Goal: Task Accomplishment & Management: Use online tool/utility

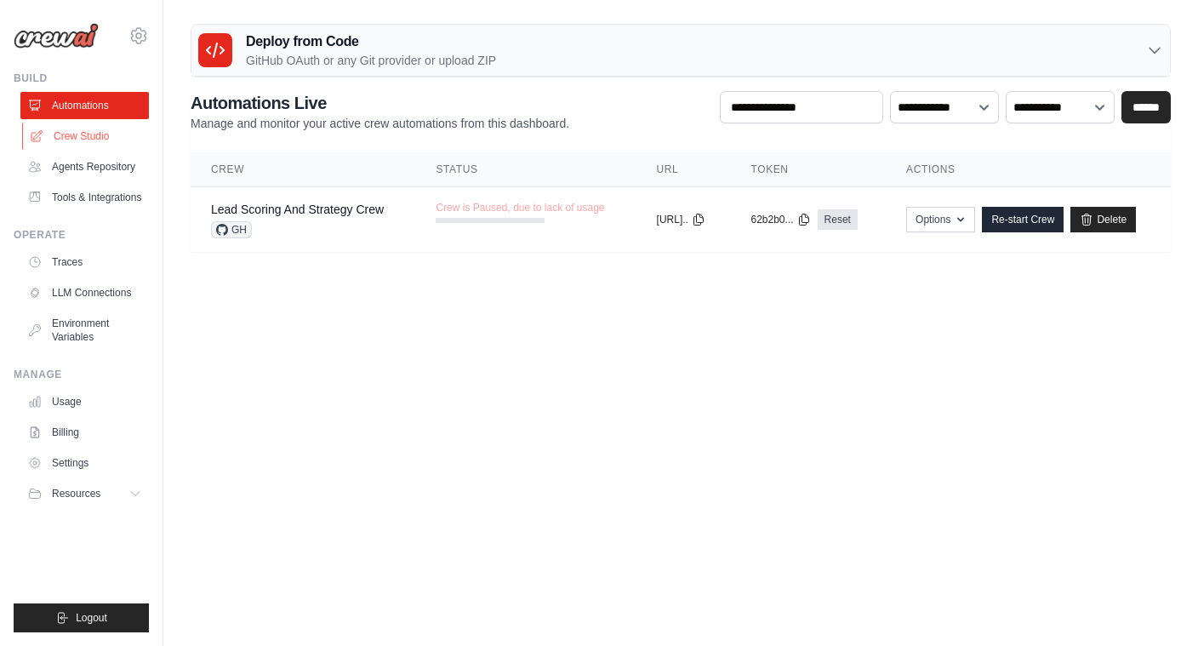
click at [95, 138] on link "Crew Studio" at bounding box center [86, 136] width 128 height 27
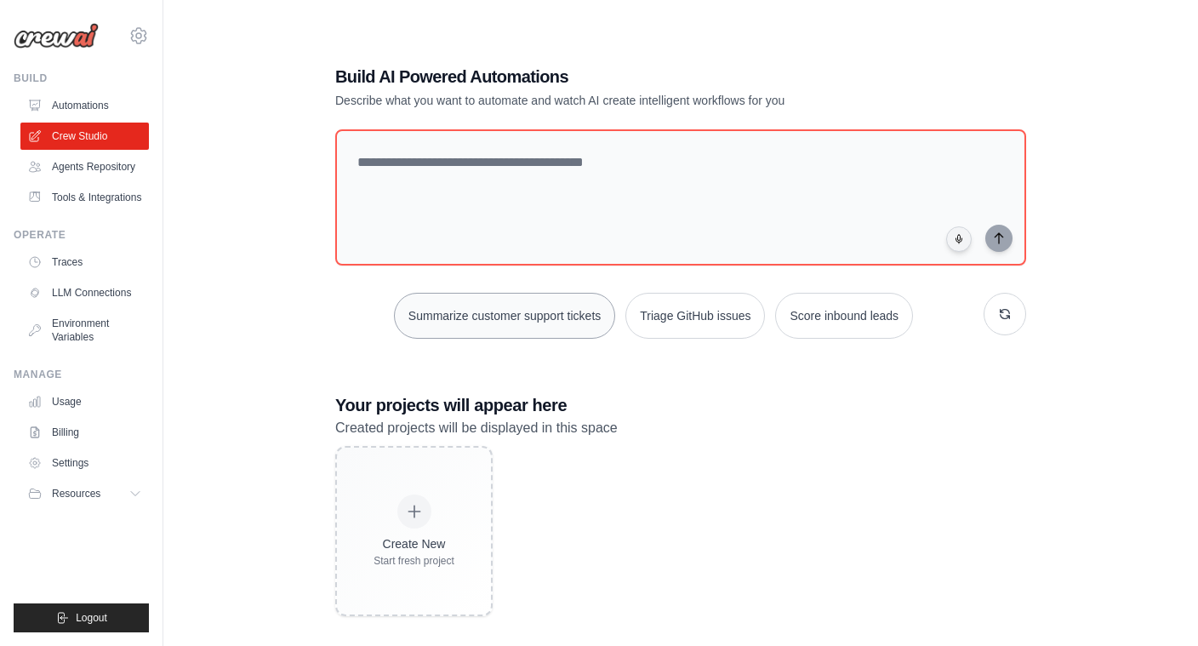
click at [461, 321] on button "Summarize customer support tickets" at bounding box center [504, 316] width 221 height 46
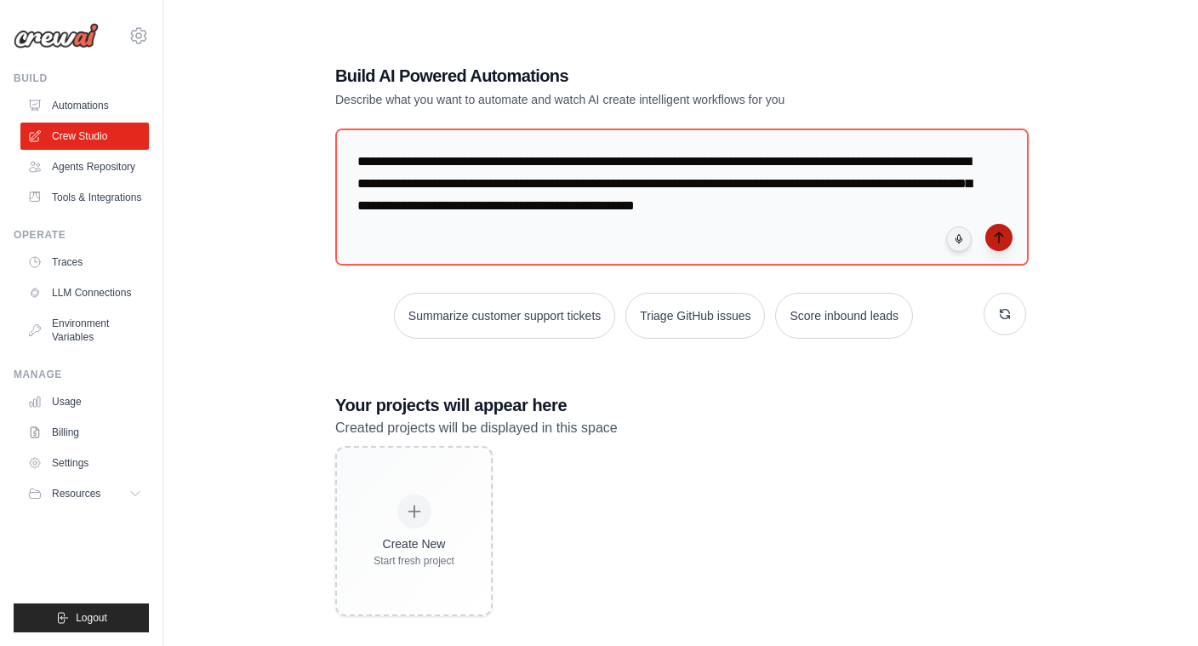
click at [1001, 248] on button "submit" at bounding box center [998, 237] width 27 height 27
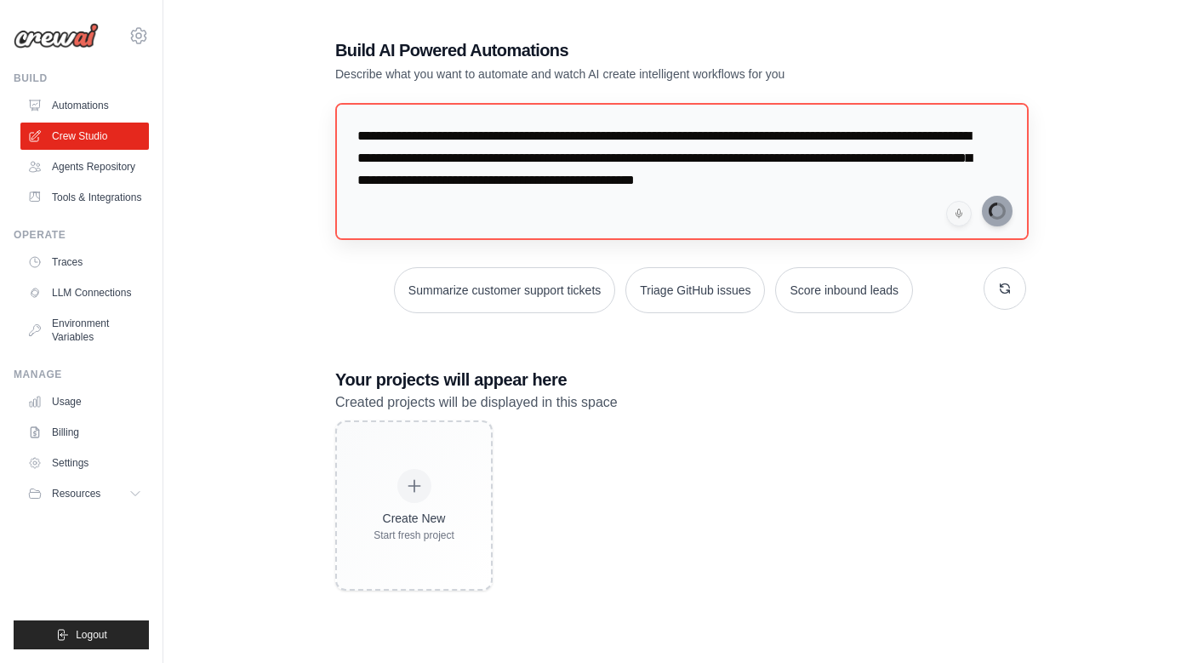
scroll to position [34, 0]
click at [69, 134] on link "Crew Studio" at bounding box center [86, 136] width 128 height 27
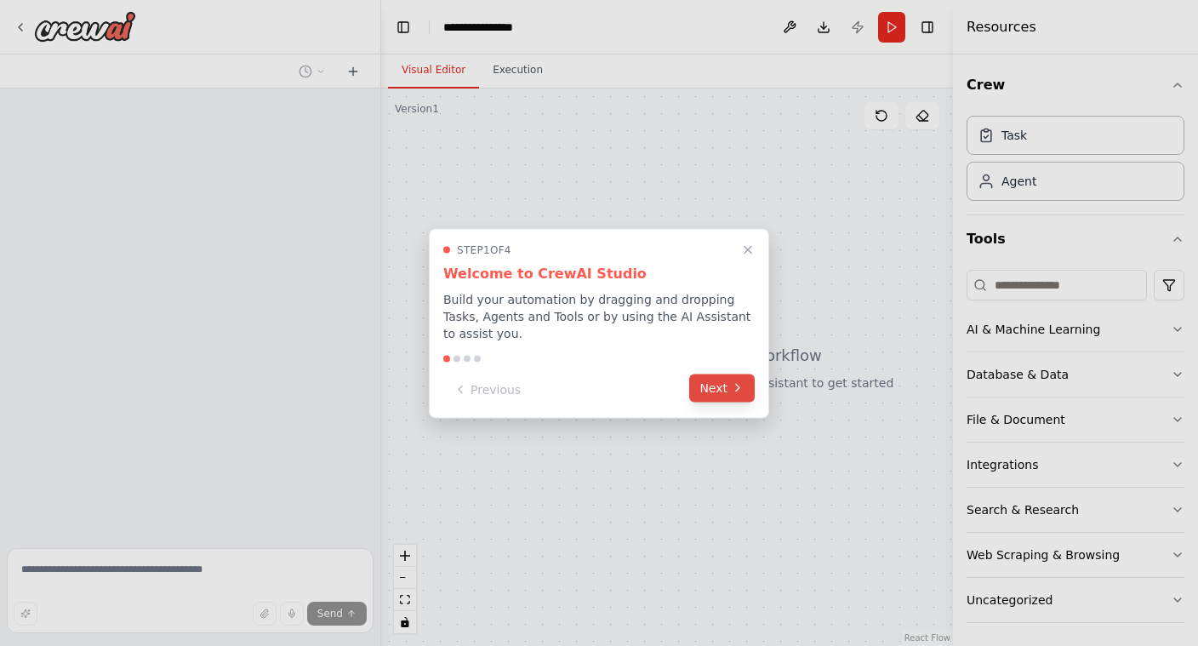
click at [719, 394] on button "Next" at bounding box center [722, 388] width 66 height 28
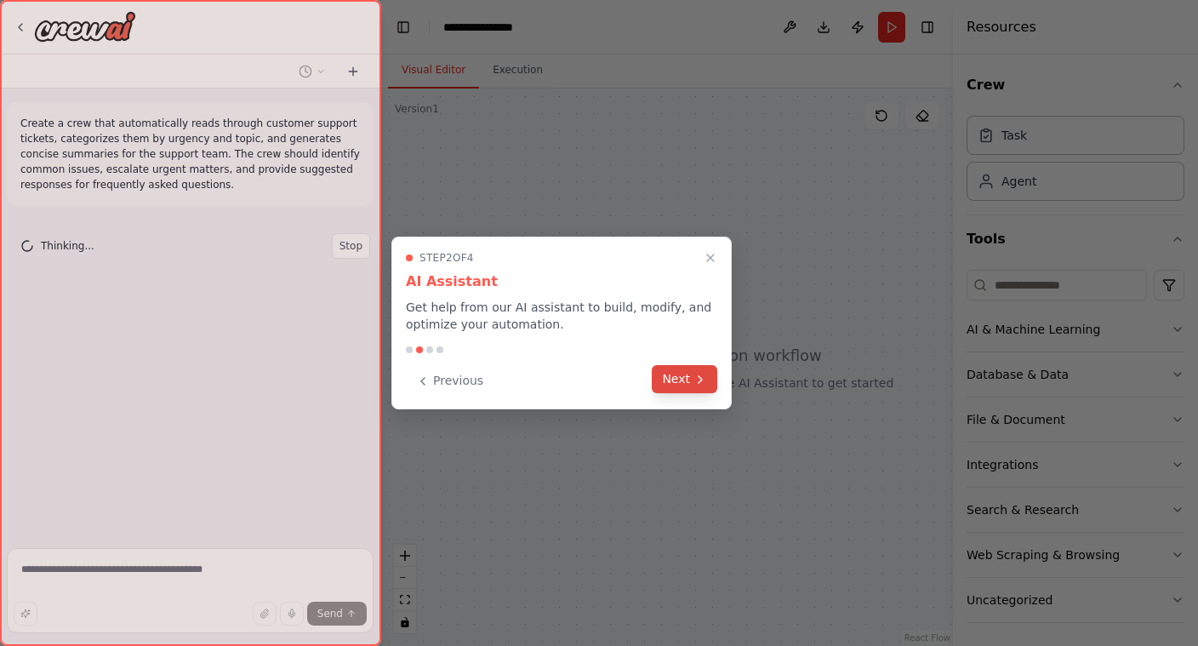
click at [683, 380] on button "Next" at bounding box center [685, 379] width 66 height 28
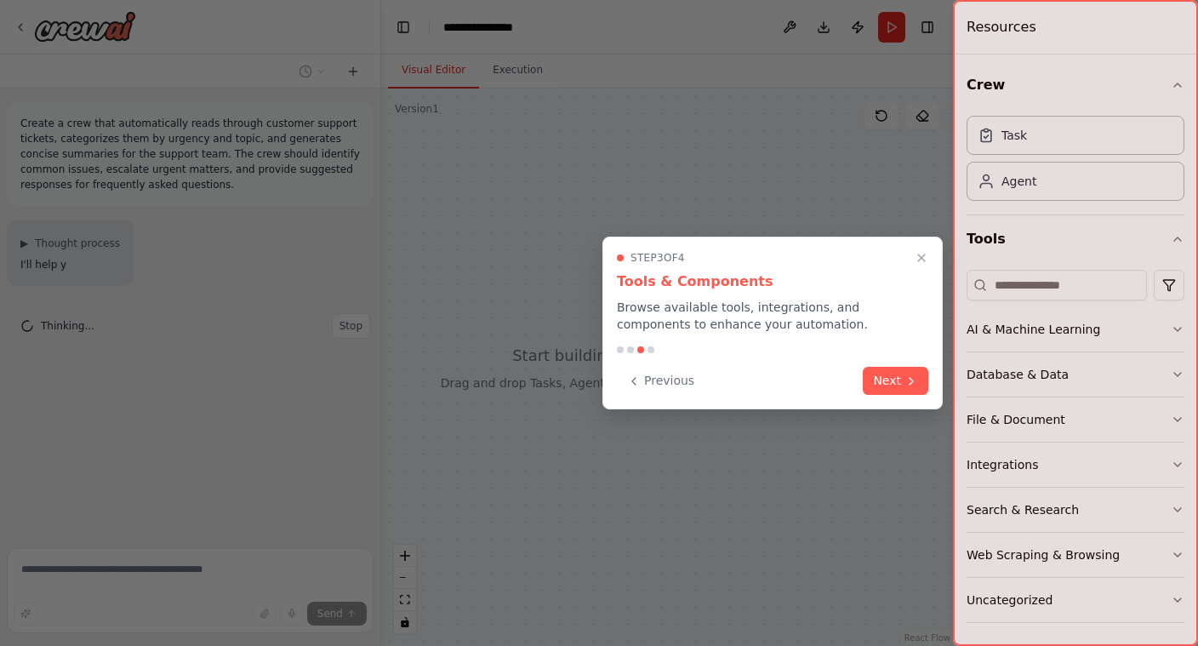
click at [896, 395] on div "Step 3 of 4 Tools & Components Browse available tools, integrations, and compon…" at bounding box center [772, 323] width 340 height 173
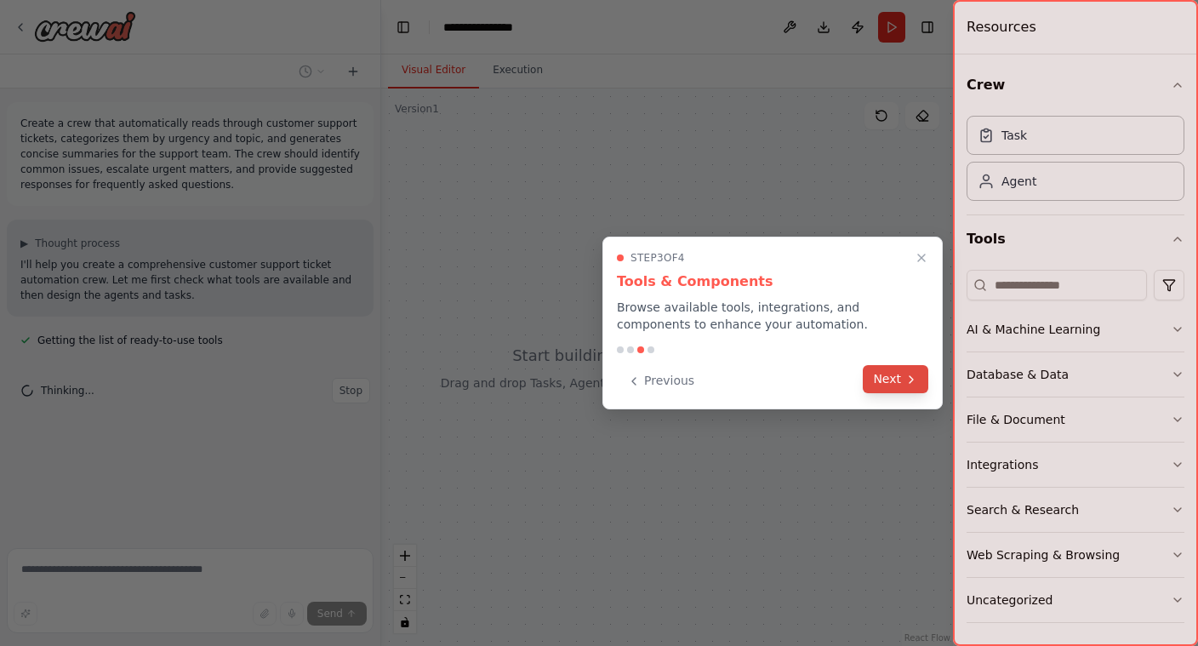
click at [900, 378] on button "Next" at bounding box center [896, 379] width 66 height 28
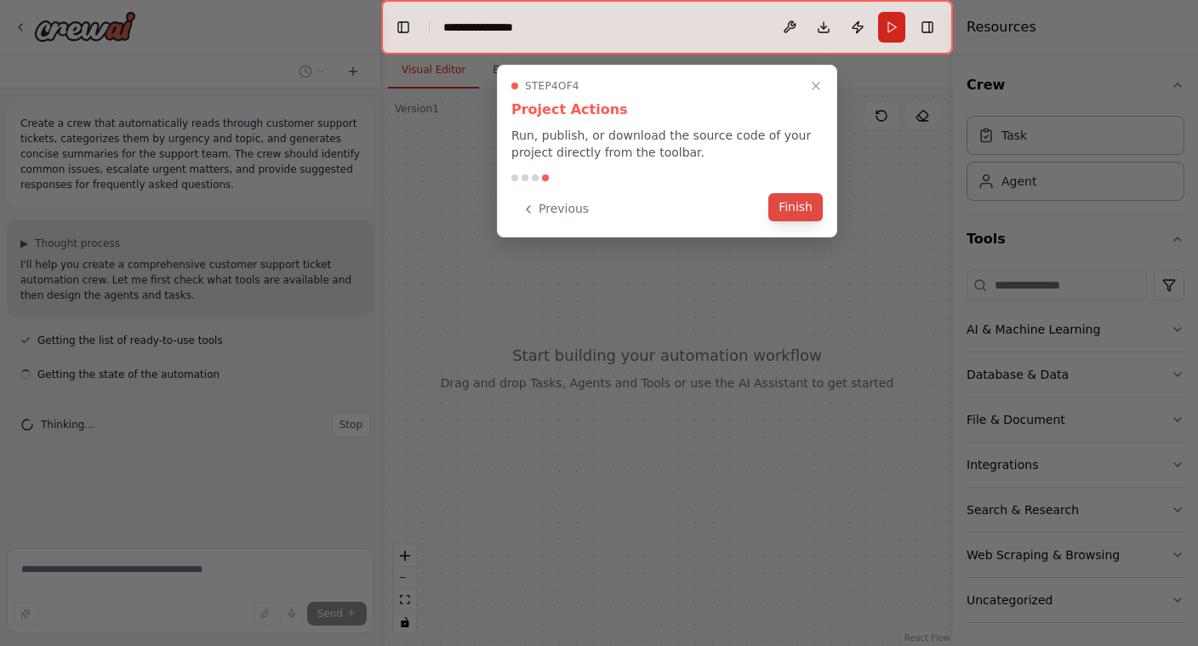
click at [808, 218] on button "Finish" at bounding box center [795, 207] width 54 height 28
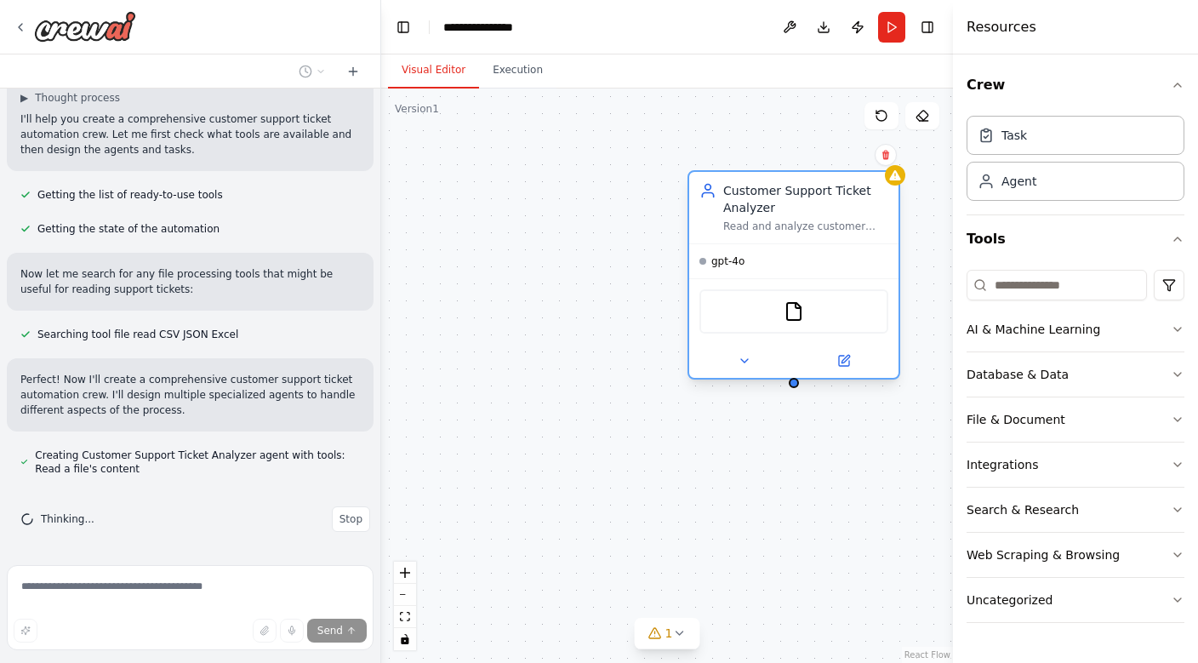
scroll to position [180, 0]
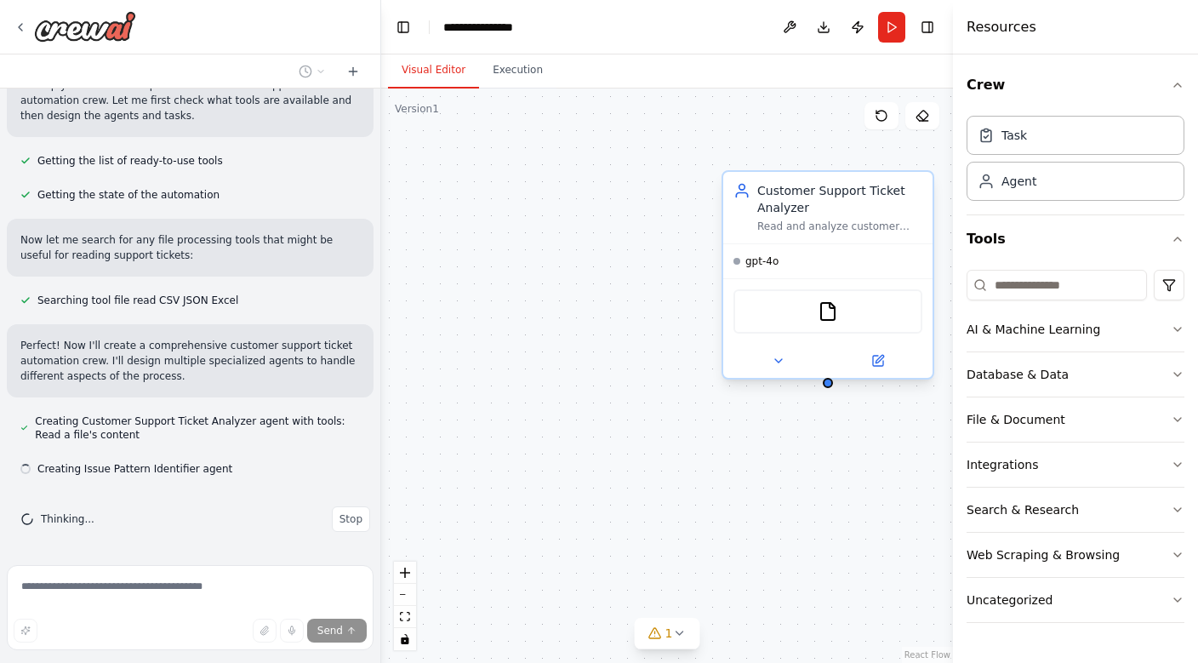
drag, startPoint x: 778, startPoint y: 216, endPoint x: 566, endPoint y: 227, distance: 212.2
click at [566, 227] on div "Customer Support Ticket Analyzer Read and analyze customer support tickets from…" at bounding box center [667, 375] width 572 height 574
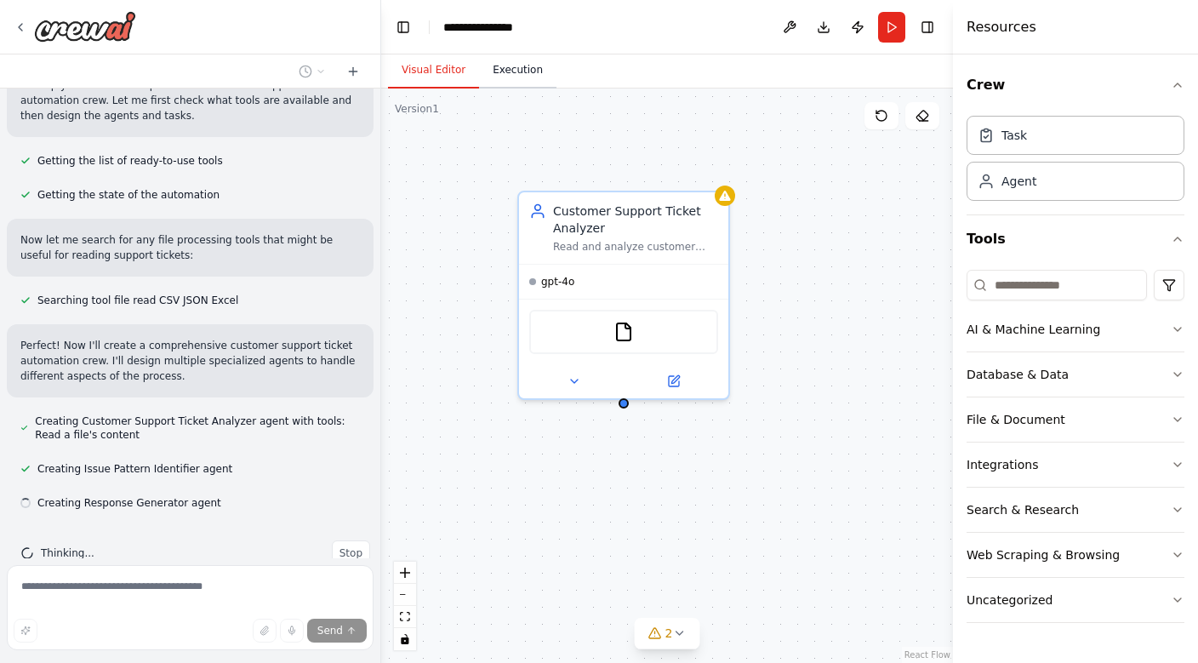
scroll to position [214, 0]
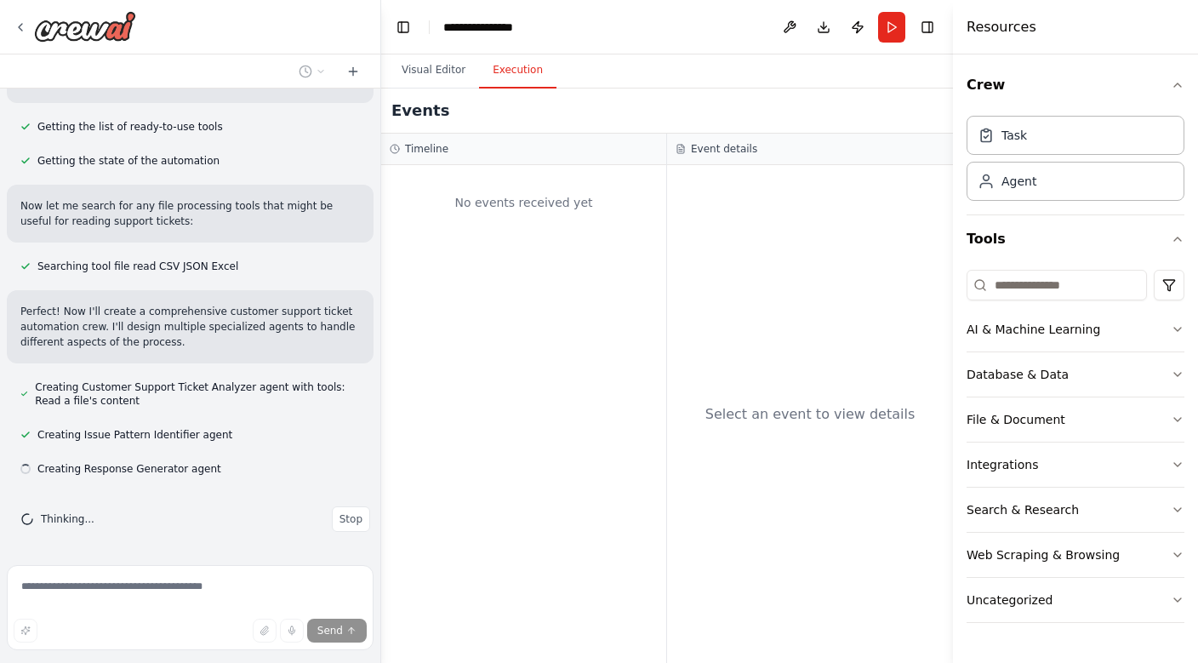
click at [493, 71] on button "Execution" at bounding box center [517, 71] width 77 height 36
click at [442, 71] on button "Visual Editor" at bounding box center [433, 71] width 91 height 36
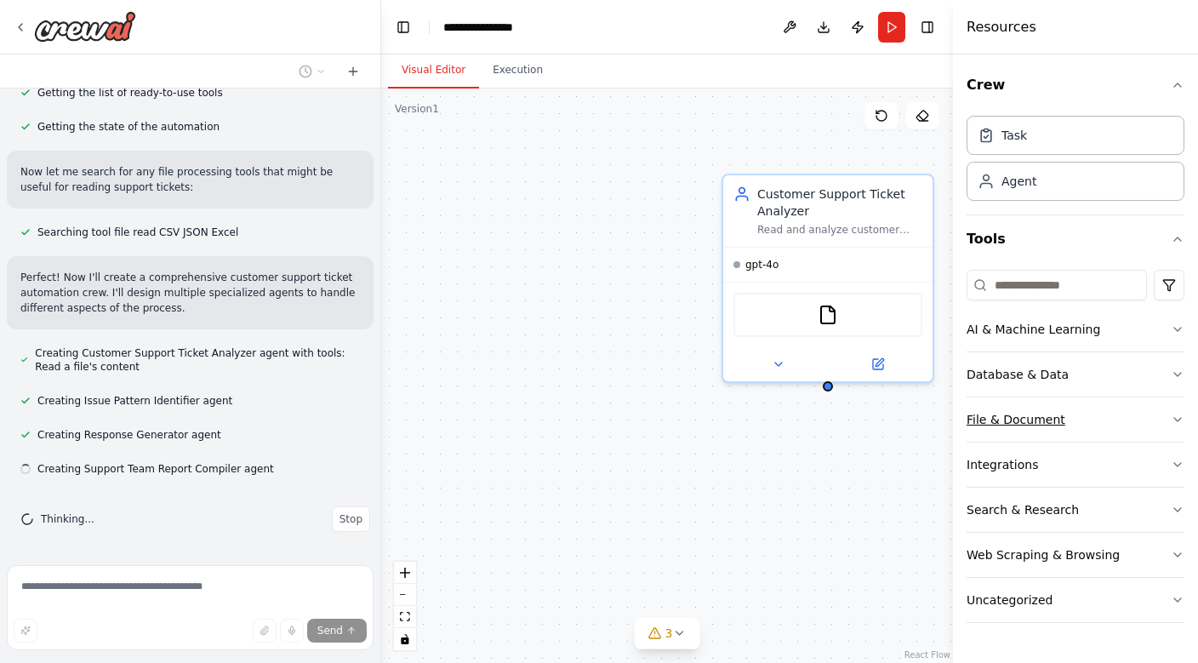
scroll to position [0, 0]
click at [988, 320] on button "AI & Machine Learning" at bounding box center [1076, 329] width 218 height 44
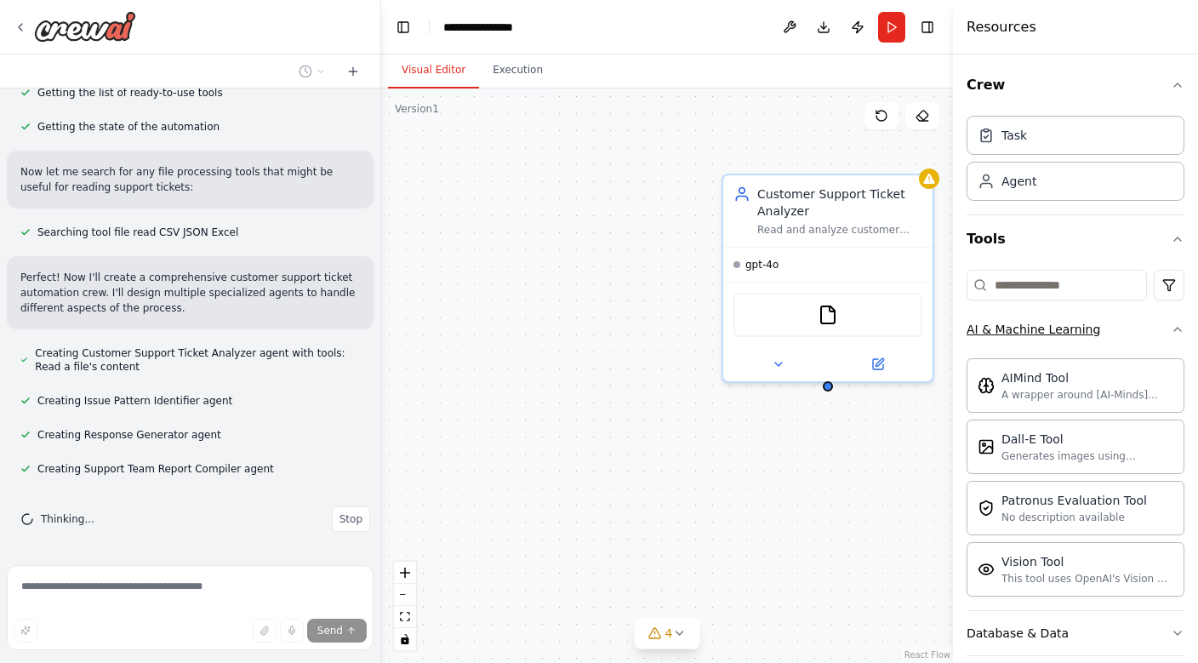
click at [988, 320] on button "AI & Machine Learning" at bounding box center [1076, 329] width 218 height 44
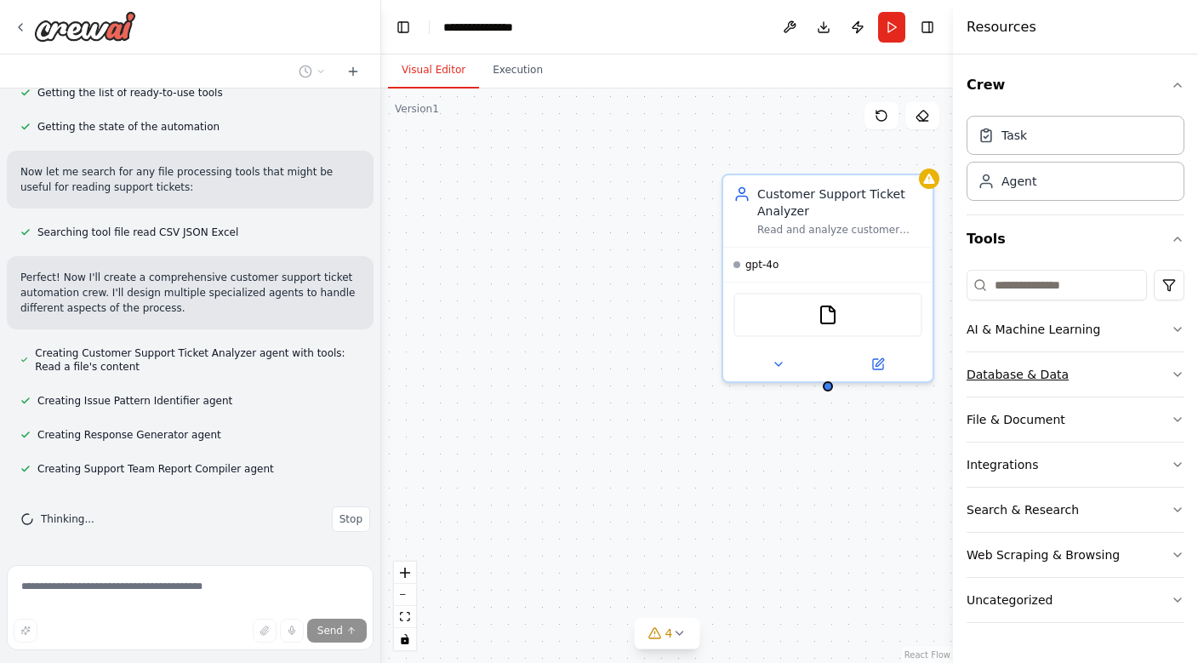
click at [997, 372] on div "Database & Data" at bounding box center [1018, 374] width 102 height 17
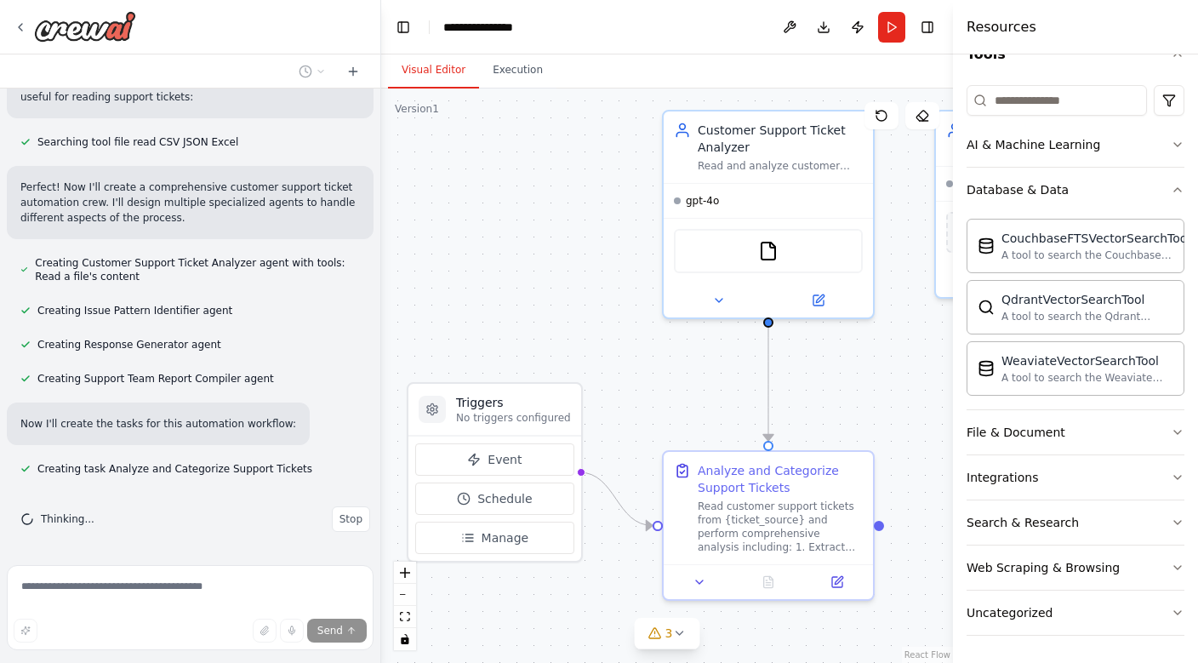
drag, startPoint x: 754, startPoint y: 416, endPoint x: 694, endPoint y: 352, distance: 87.3
click at [694, 352] on div ".deletable-edge-delete-btn { width: 20px; height: 20px; border: 0px solid #ffff…" at bounding box center [667, 375] width 572 height 574
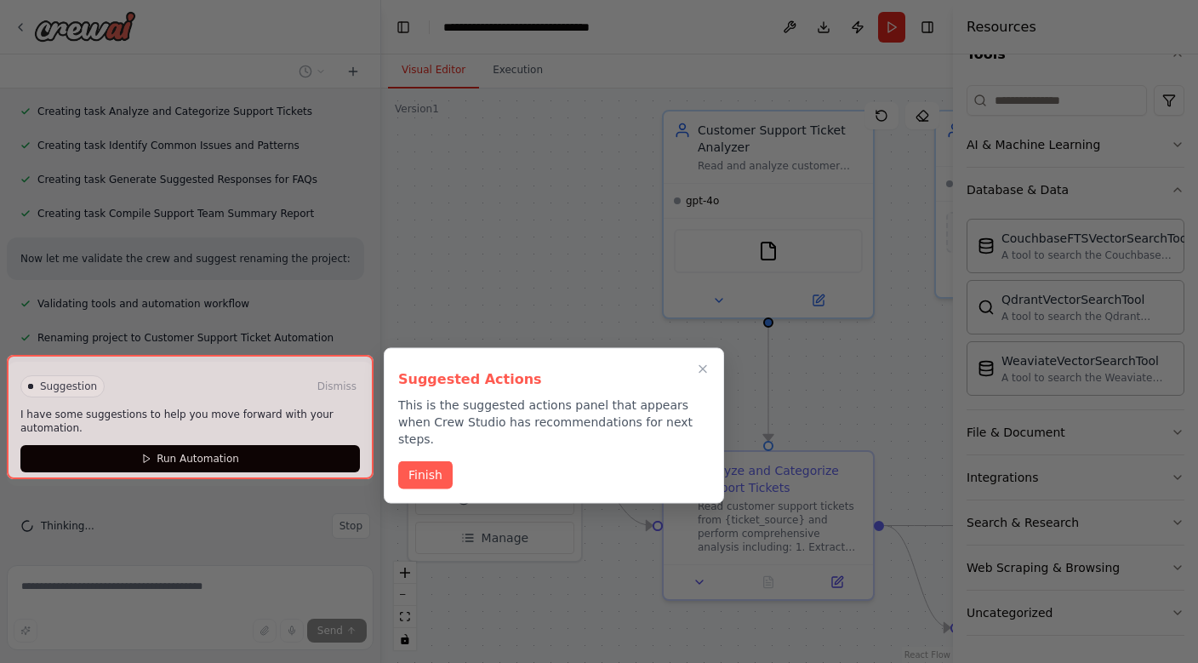
scroll to position [702, 0]
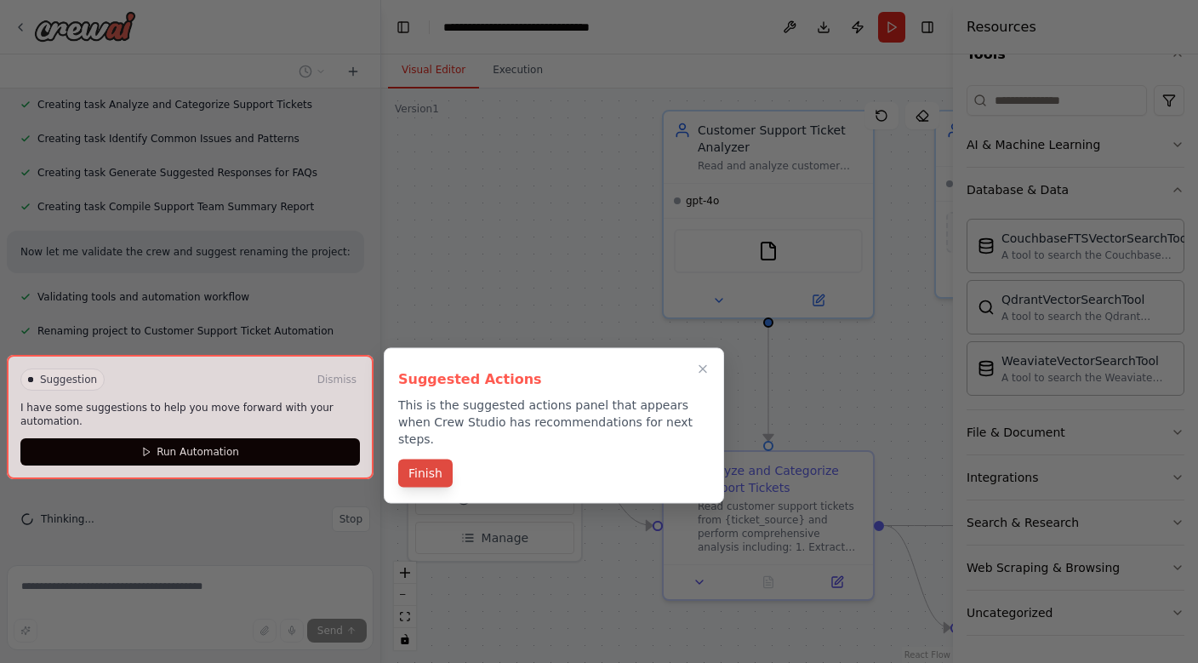
click at [433, 459] on button "Finish" at bounding box center [425, 473] width 54 height 28
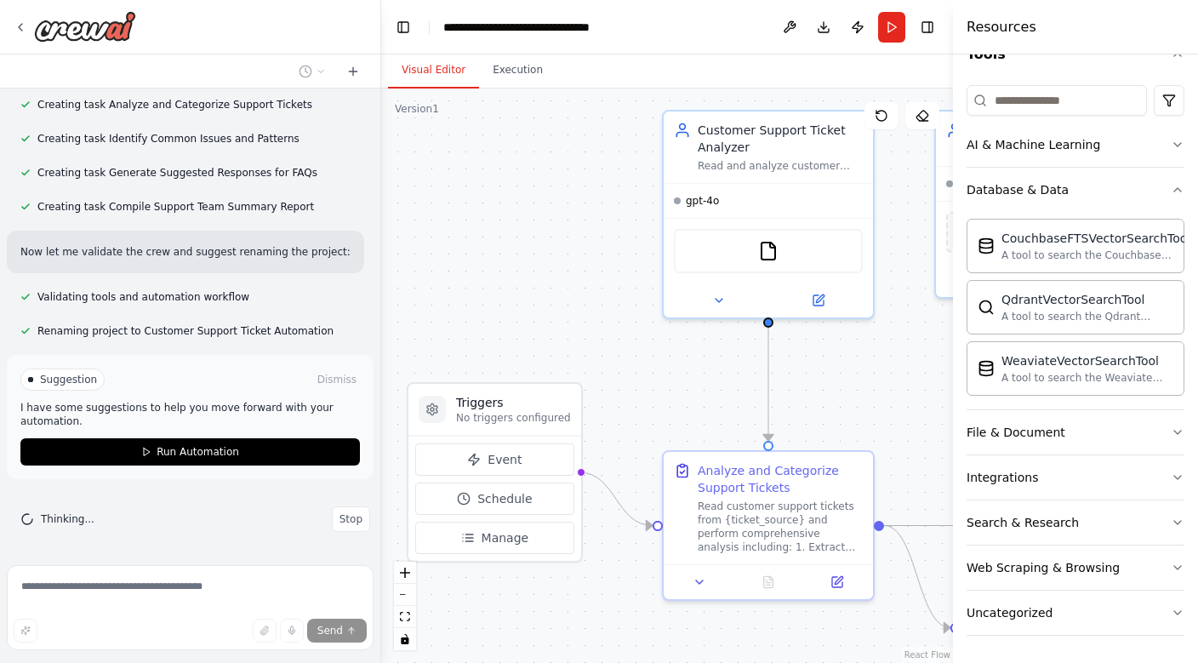
click at [529, 296] on div ".deletable-edge-delete-btn { width: 20px; height: 20px; border: 0px solid #ffff…" at bounding box center [667, 375] width 572 height 574
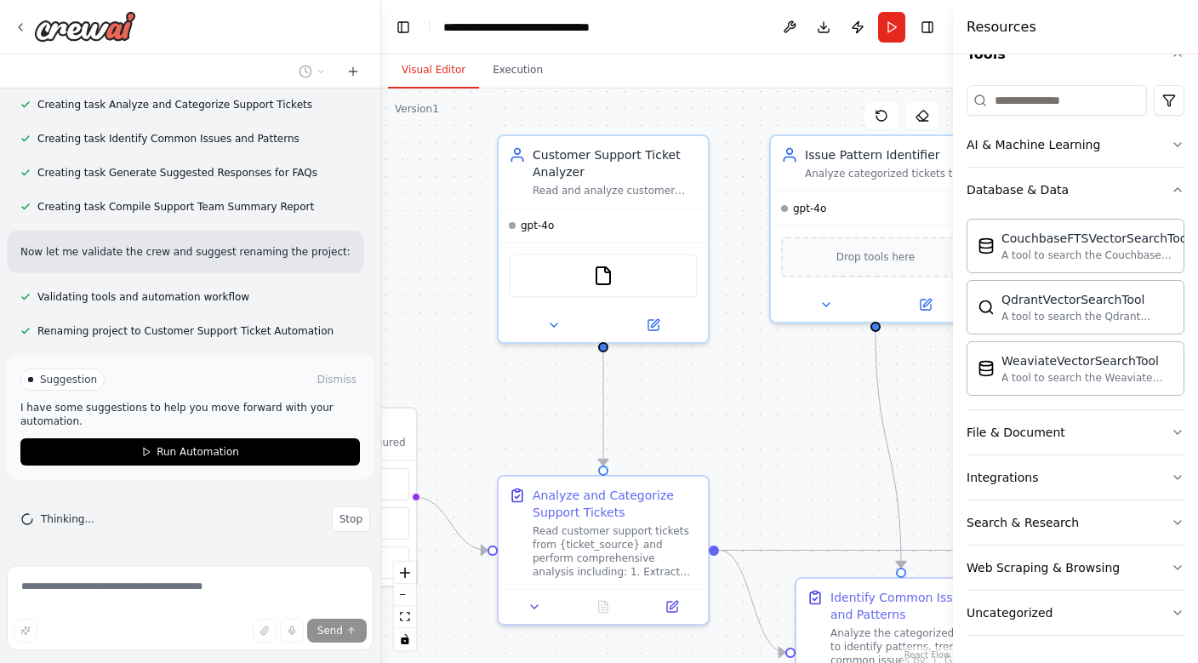
drag, startPoint x: 529, startPoint y: 296, endPoint x: 364, endPoint y: 321, distance: 166.9
click at [364, 321] on div "Create a crew that automatically reads through customer support tickets, catego…" at bounding box center [599, 331] width 1198 height 663
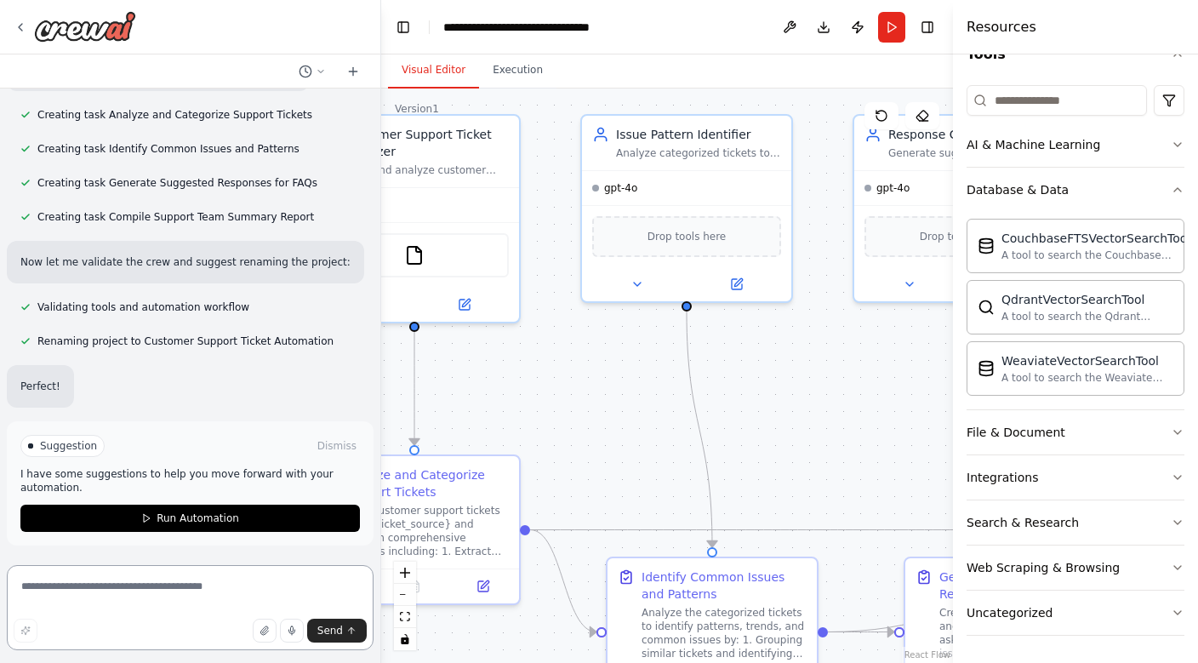
drag, startPoint x: 770, startPoint y: 471, endPoint x: 581, endPoint y: 451, distance: 190.0
click at [581, 451] on div ".deletable-edge-delete-btn { width: 20px; height: 20px; border: 0px solid #ffff…" at bounding box center [667, 375] width 572 height 574
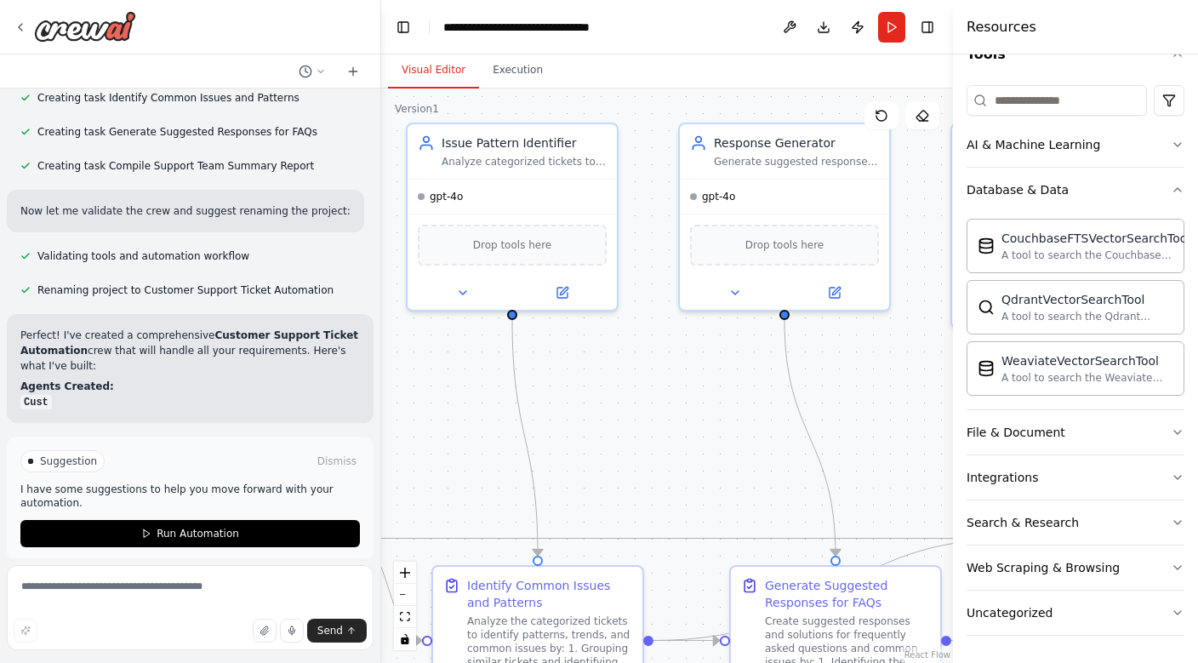
drag, startPoint x: 581, startPoint y: 451, endPoint x: 391, endPoint y: 465, distance: 190.3
click at [397, 464] on div ".deletable-edge-delete-btn { width: 20px; height: 20px; border: 0px solid #ffff…" at bounding box center [667, 375] width 572 height 574
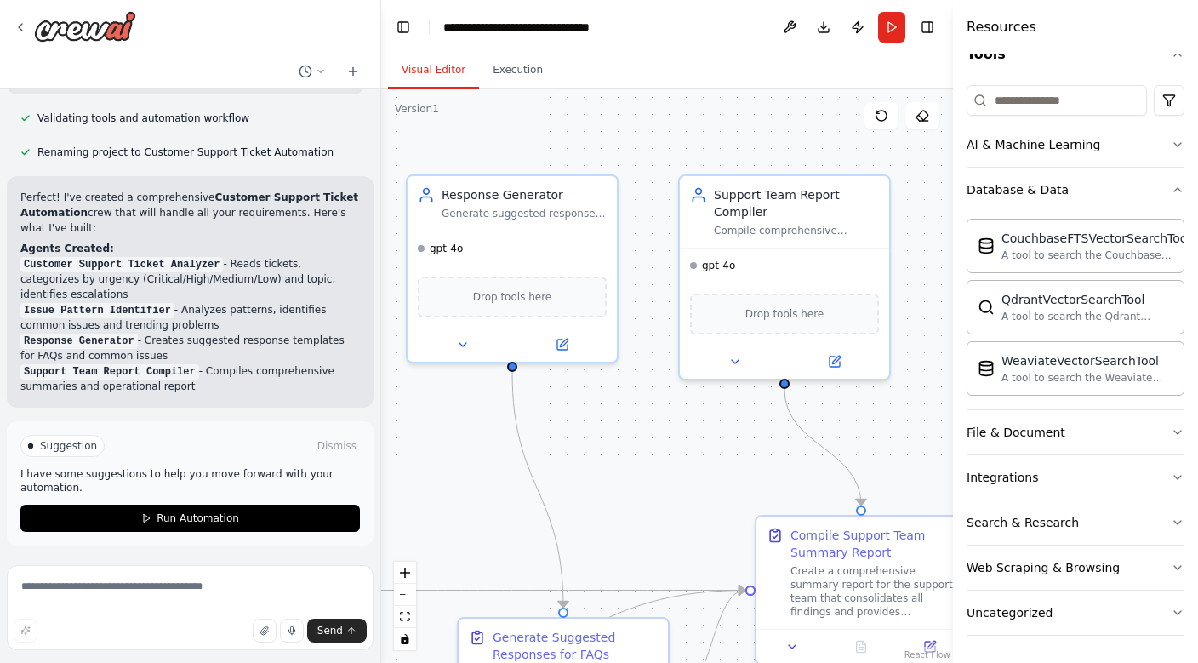
drag, startPoint x: 708, startPoint y: 465, endPoint x: 440, endPoint y: 522, distance: 274.0
click at [442, 521] on div ".deletable-edge-delete-btn { width: 20px; height: 20px; border: 0px solid #ffff…" at bounding box center [667, 375] width 572 height 574
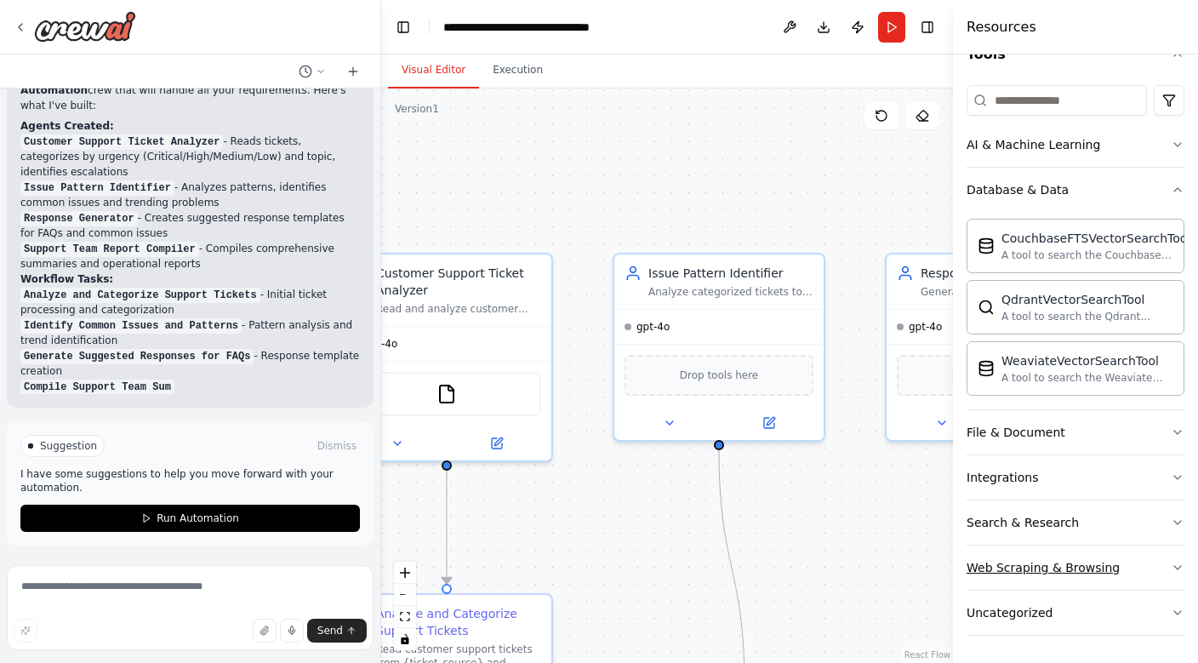
drag, startPoint x: 646, startPoint y: 473, endPoint x: 1131, endPoint y: 547, distance: 490.6
click at [1130, 545] on div "Create a crew that automatically reads through customer support tickets, catego…" at bounding box center [599, 331] width 1198 height 663
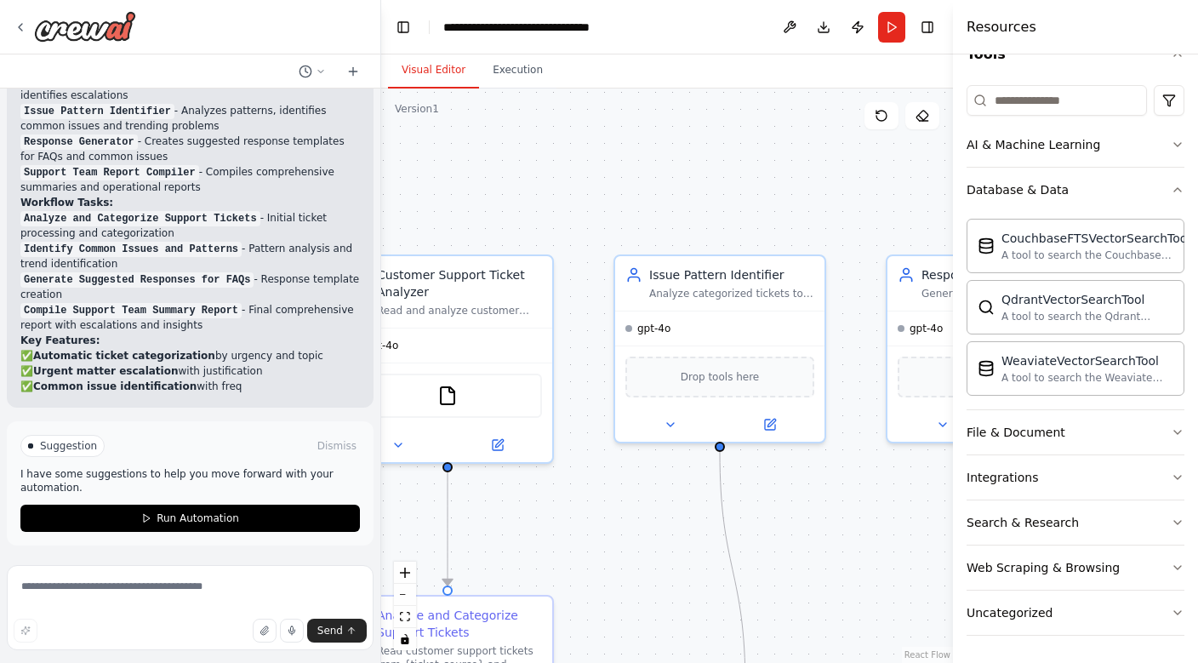
click at [882, 176] on div ".deletable-edge-delete-btn { width: 20px; height: 20px; border: 0px solid #ffff…" at bounding box center [667, 375] width 572 height 574
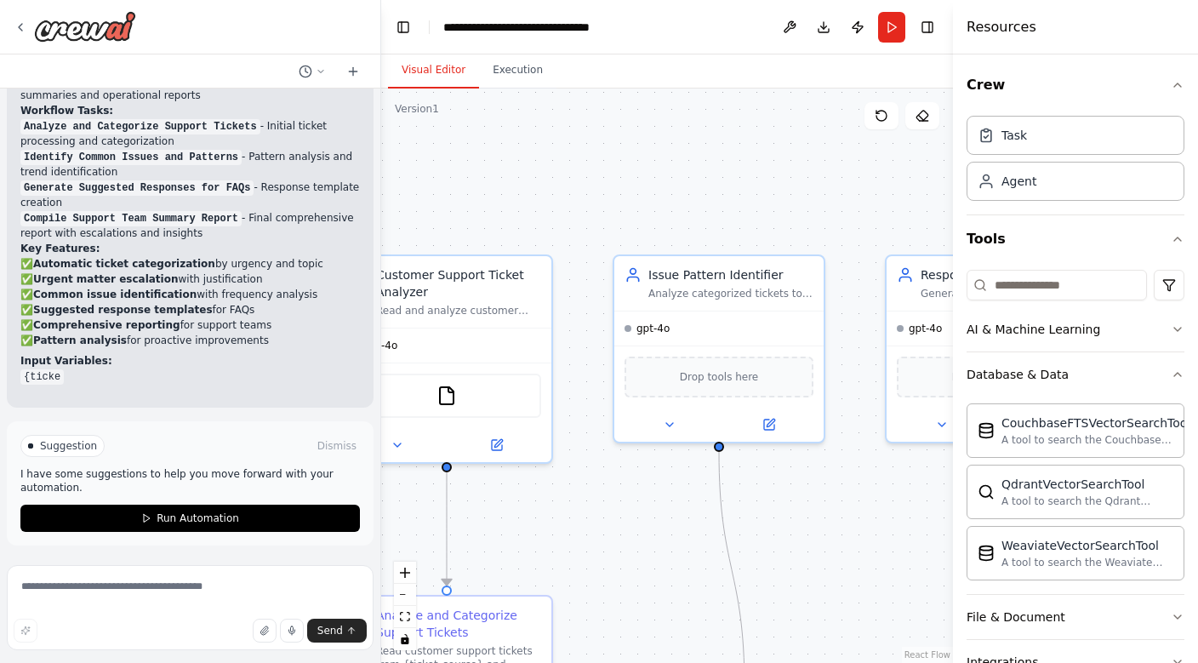
scroll to position [0, 0]
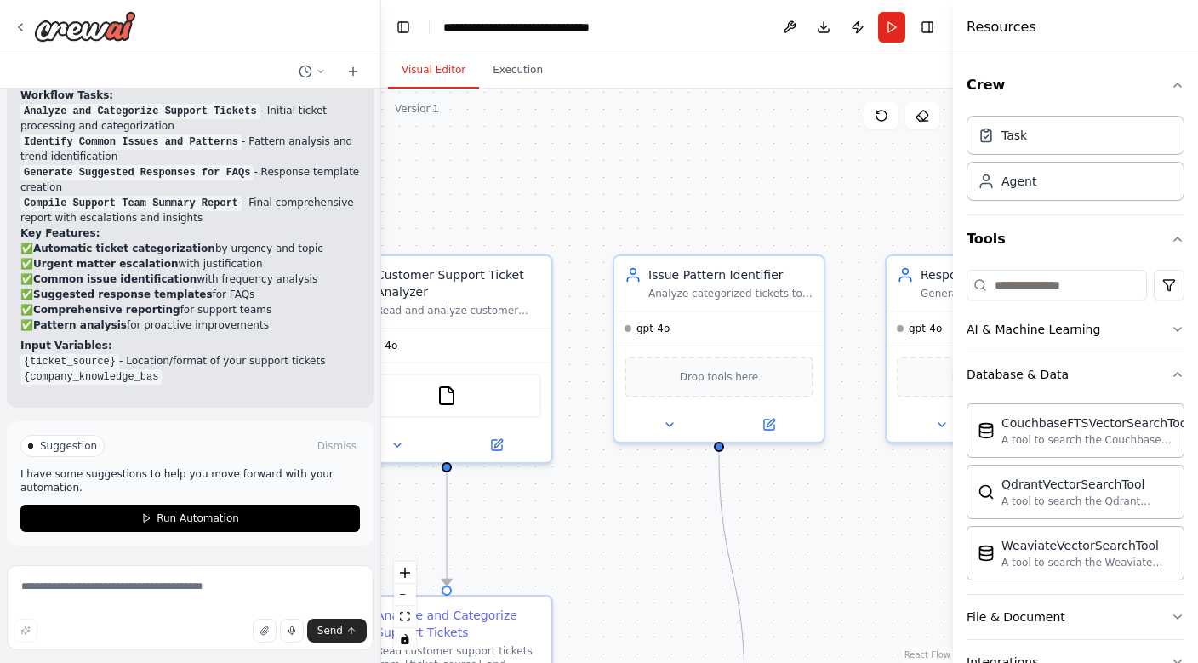
click at [805, 193] on div ".deletable-edge-delete-btn { width: 20px; height: 20px; border: 0px solid #ffff…" at bounding box center [667, 375] width 572 height 574
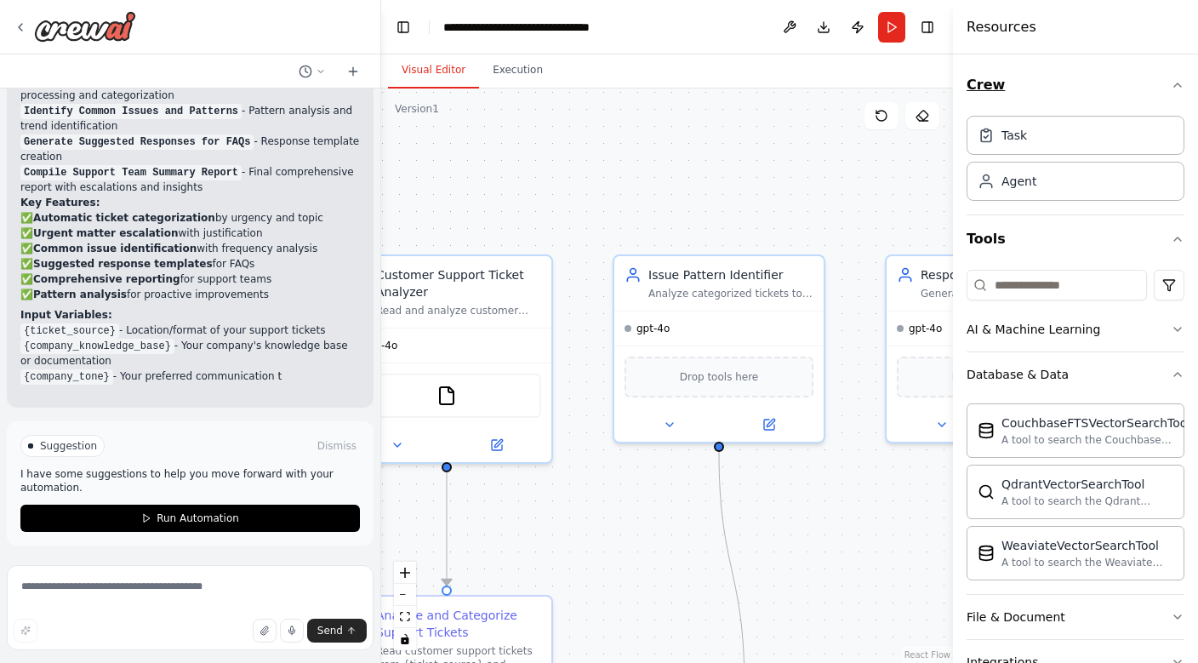
click at [1172, 82] on icon "button" at bounding box center [1178, 85] width 14 height 14
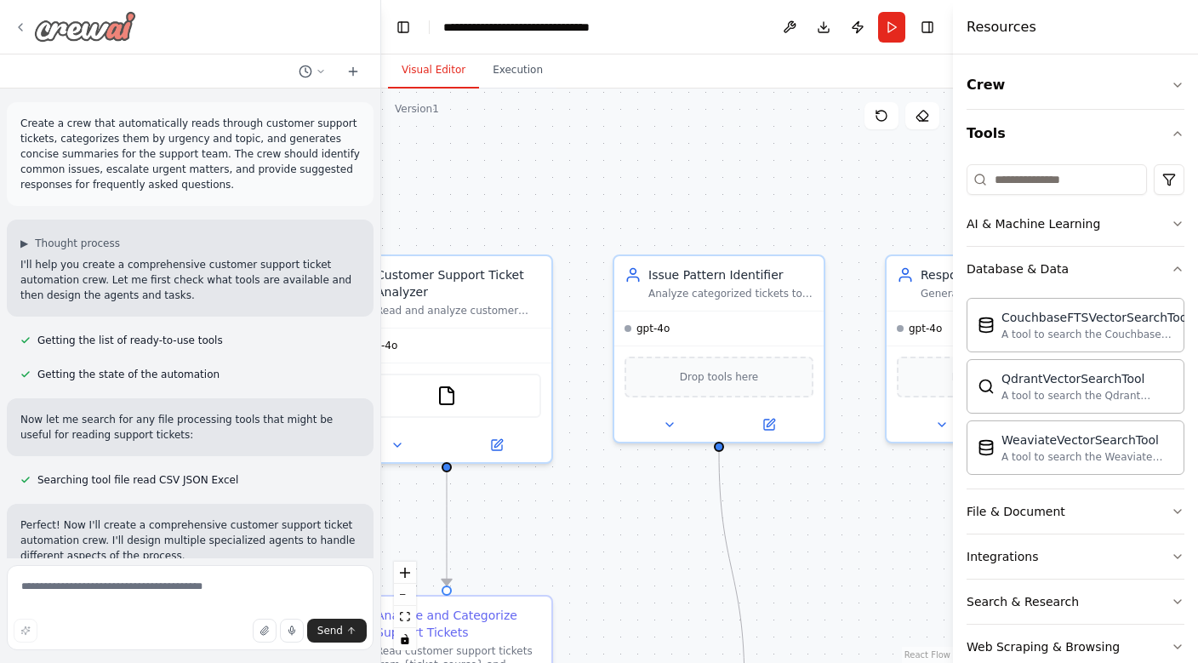
click at [18, 31] on icon at bounding box center [21, 27] width 14 height 14
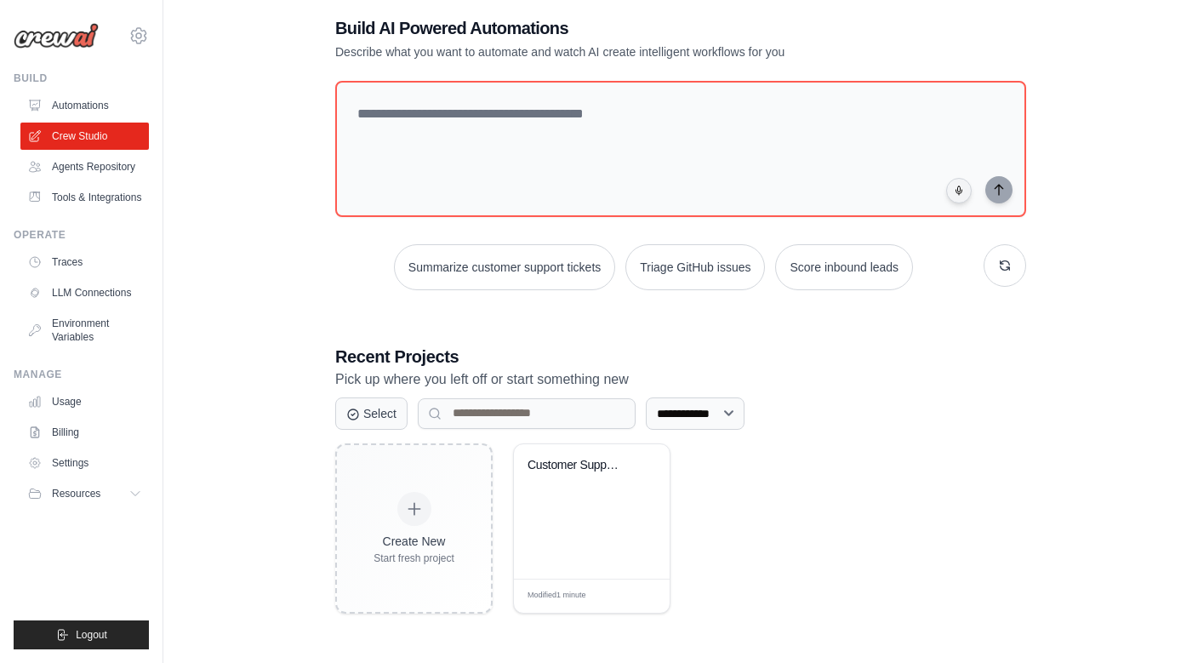
scroll to position [34, 0]
click at [589, 485] on div "Customer Support Ticket Automation" at bounding box center [592, 477] width 128 height 39
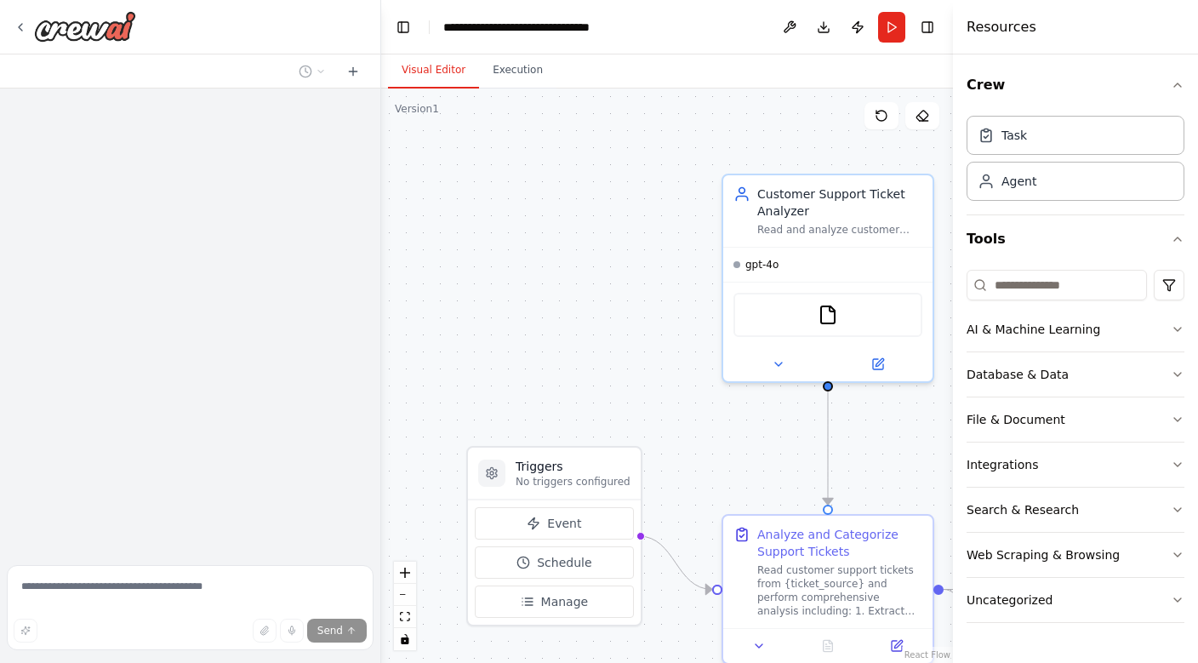
click at [576, 348] on div ".deletable-edge-delete-btn { width: 20px; height: 20px; border: 0px solid #ffff…" at bounding box center [667, 375] width 572 height 574
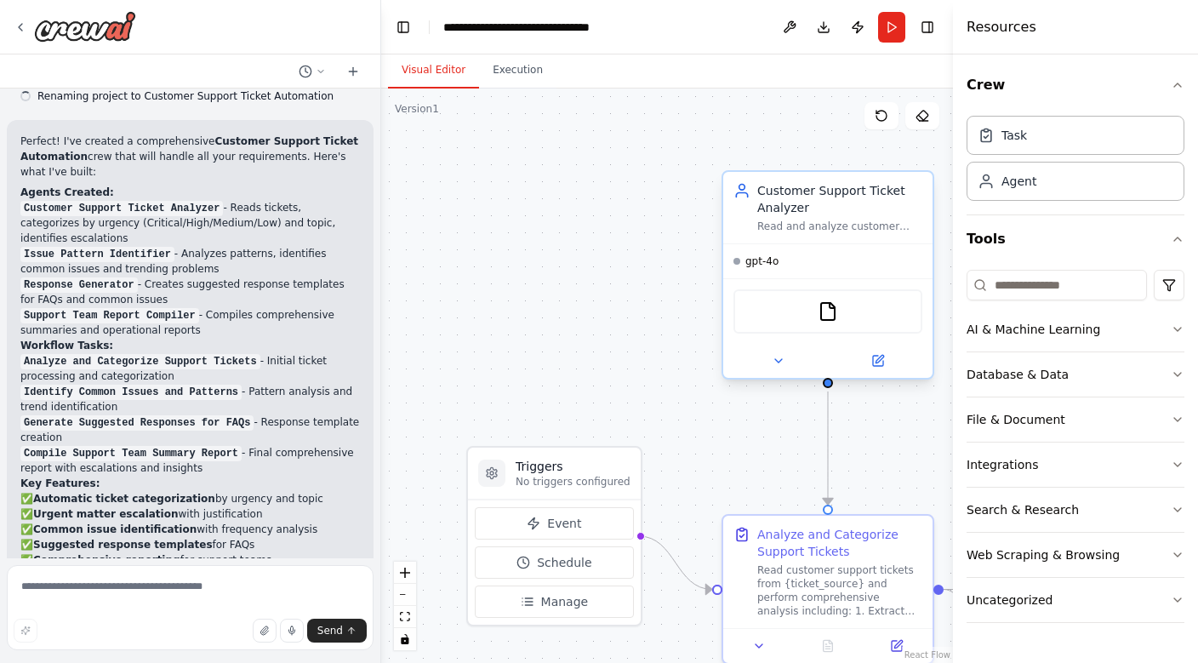
scroll to position [1161, 0]
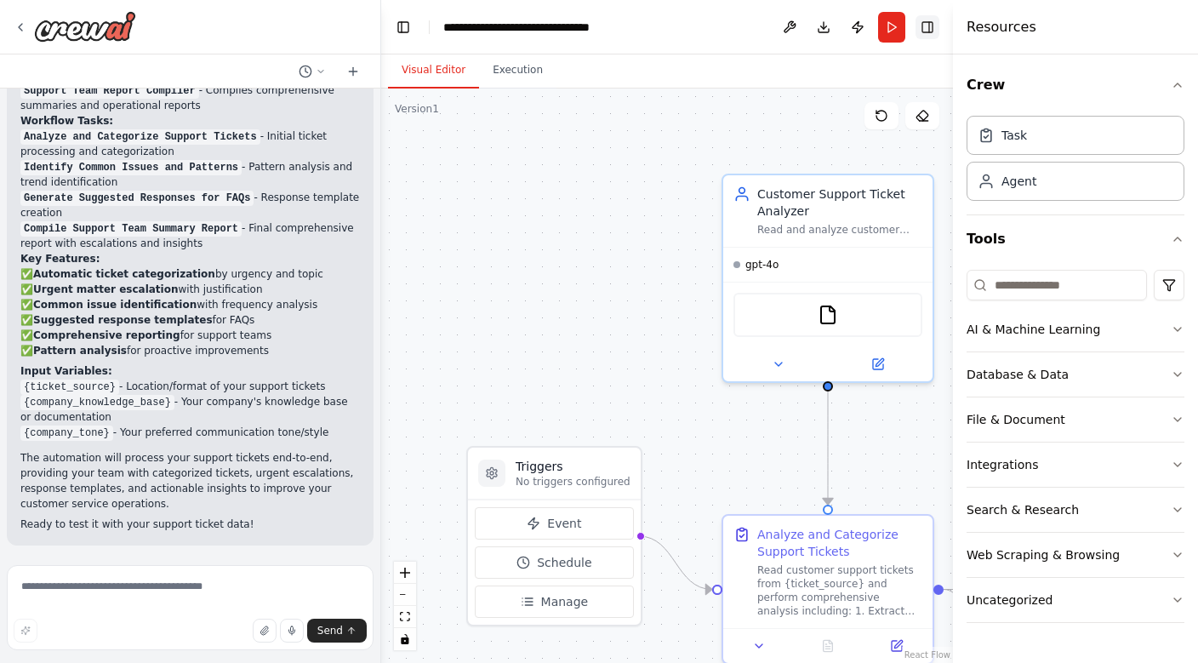
click at [926, 30] on button "Toggle Right Sidebar" at bounding box center [928, 27] width 24 height 24
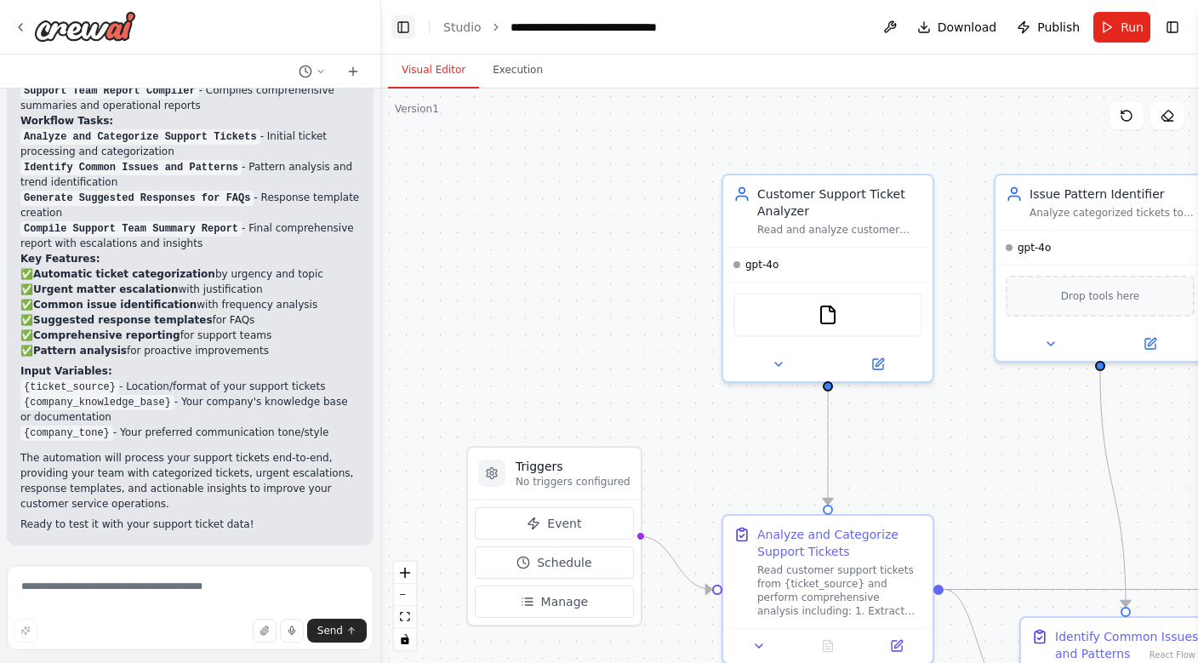
click at [399, 36] on button "Toggle Left Sidebar" at bounding box center [403, 27] width 24 height 24
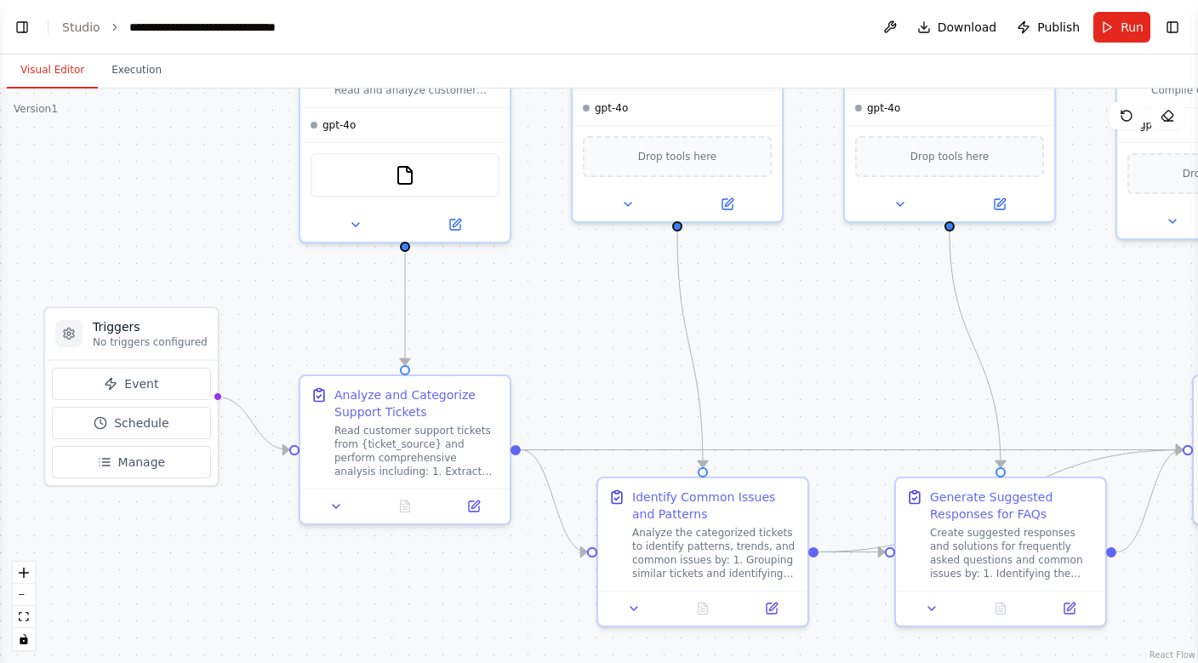
drag, startPoint x: 294, startPoint y: 368, endPoint x: 248, endPoint y: 227, distance: 147.5
click at [248, 227] on div ".deletable-edge-delete-btn { width: 20px; height: 20px; border: 0px solid #ffff…" at bounding box center [599, 375] width 1198 height 574
click at [346, 419] on div "Analyze and Categorize Support Tickets Read customer support tickets from {tick…" at bounding box center [413, 428] width 165 height 92
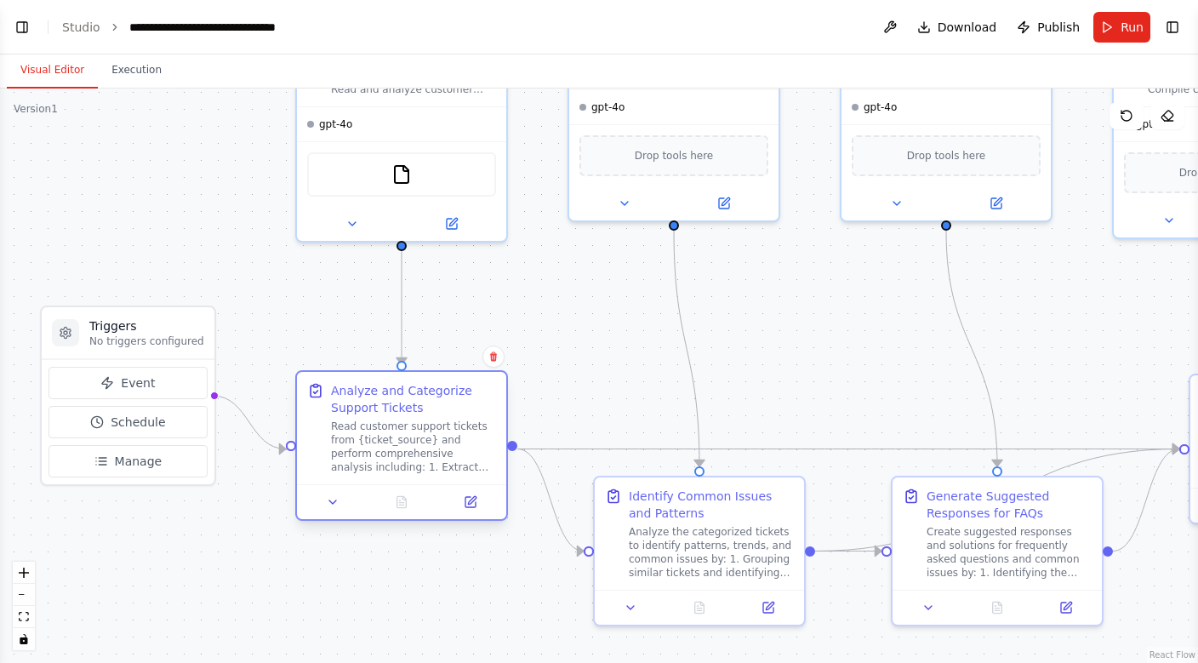
click at [340, 402] on div "Analyze and Categorize Support Tickets" at bounding box center [413, 399] width 165 height 34
click at [473, 503] on icon at bounding box center [470, 502] width 10 height 10
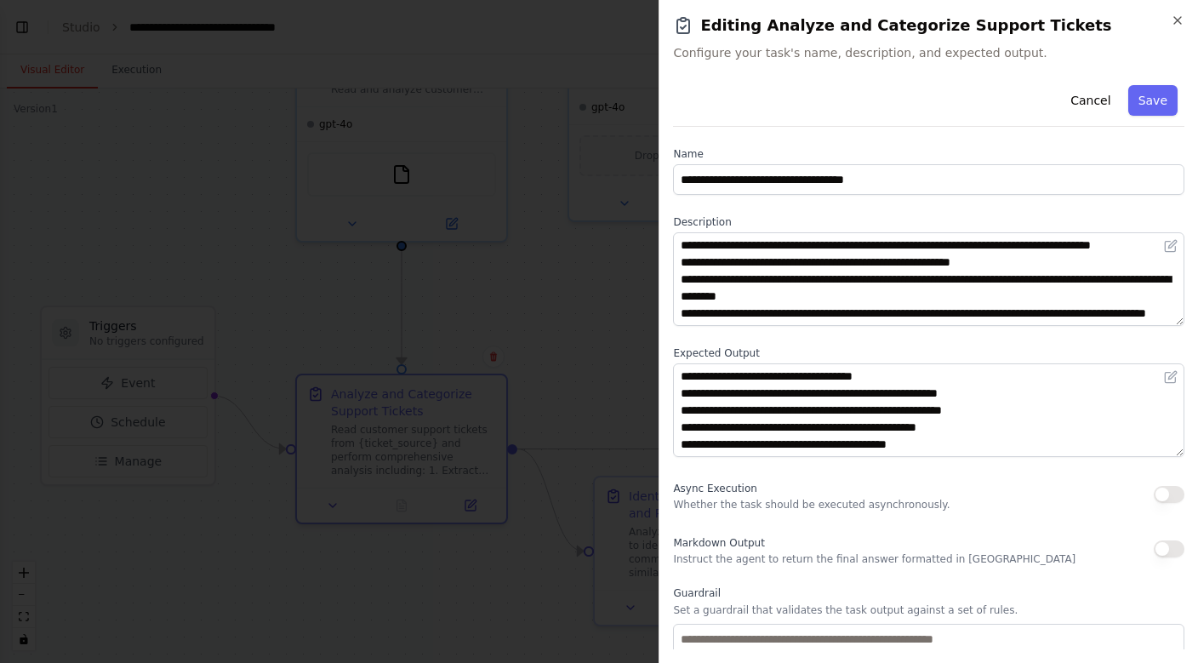
scroll to position [1, 0]
click at [1174, 24] on icon "button" at bounding box center [1177, 20] width 7 height 7
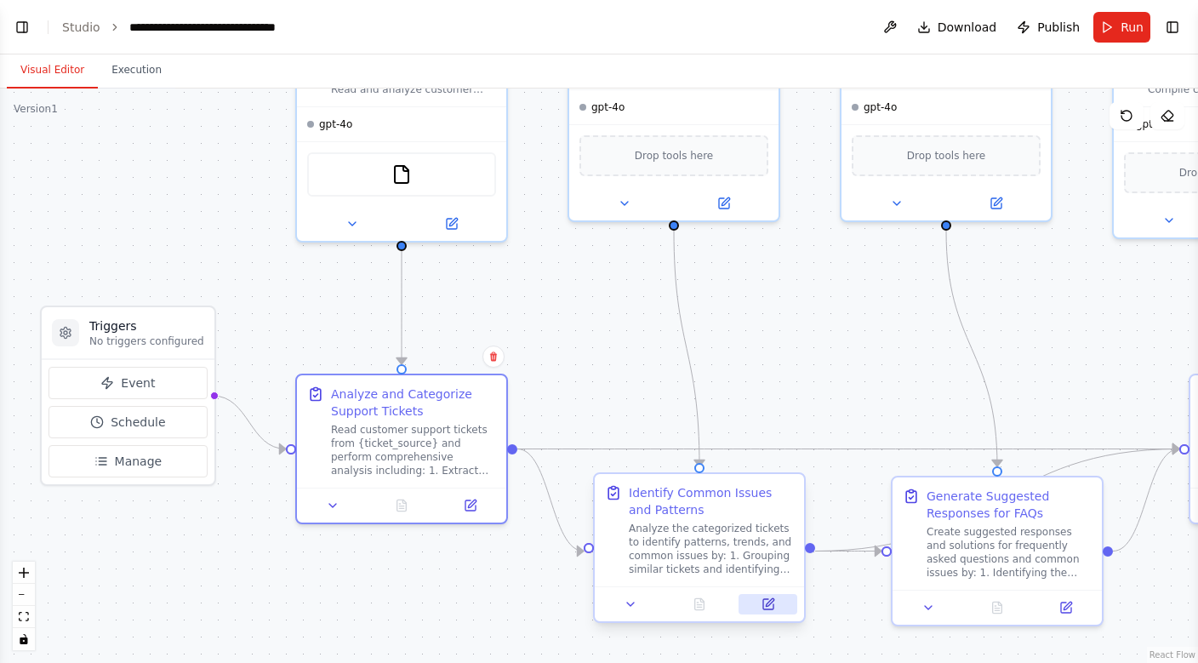
click at [773, 601] on icon at bounding box center [770, 602] width 8 height 8
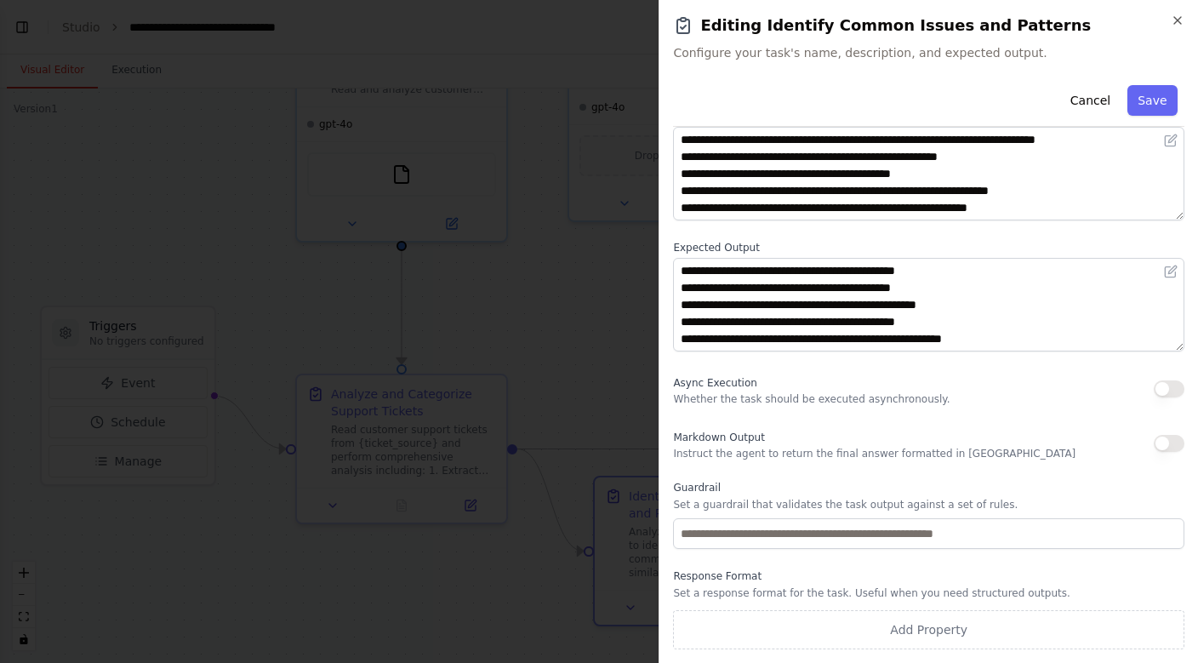
scroll to position [106, 0]
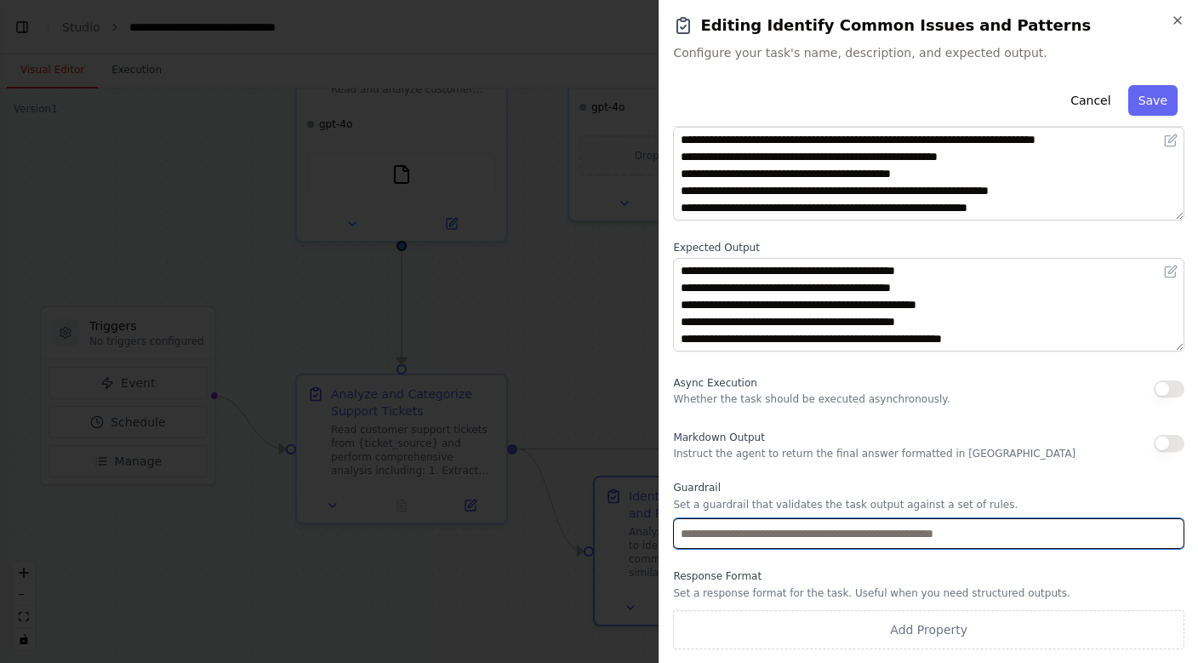
click at [1024, 535] on input "text" at bounding box center [928, 533] width 511 height 31
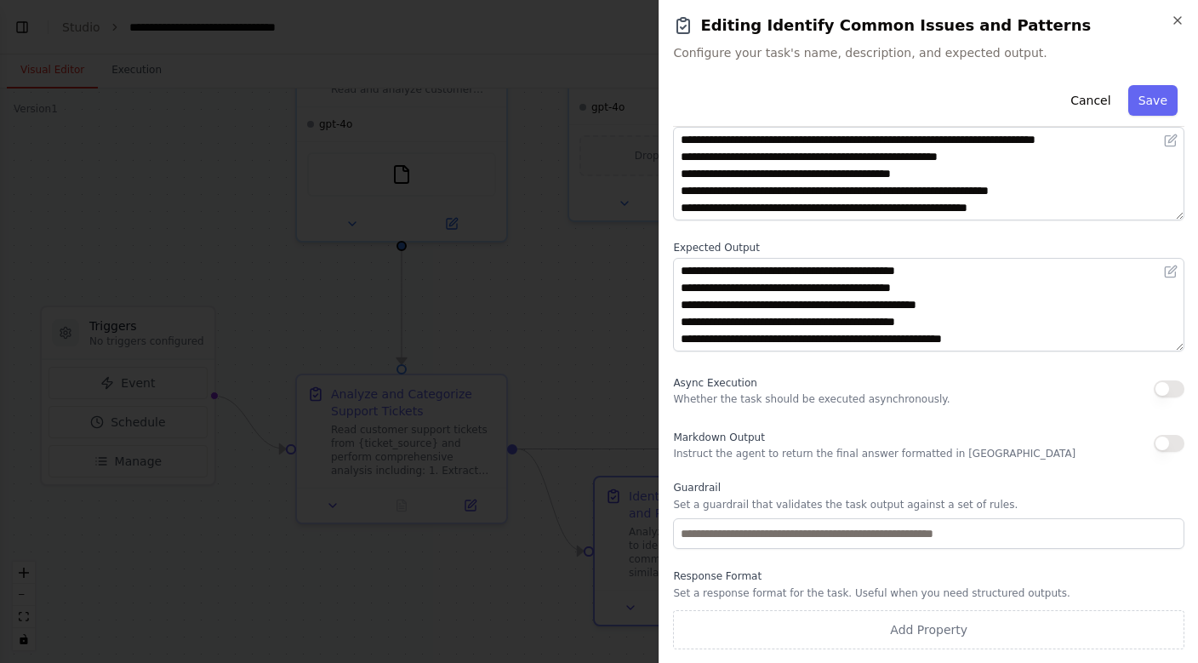
click at [1179, 27] on h2 "Editing Identify Common Issues and Patterns" at bounding box center [928, 26] width 511 height 24
click at [1178, 24] on icon "button" at bounding box center [1178, 21] width 14 height 14
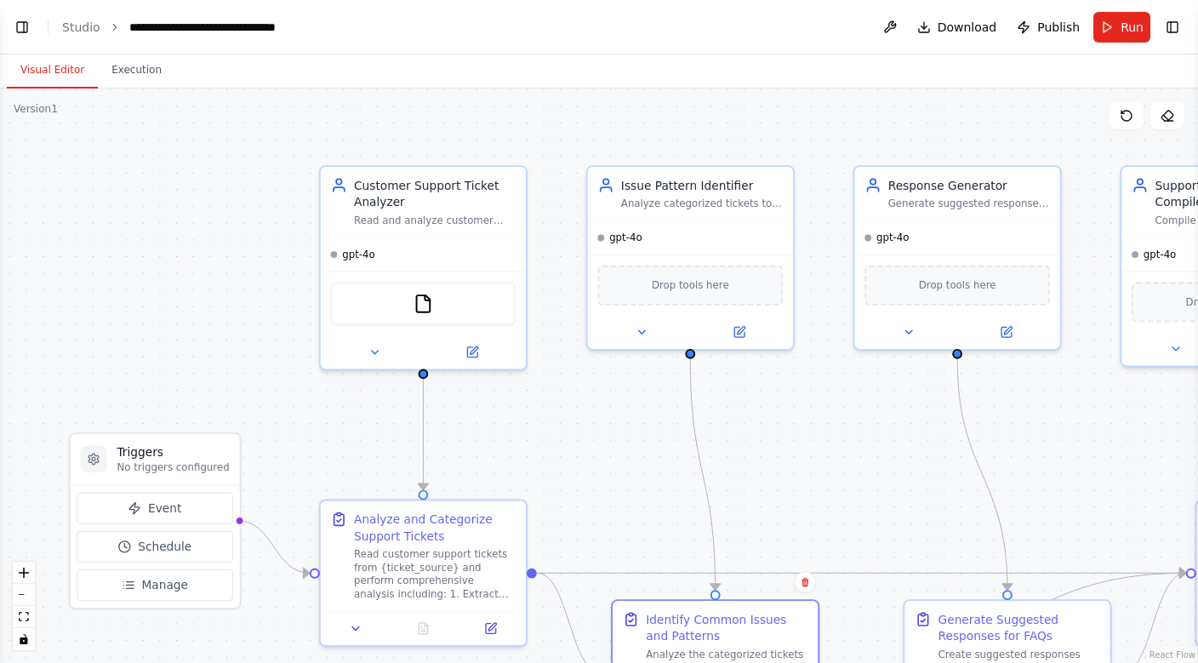
drag, startPoint x: 876, startPoint y: 362, endPoint x: 859, endPoint y: 485, distance: 124.7
click at [859, 485] on div ".deletable-edge-delete-btn { width: 20px; height: 20px; border: 0px solid #ffff…" at bounding box center [599, 375] width 1198 height 574
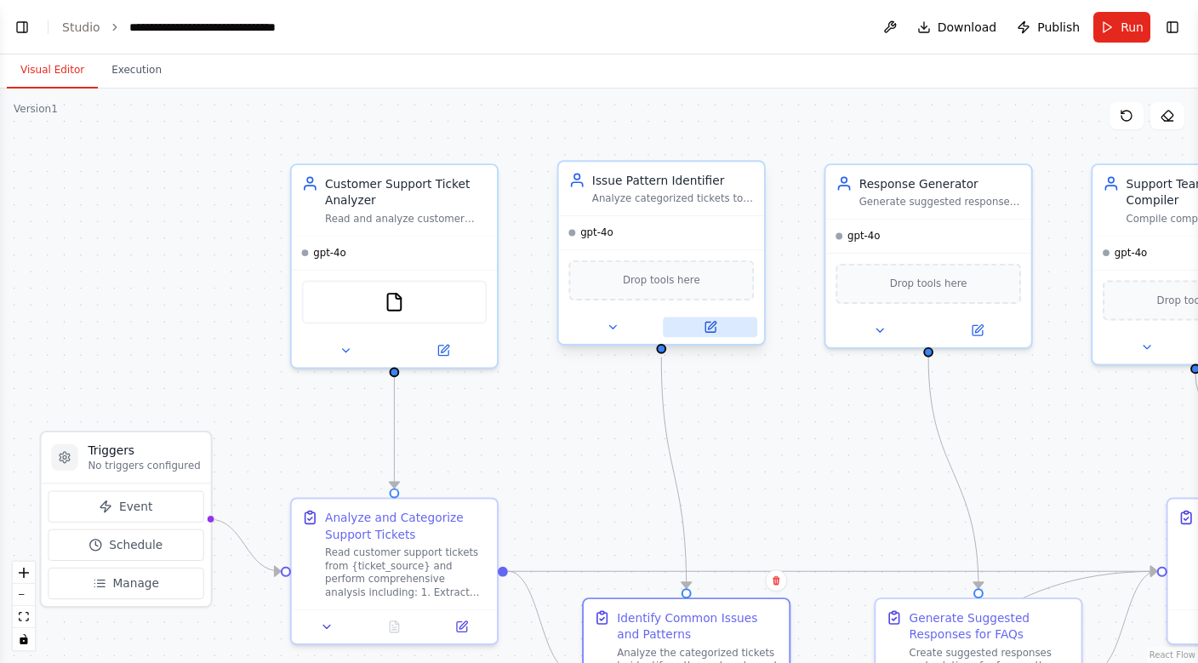
click at [711, 329] on icon at bounding box center [710, 327] width 10 height 10
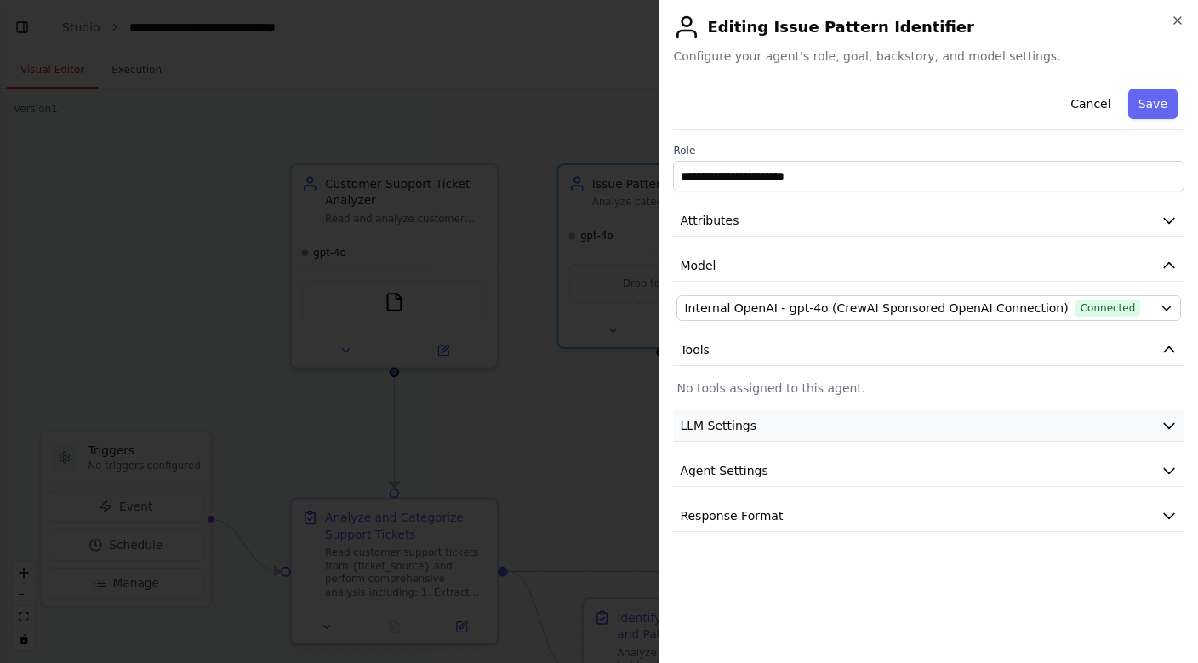
click at [730, 429] on span "LLM Settings" at bounding box center [718, 425] width 77 height 17
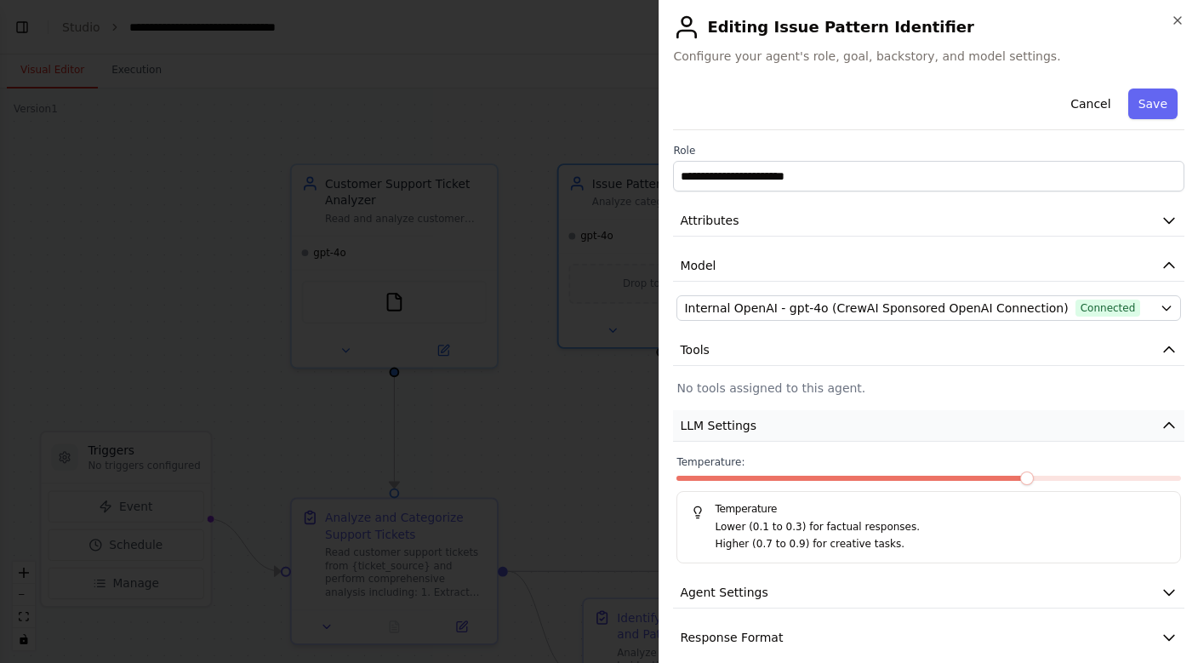
click at [730, 429] on span "LLM Settings" at bounding box center [718, 425] width 77 height 17
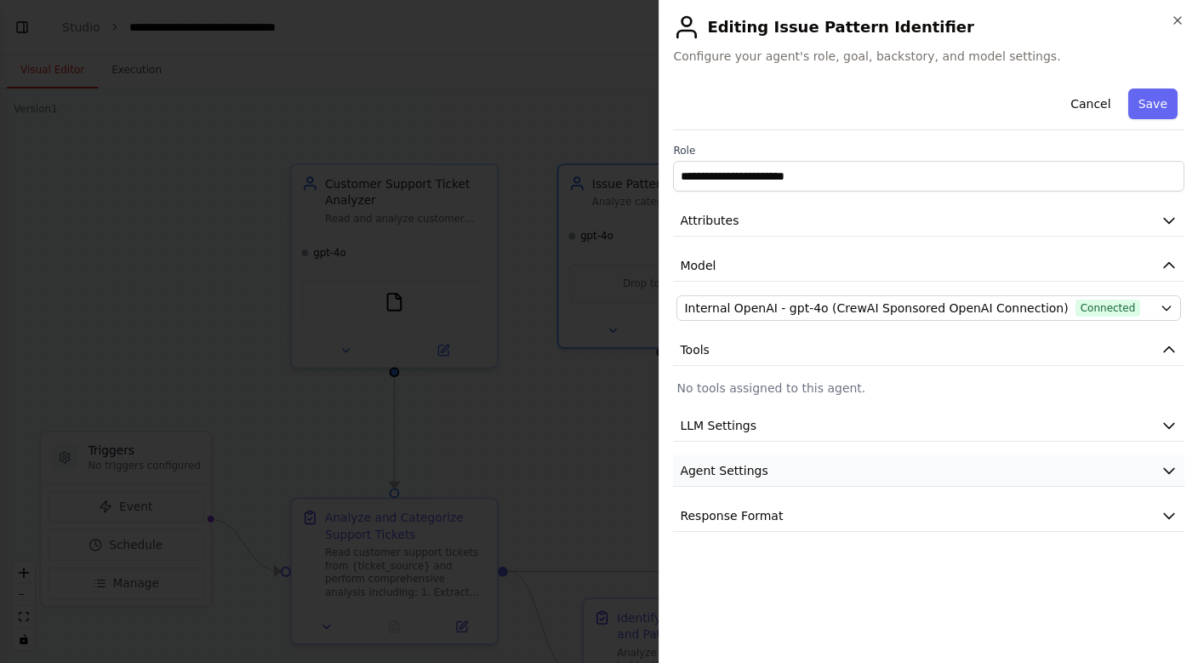
click at [728, 463] on span "Agent Settings" at bounding box center [724, 470] width 88 height 17
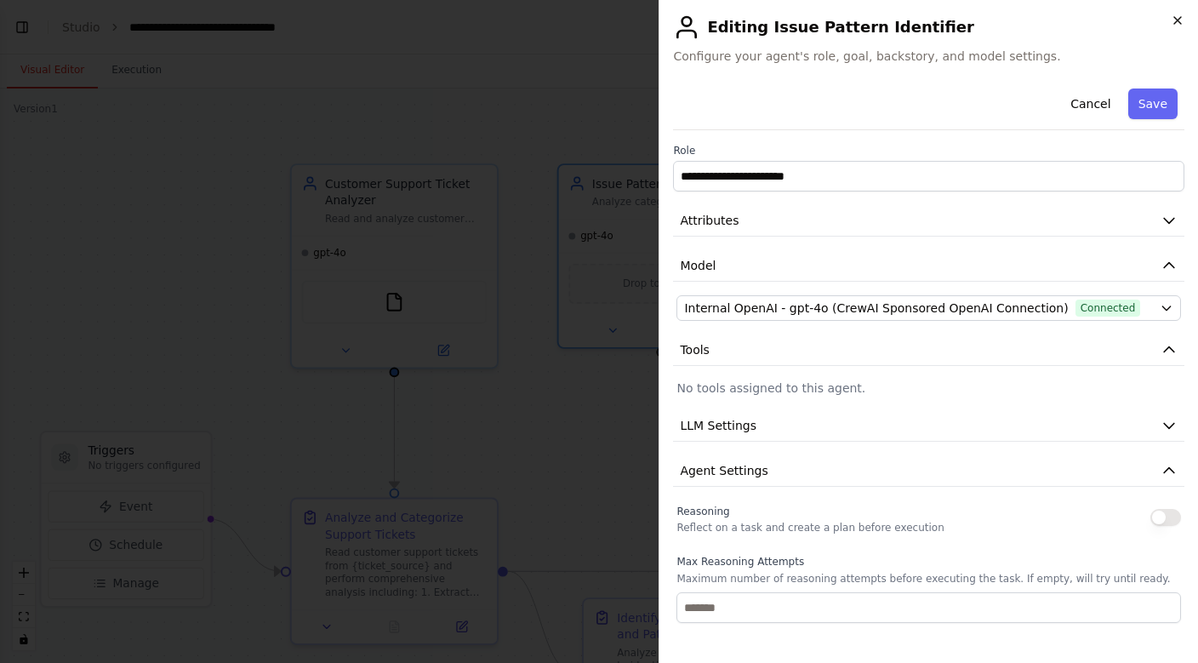
click at [1175, 26] on icon "button" at bounding box center [1178, 21] width 14 height 14
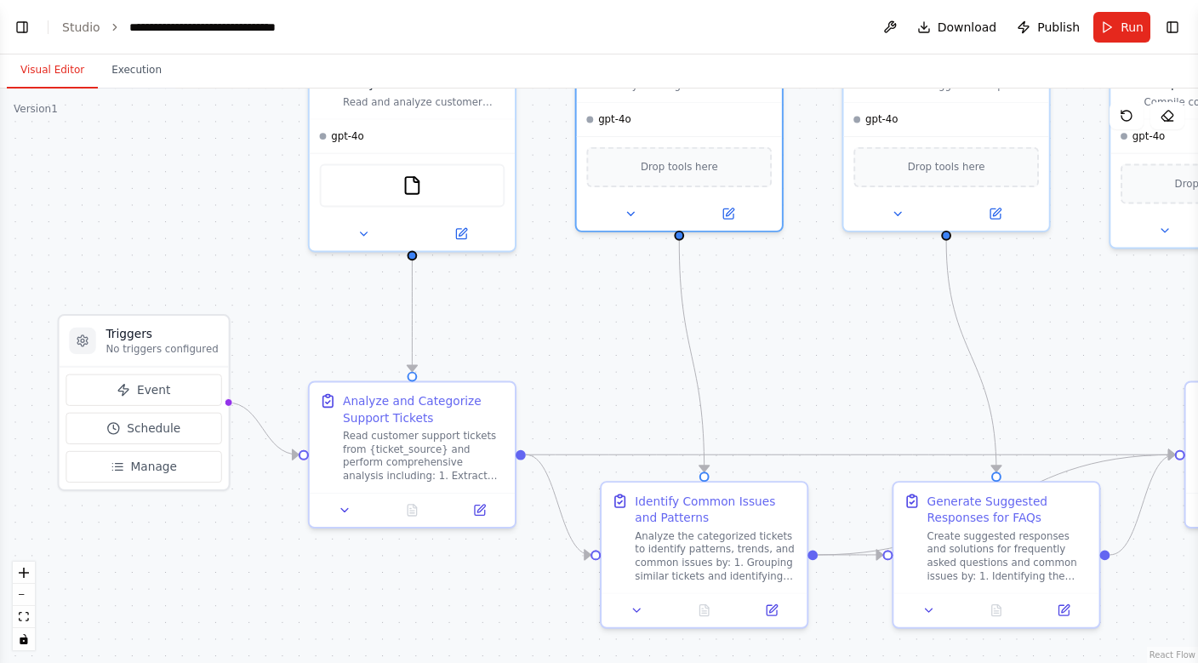
drag, startPoint x: 1014, startPoint y: 494, endPoint x: 1032, endPoint y: 379, distance: 117.1
click at [1031, 378] on div ".deletable-edge-delete-btn { width: 20px; height: 20px; border: 0px solid #ffff…" at bounding box center [599, 375] width 1198 height 574
click at [26, 624] on button "fit view" at bounding box center [24, 617] width 22 height 22
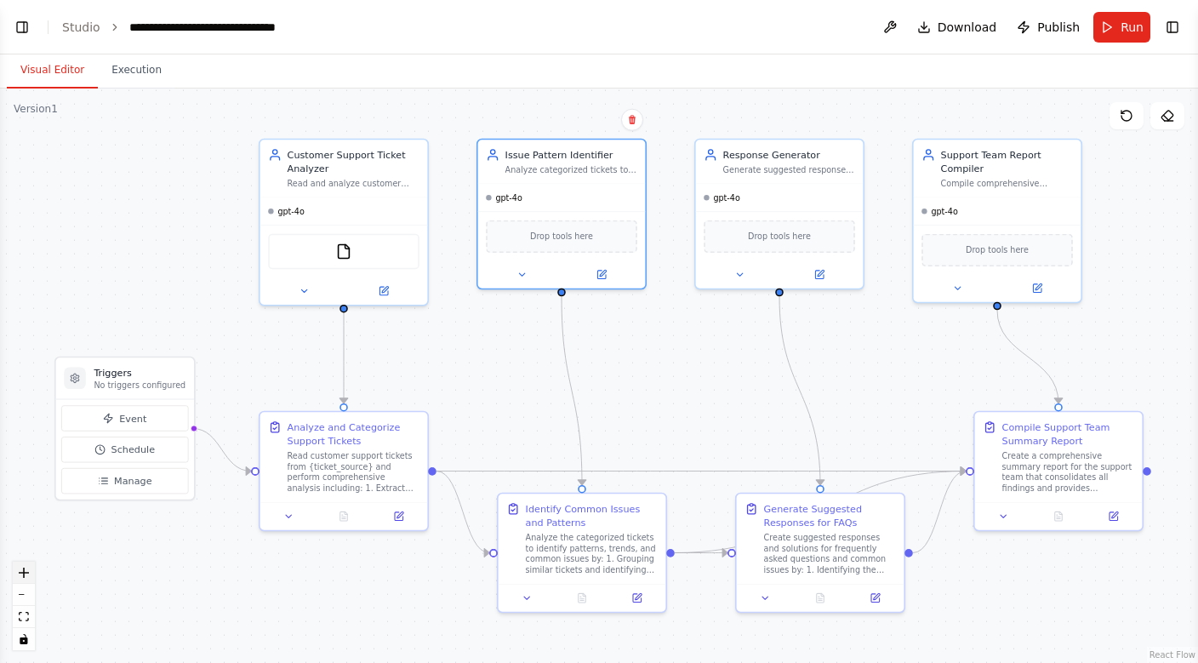
click at [25, 579] on button "zoom in" at bounding box center [24, 573] width 22 height 22
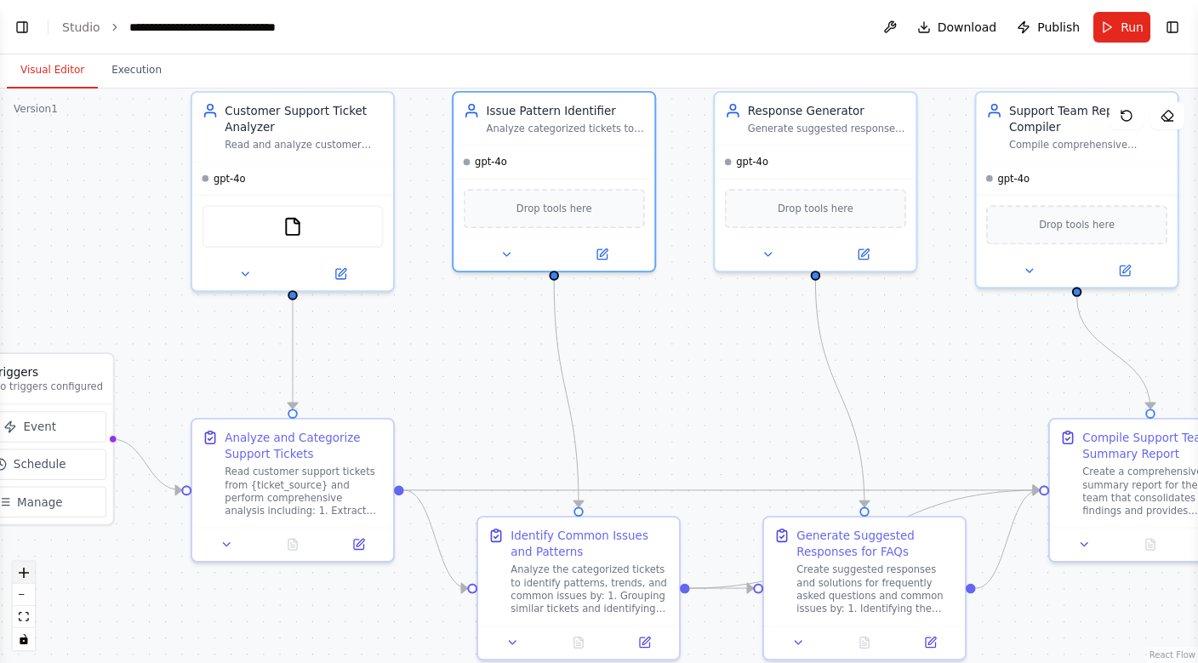
click at [25, 579] on button "zoom in" at bounding box center [24, 573] width 22 height 22
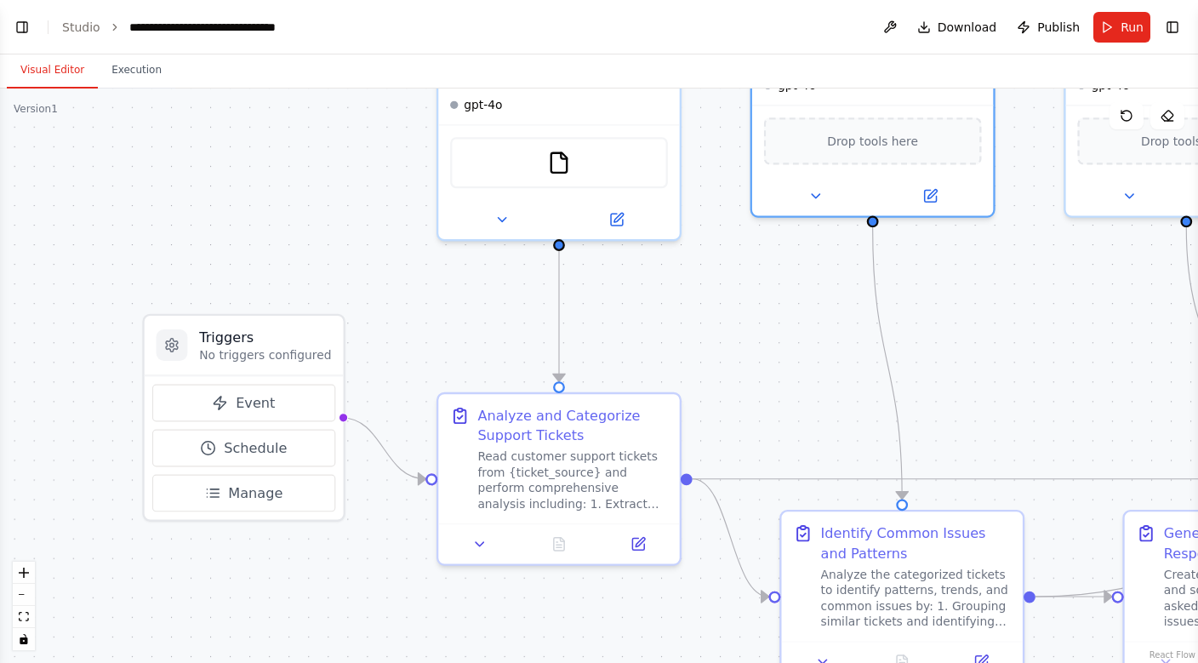
drag, startPoint x: 395, startPoint y: 425, endPoint x: 722, endPoint y: 391, distance: 329.4
click at [722, 391] on div ".deletable-edge-delete-btn { width: 20px; height: 20px; border: 0px solid #ffff…" at bounding box center [599, 375] width 1198 height 574
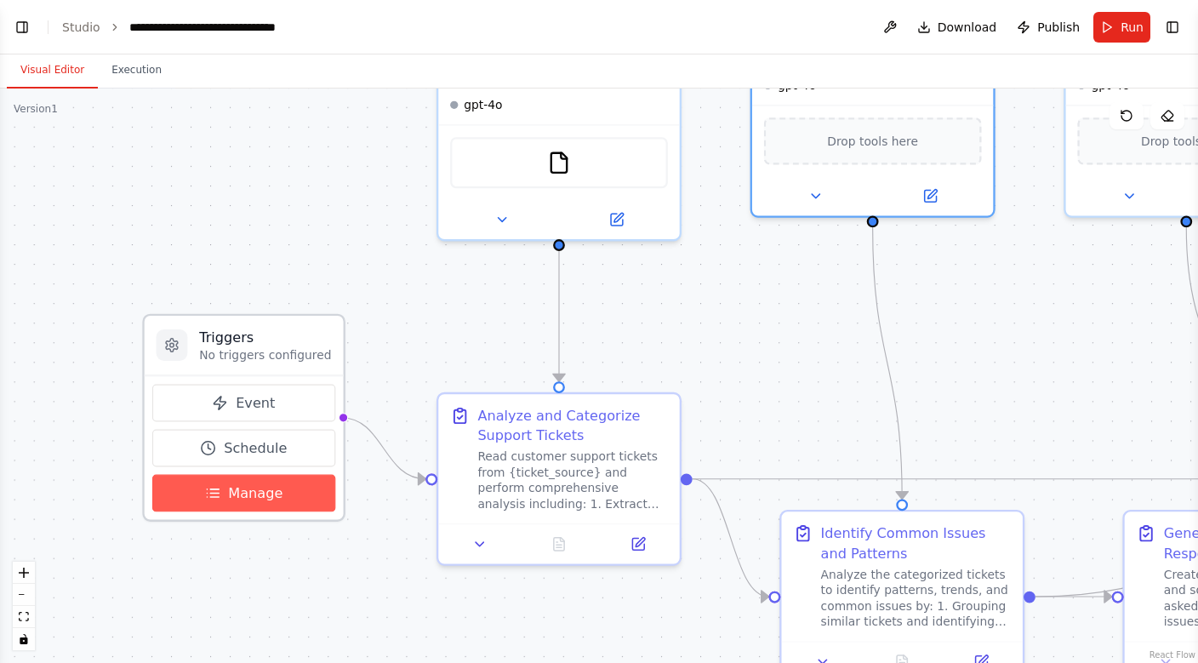
click at [270, 494] on span "Manage" at bounding box center [255, 493] width 54 height 20
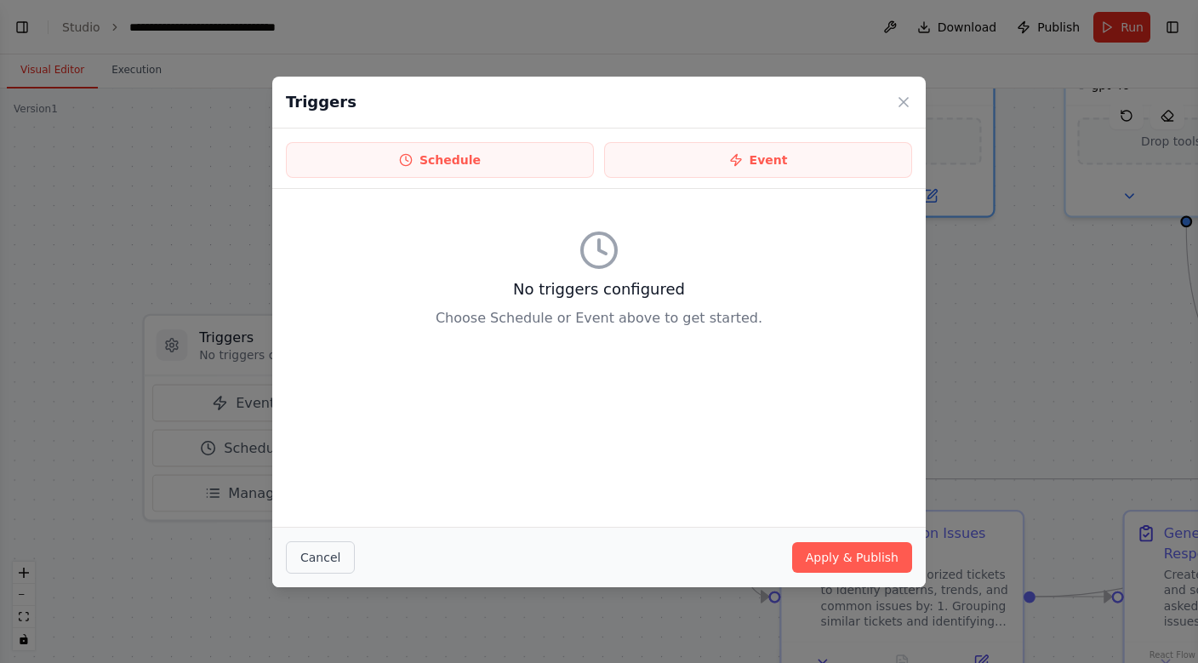
click at [320, 549] on button "Cancel" at bounding box center [320, 557] width 69 height 32
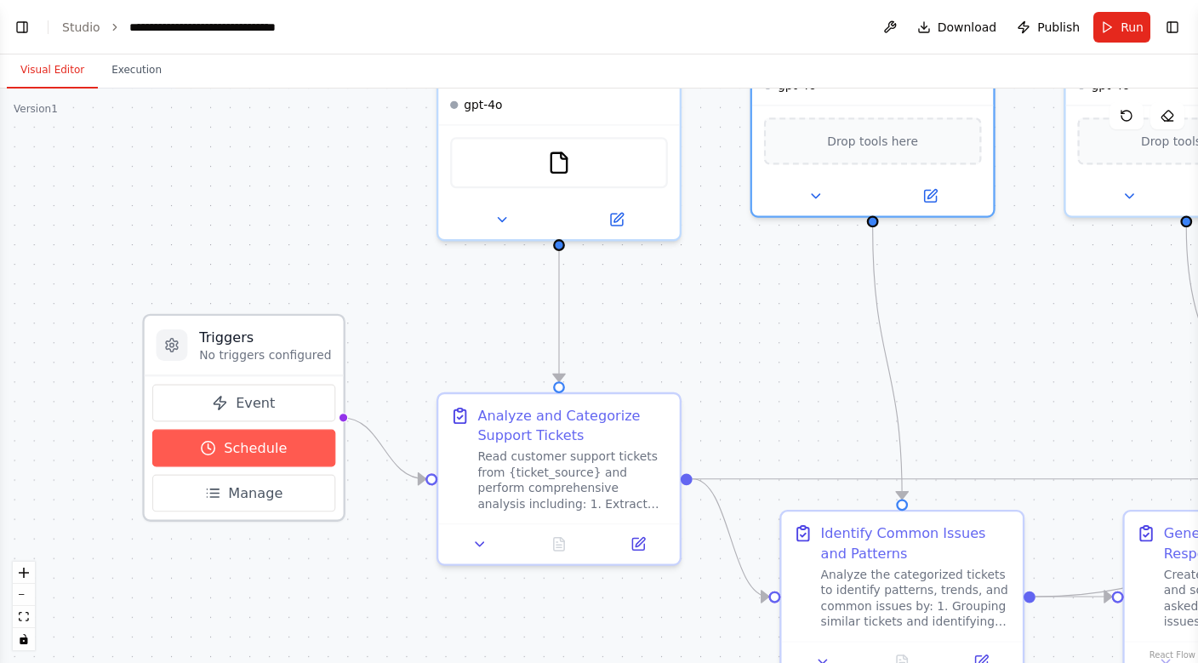
click at [216, 439] on button "Schedule" at bounding box center [243, 448] width 183 height 37
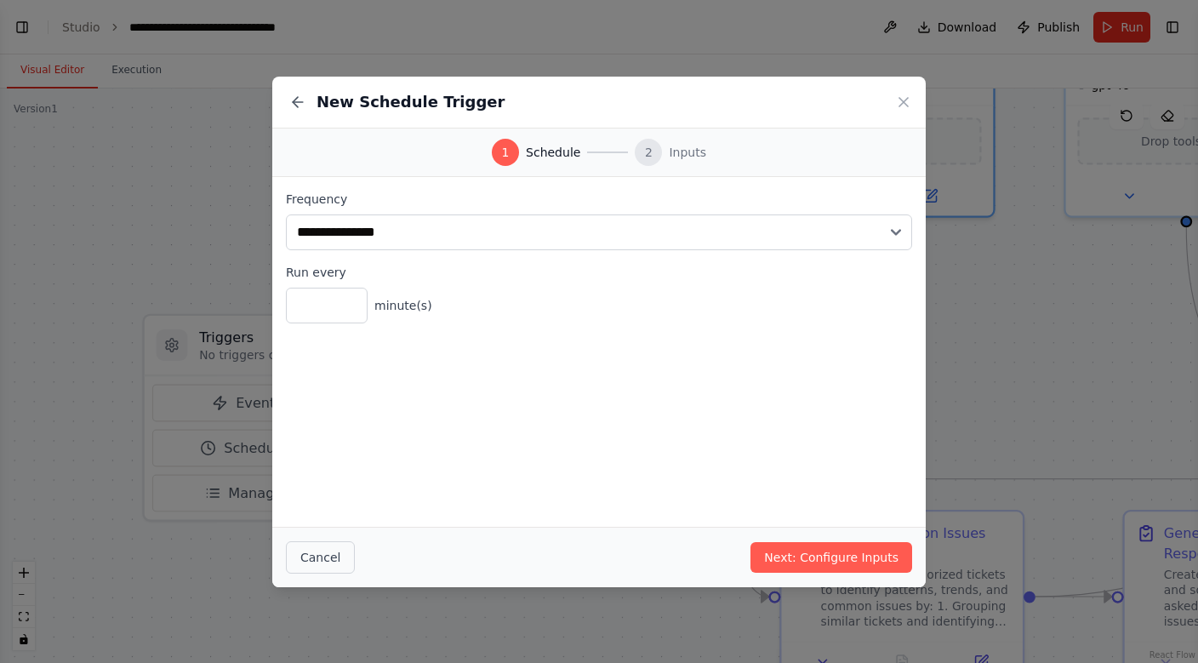
click at [304, 557] on button "Cancel" at bounding box center [320, 557] width 69 height 32
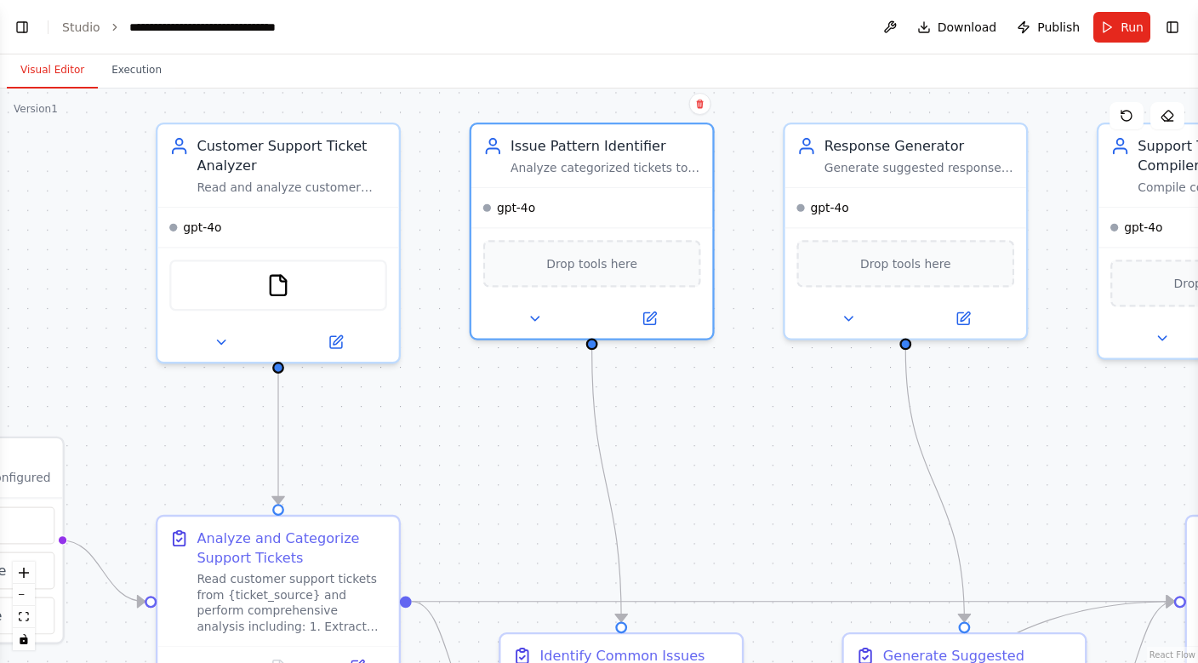
drag, startPoint x: 687, startPoint y: 389, endPoint x: 406, endPoint y: 511, distance: 306.4
click at [406, 511] on div ".deletable-edge-delete-btn { width: 20px; height: 20px; border: 0px solid #ffff…" at bounding box center [599, 375] width 1198 height 574
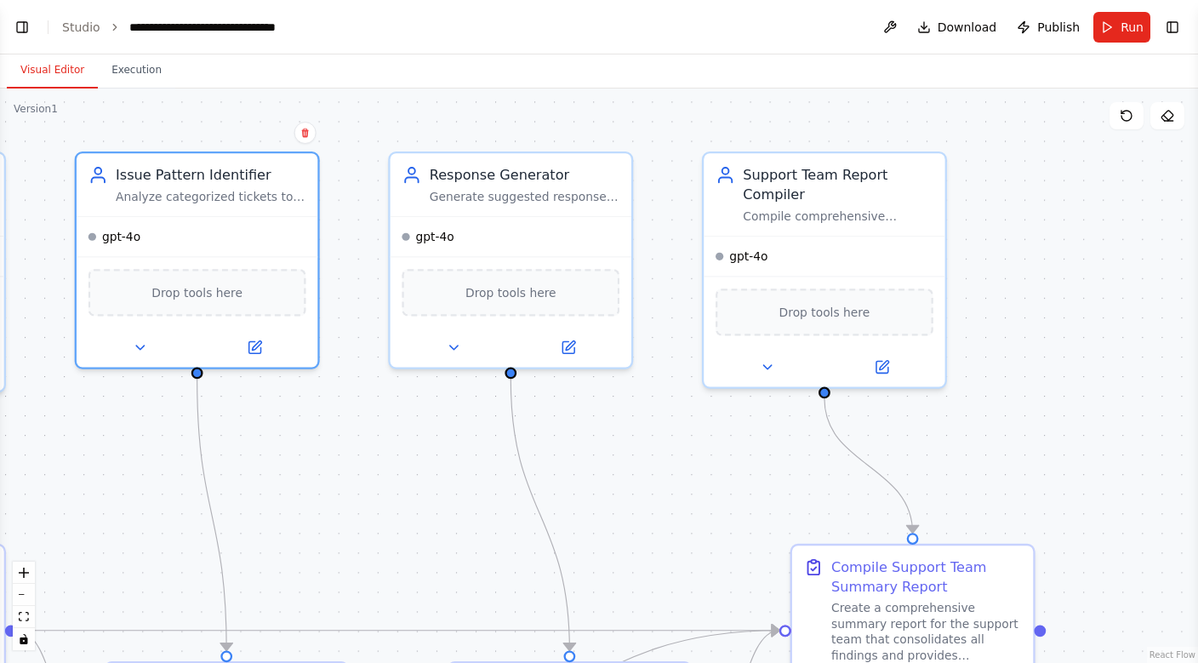
drag, startPoint x: 819, startPoint y: 465, endPoint x: 425, endPoint y: 495, distance: 395.1
click at [425, 495] on div ".deletable-edge-delete-btn { width: 20px; height: 20px; border: 0px solid #ffff…" at bounding box center [599, 375] width 1198 height 574
click at [386, 441] on div ".deletable-edge-delete-btn { width: 20px; height: 20px; border: 0px solid #ffff…" at bounding box center [599, 375] width 1198 height 574
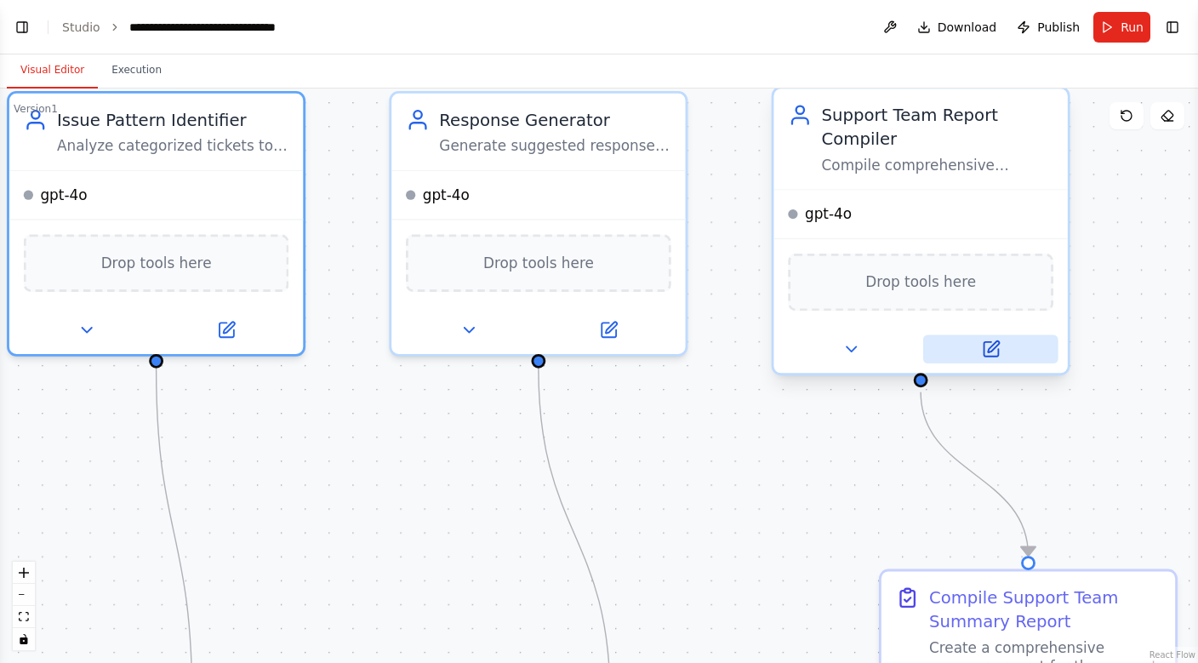
click at [998, 341] on icon at bounding box center [993, 346] width 11 height 11
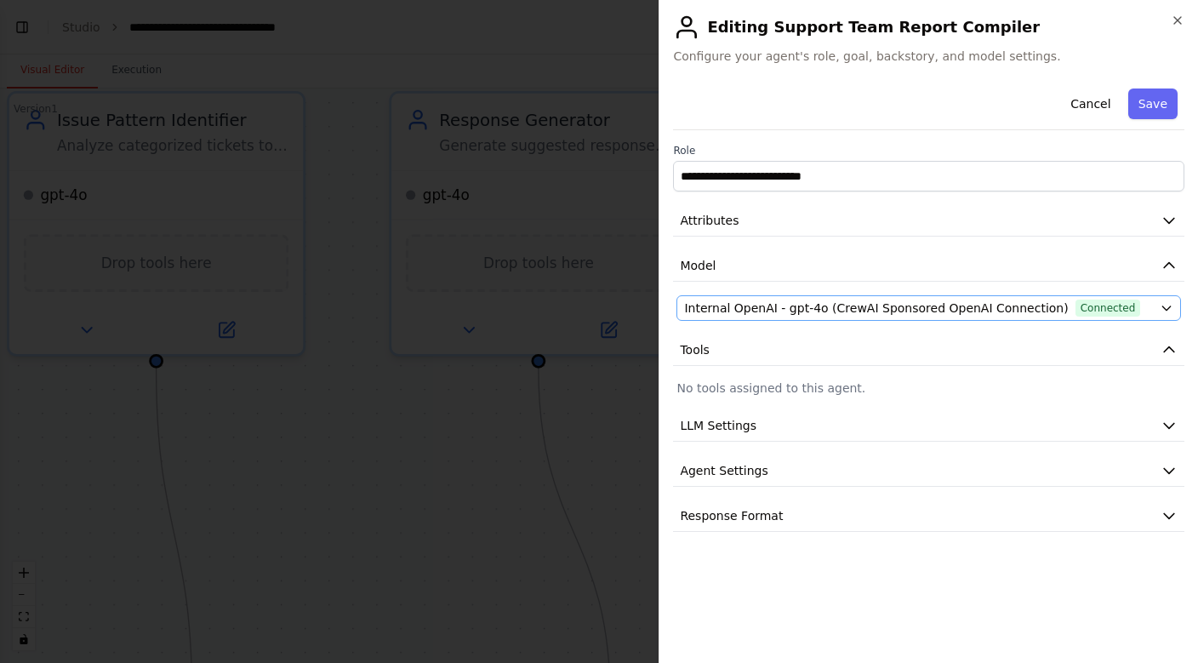
click at [774, 317] on button "Internal OpenAI - gpt-4o (CrewAI Sponsored OpenAI Connection) Connected" at bounding box center [928, 308] width 505 height 26
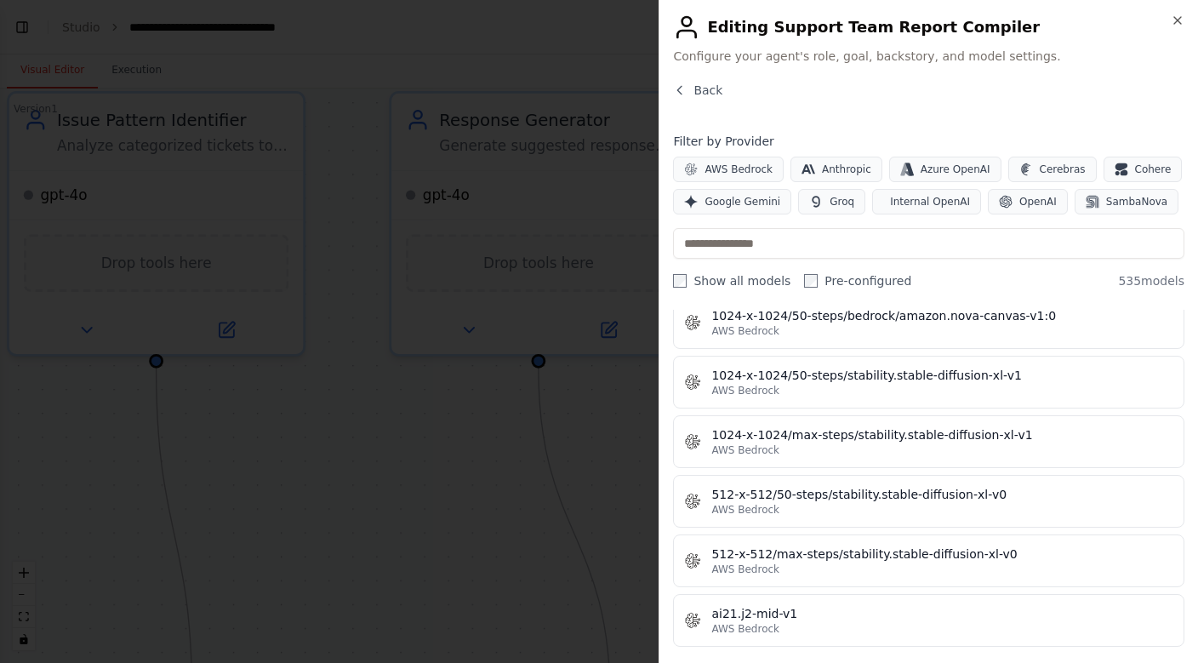
scroll to position [737, 0]
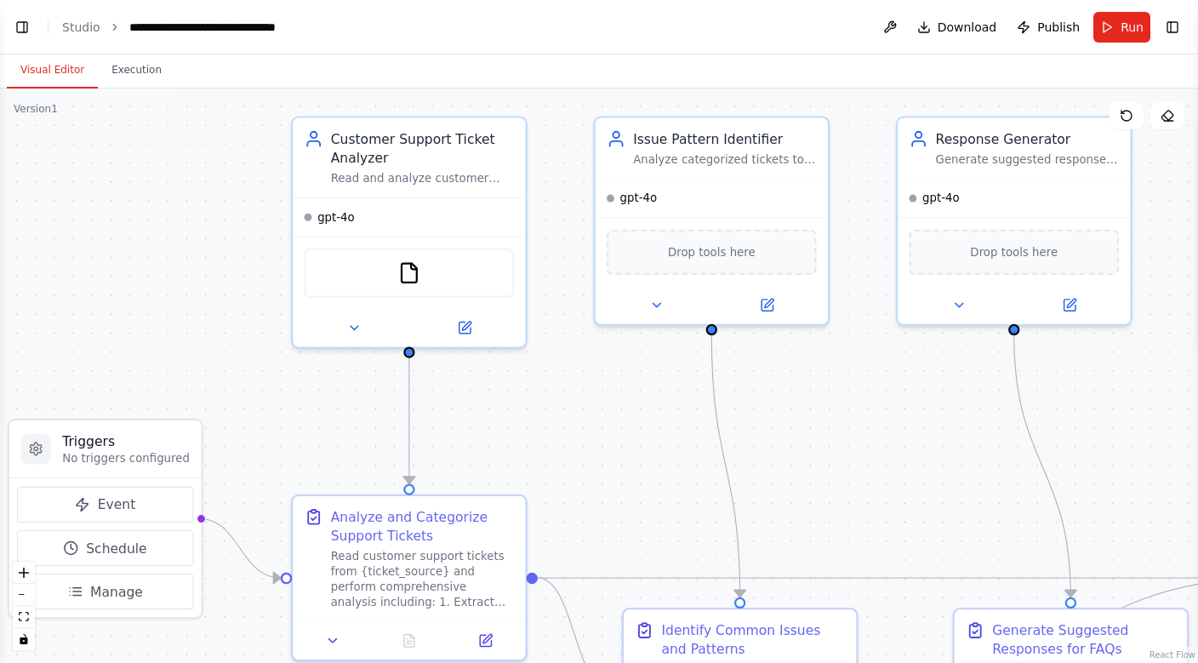
drag, startPoint x: 419, startPoint y: 525, endPoint x: 904, endPoint y: 481, distance: 487.9
click at [904, 481] on div ".deletable-edge-delete-btn { width: 20px; height: 20px; border: 0px solid #ffff…" at bounding box center [599, 375] width 1198 height 574
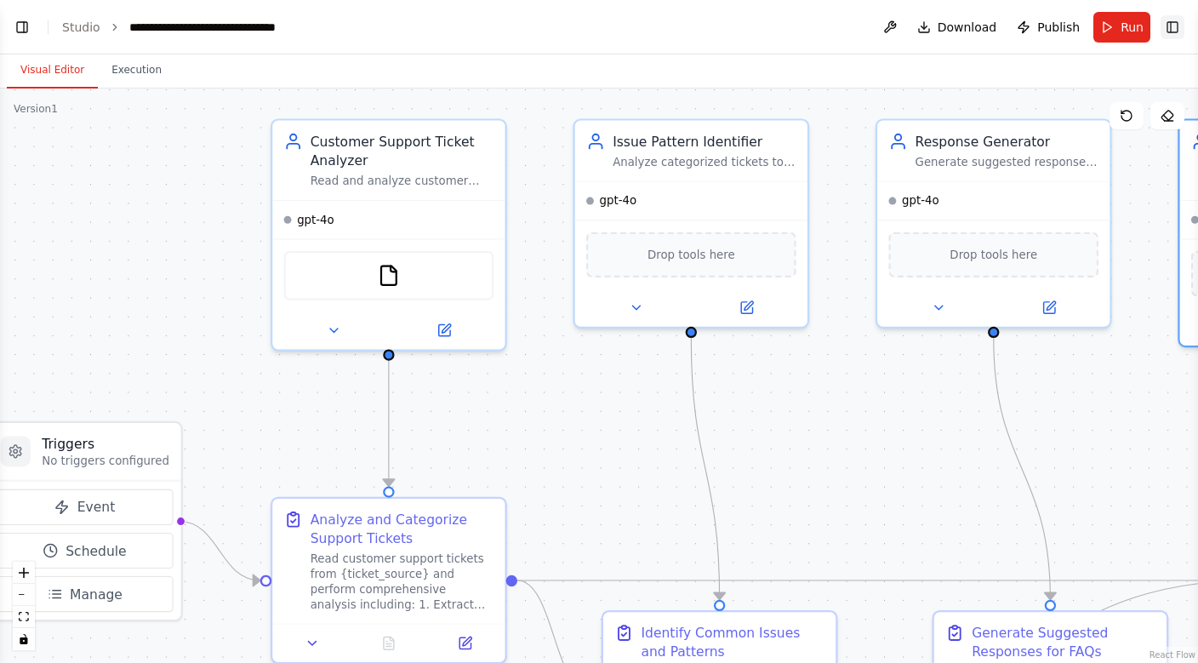
click at [1167, 28] on button "Toggle Right Sidebar" at bounding box center [1173, 27] width 24 height 24
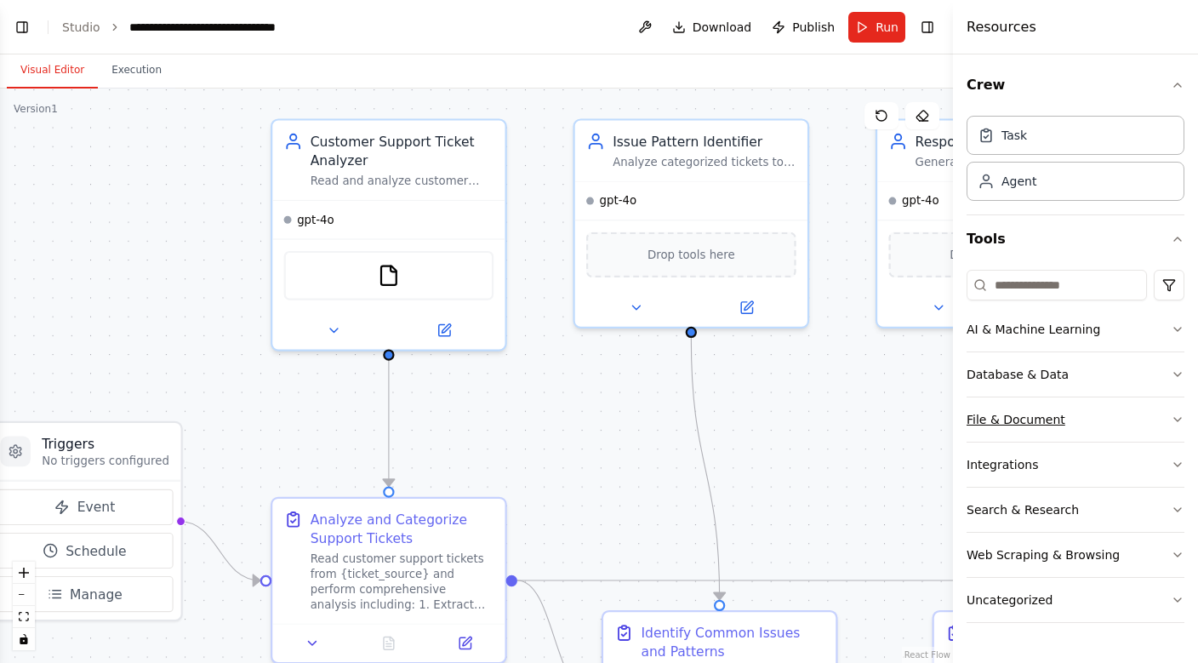
scroll to position [0, 0]
click at [1011, 469] on div "Integrations" at bounding box center [1002, 464] width 71 height 17
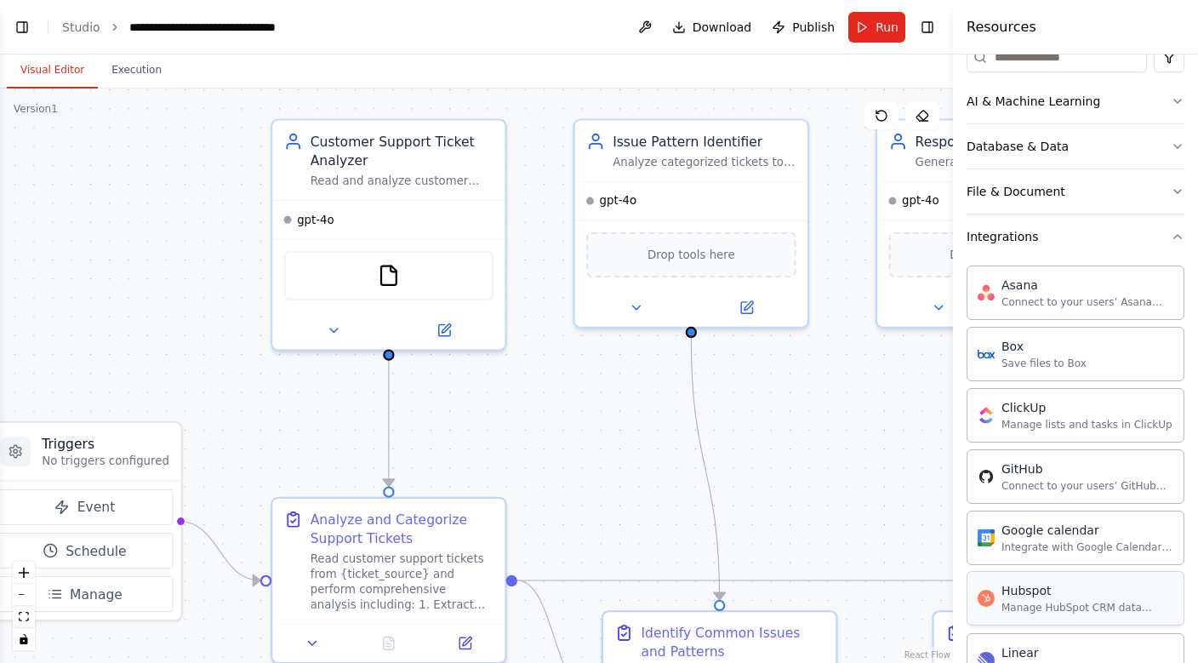
scroll to position [225, 0]
click at [1011, 469] on div "GitHub" at bounding box center [1087, 470] width 172 height 17
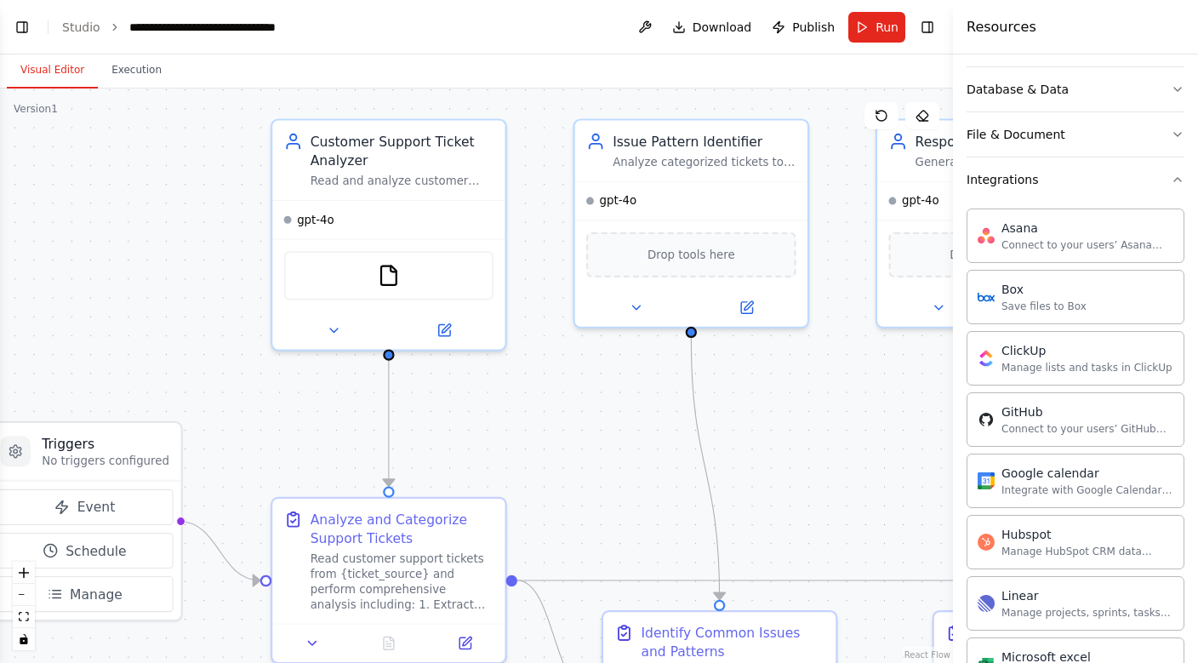
scroll to position [272, 0]
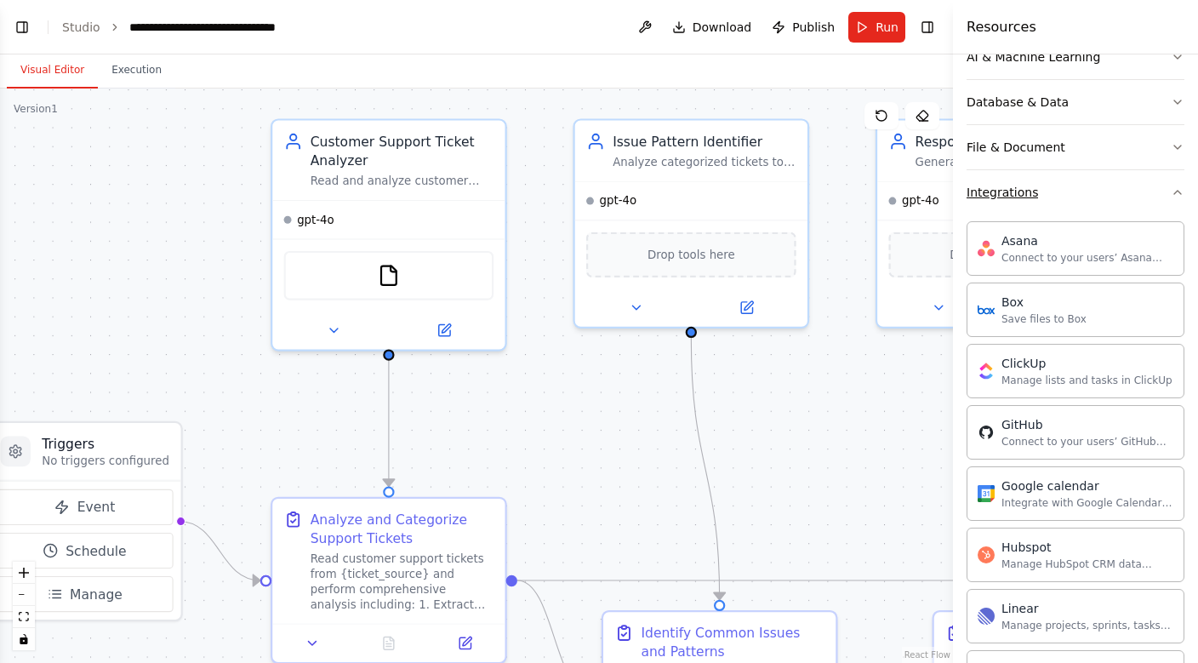
click at [997, 203] on button "Integrations" at bounding box center [1076, 192] width 218 height 44
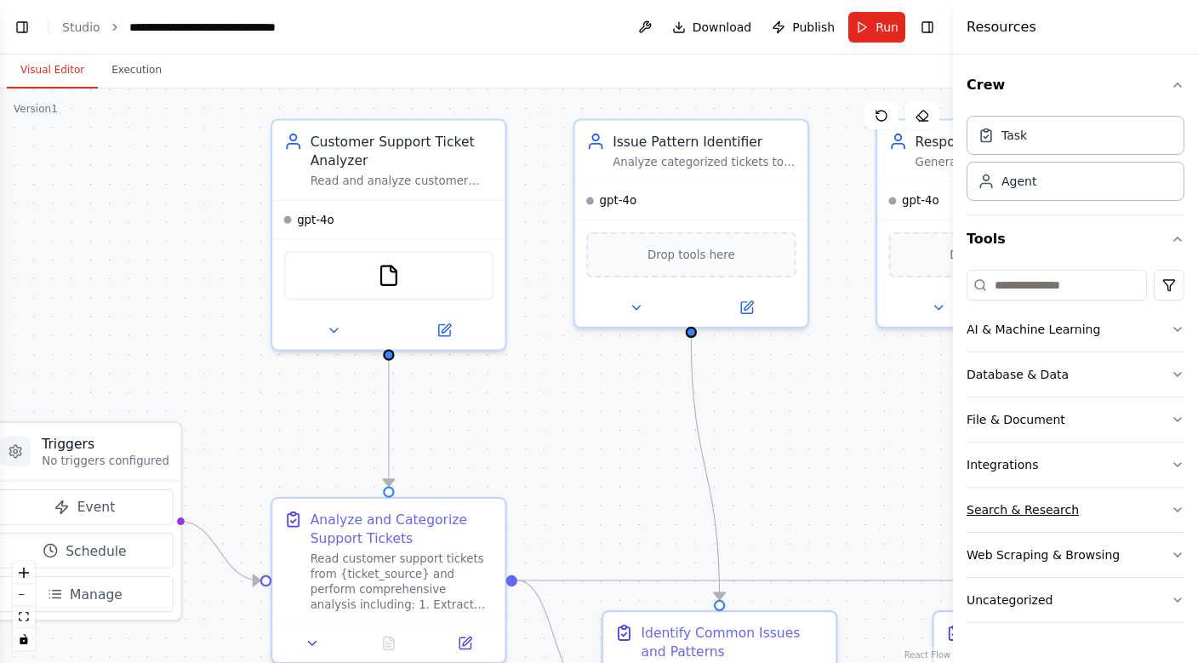
click at [1010, 507] on div "Search & Research" at bounding box center [1023, 509] width 112 height 17
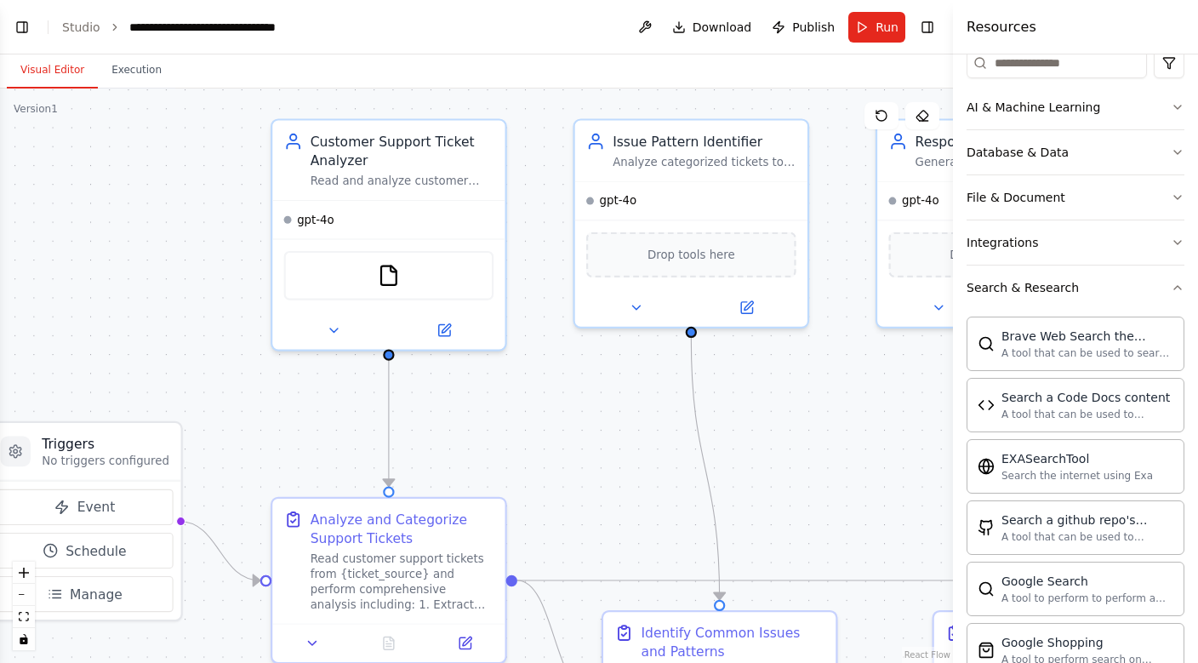
scroll to position [221, 0]
click at [1005, 299] on button "Search & Research" at bounding box center [1076, 288] width 218 height 44
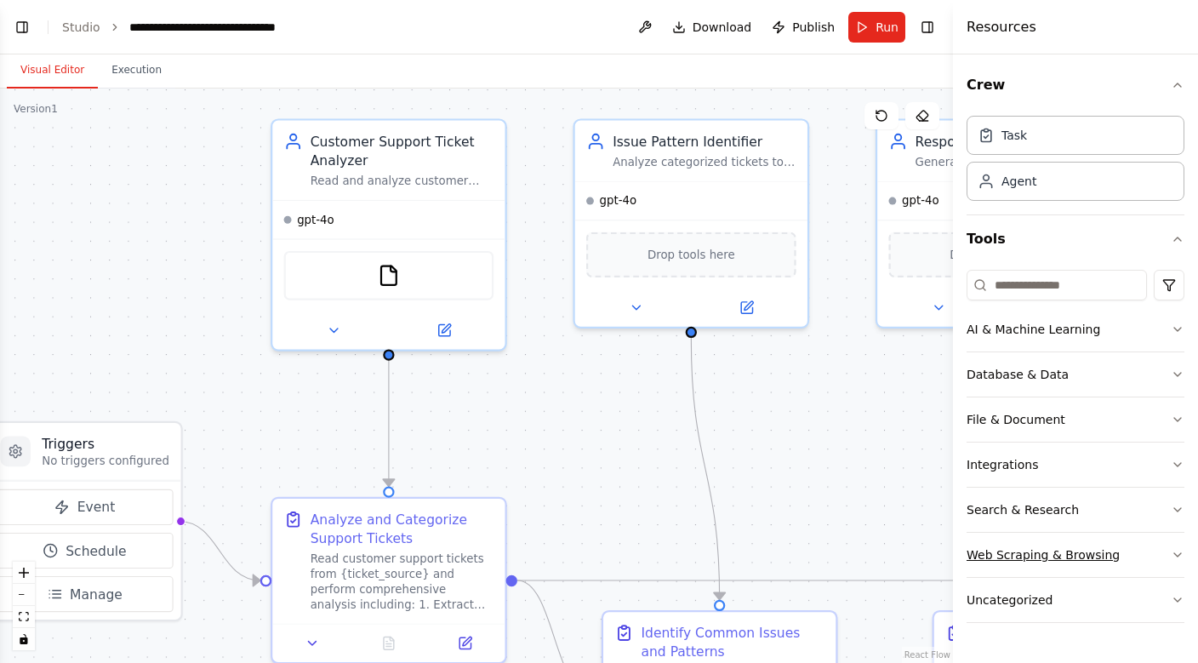
click at [1014, 560] on div "Web Scraping & Browsing" at bounding box center [1043, 554] width 153 height 17
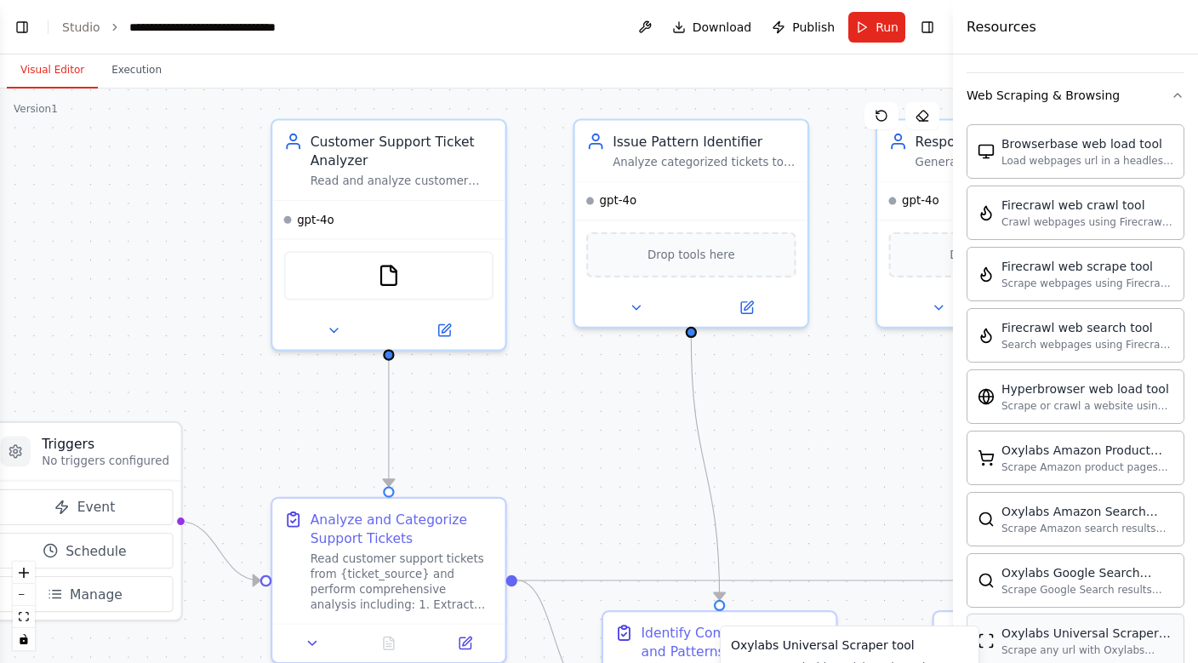
scroll to position [350, 0]
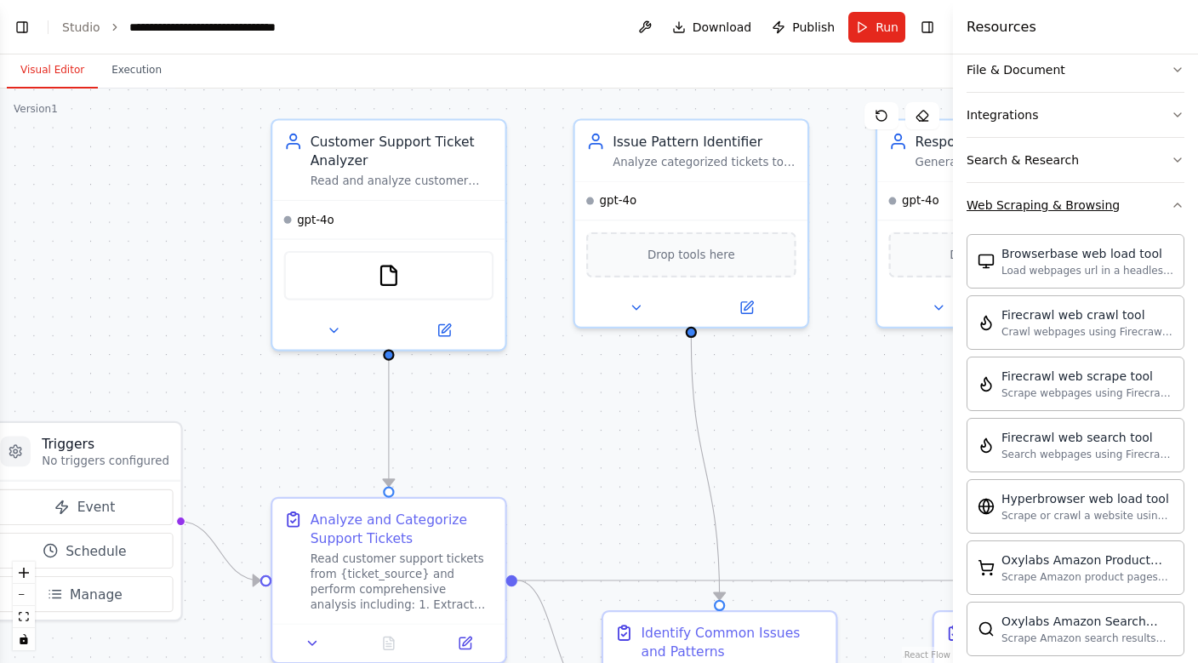
click at [981, 204] on div "Web Scraping & Browsing" at bounding box center [1043, 205] width 153 height 17
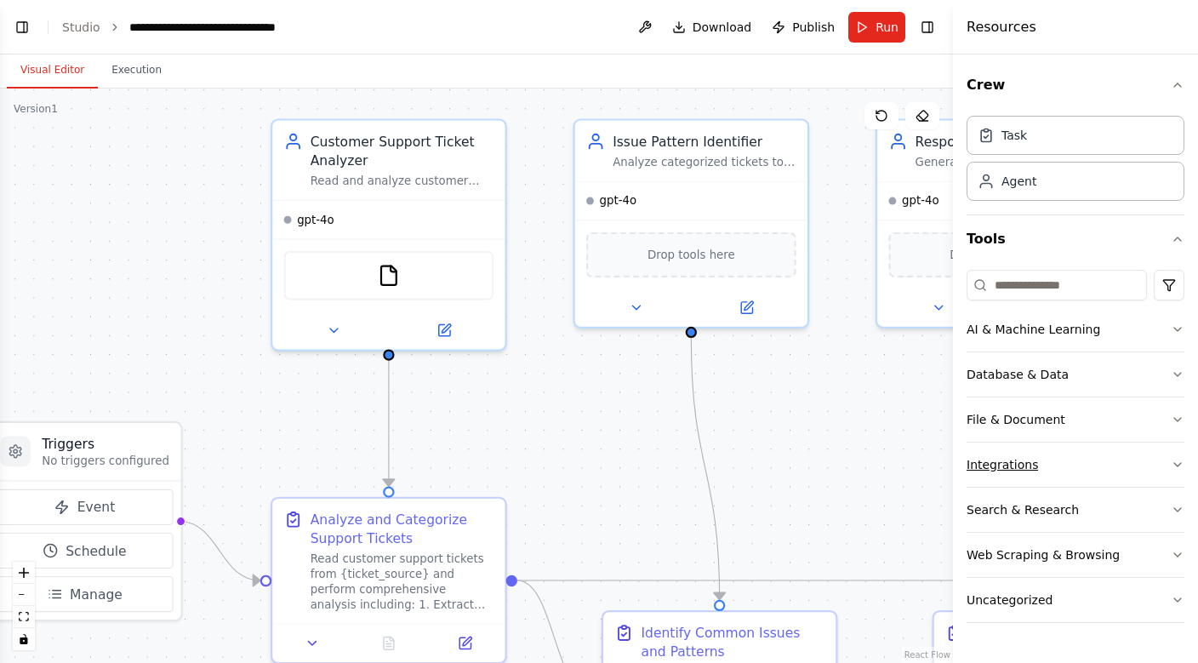
scroll to position [0, 0]
click at [1030, 286] on input at bounding box center [1057, 285] width 180 height 31
click at [1053, 388] on button "Database & Data" at bounding box center [1076, 374] width 218 height 44
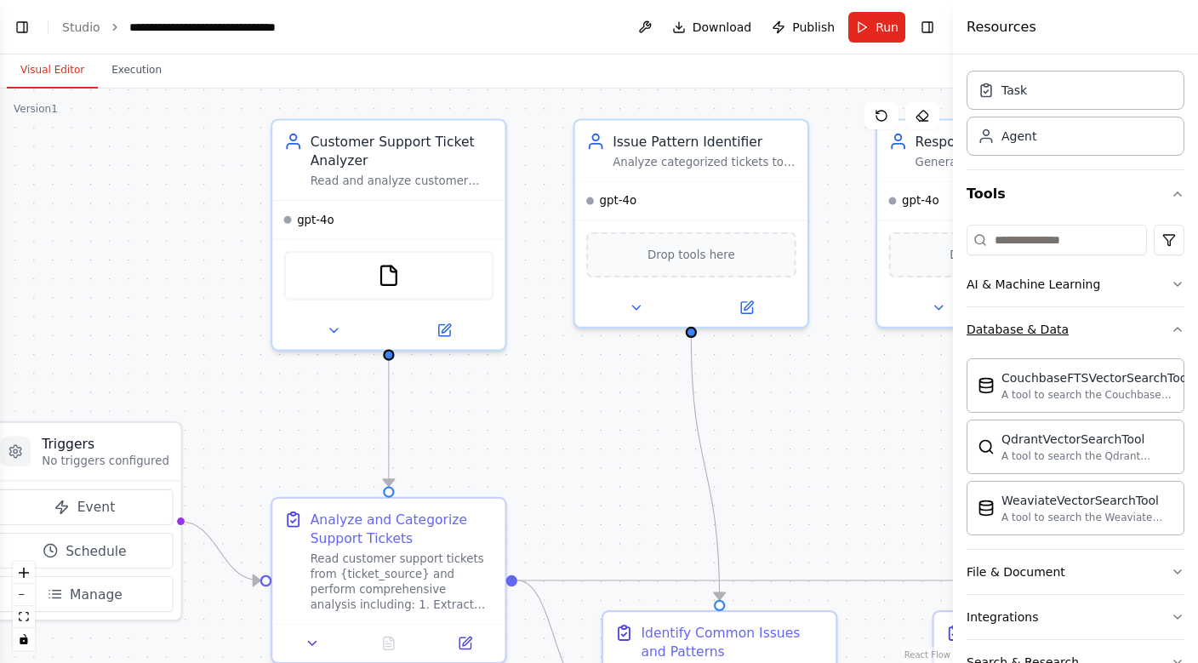
scroll to position [47, 0]
click at [998, 334] on div "Database & Data" at bounding box center [1018, 327] width 102 height 17
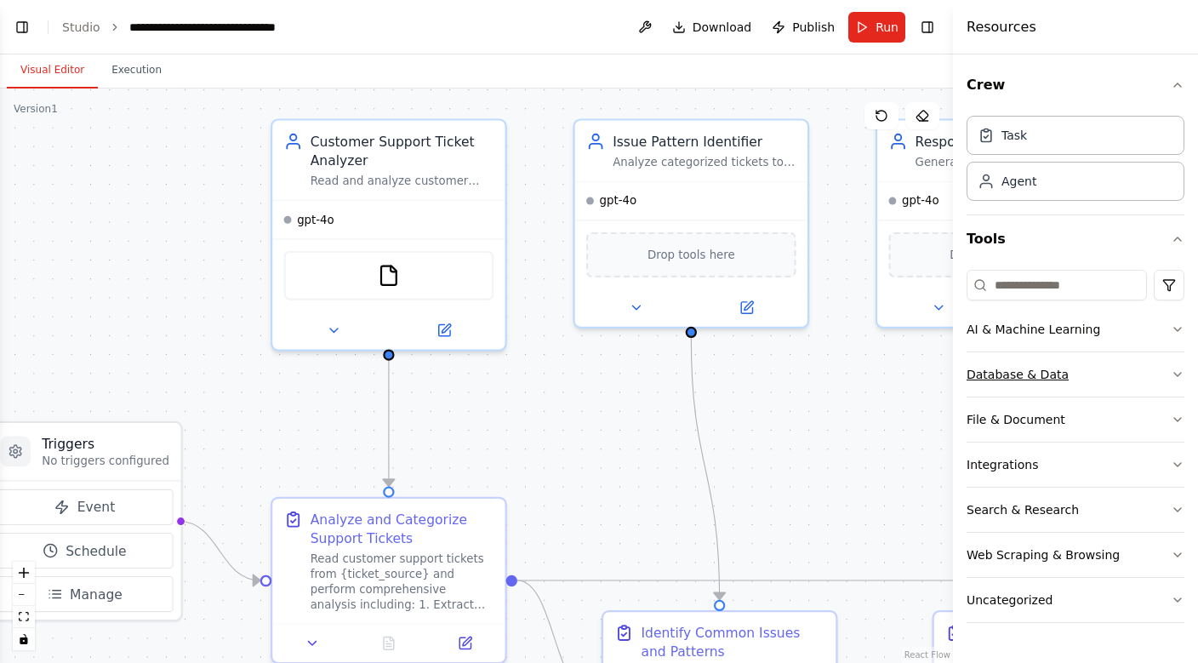
click at [996, 383] on button "Database & Data" at bounding box center [1076, 374] width 218 height 44
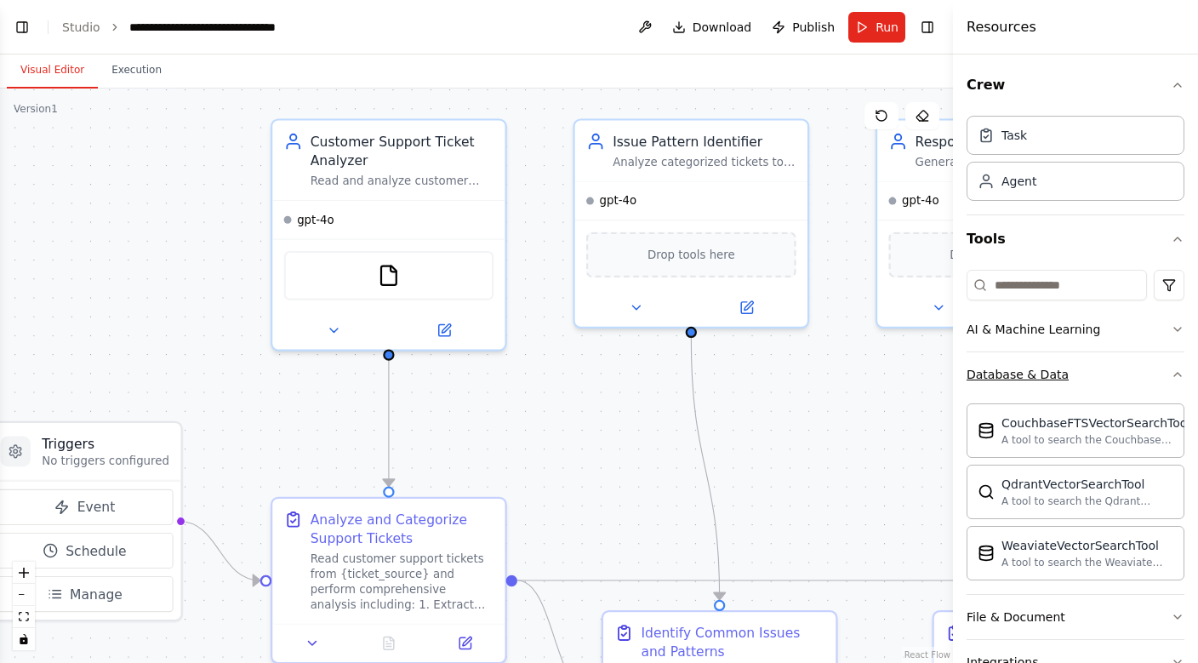
click at [996, 383] on button "Database & Data" at bounding box center [1076, 374] width 218 height 44
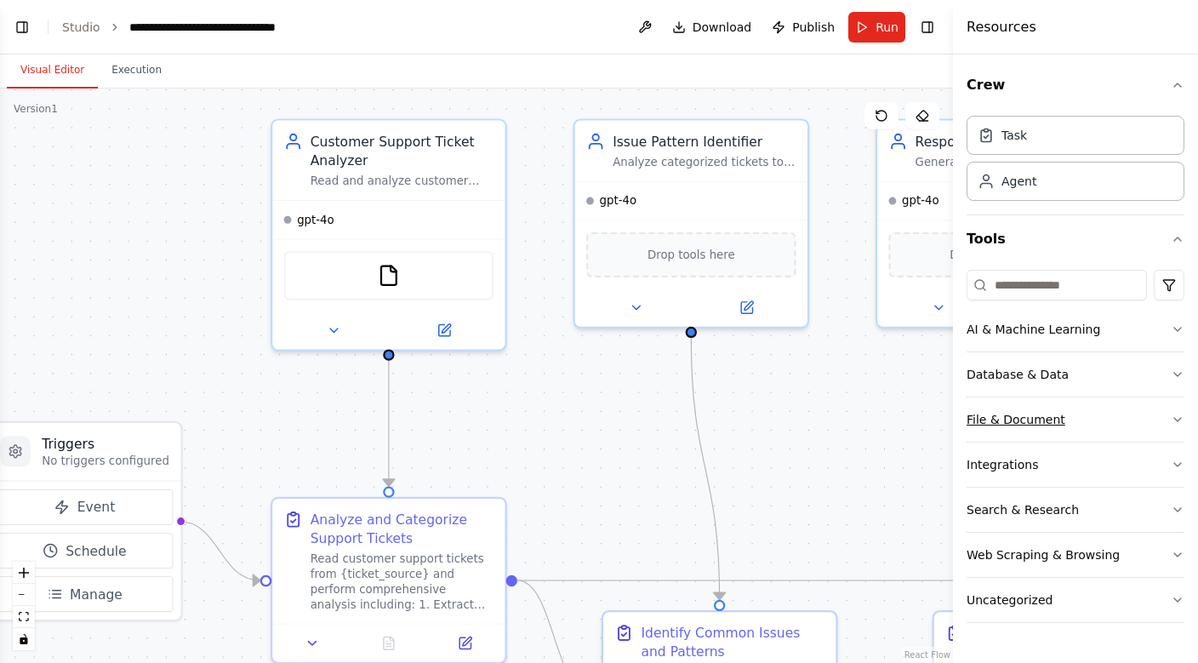
click at [999, 424] on div "File & Document" at bounding box center [1016, 419] width 99 height 17
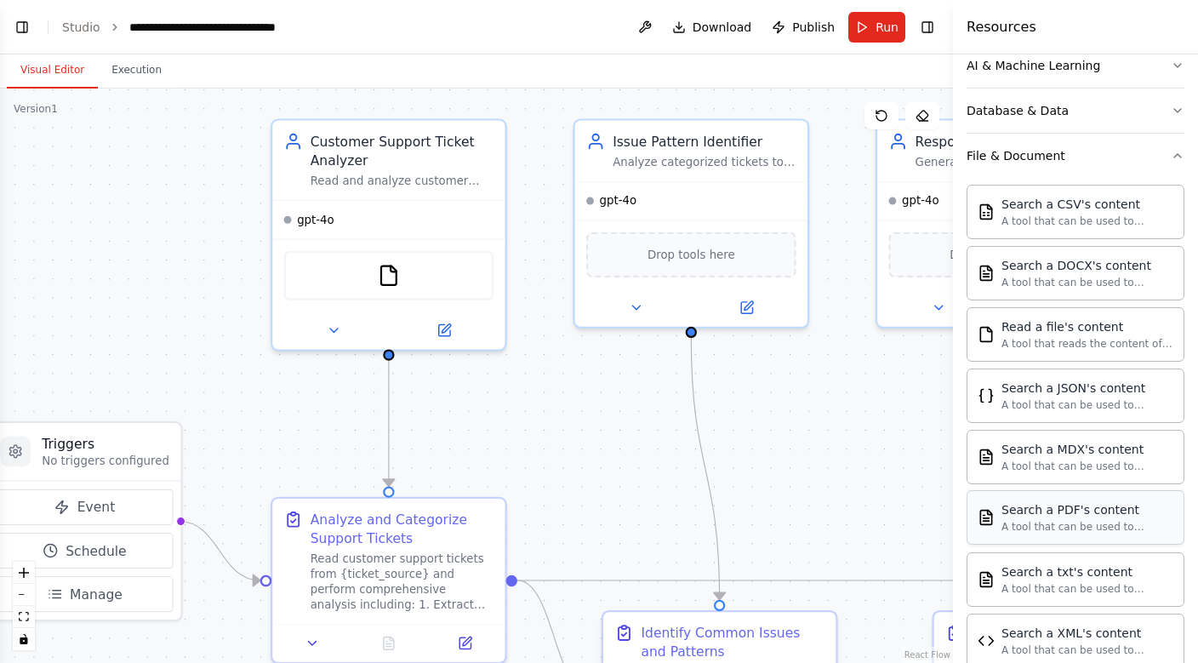
scroll to position [260, 0]
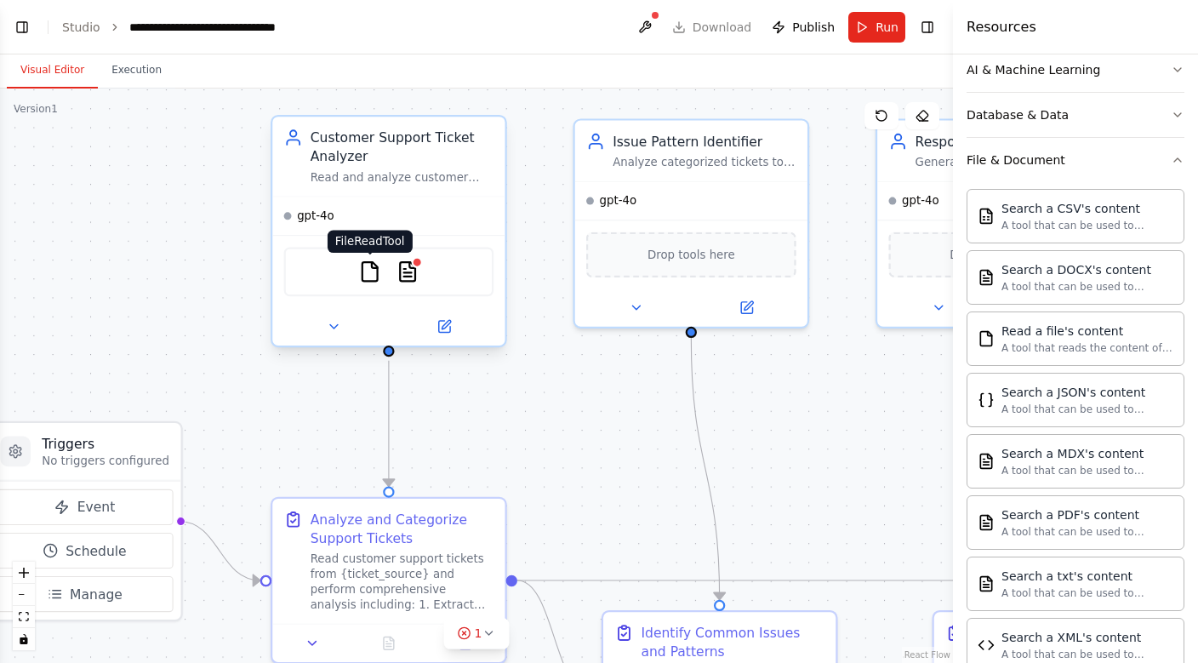
click at [366, 275] on img at bounding box center [369, 271] width 23 height 23
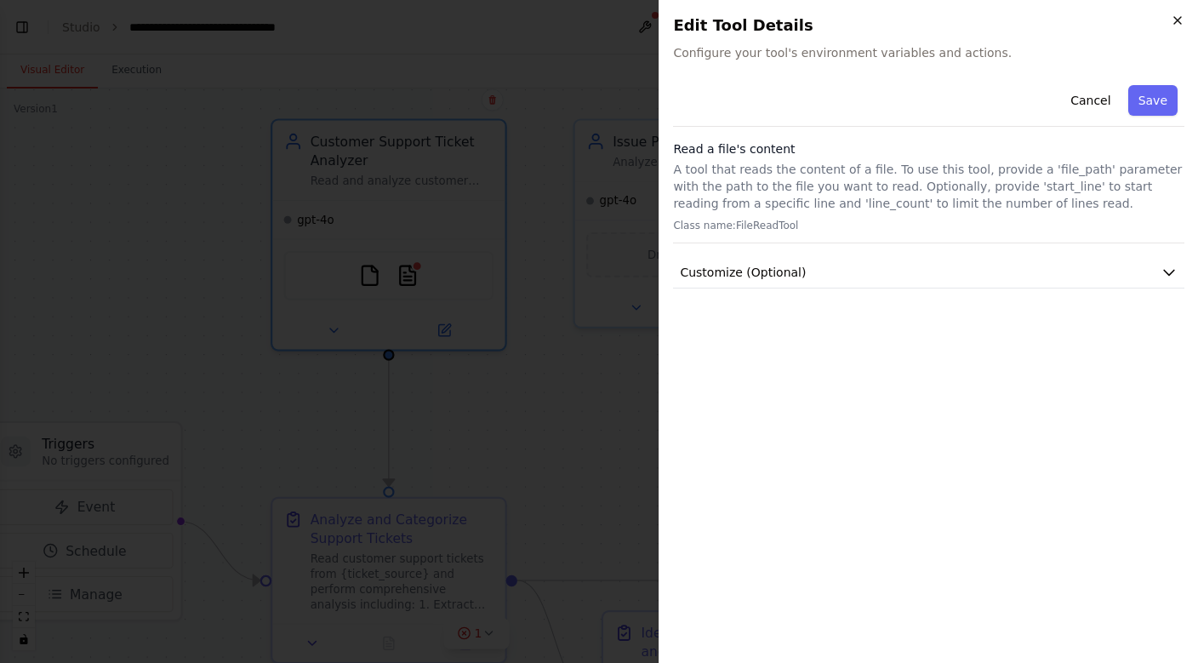
click at [1171, 16] on icon "button" at bounding box center [1178, 21] width 14 height 14
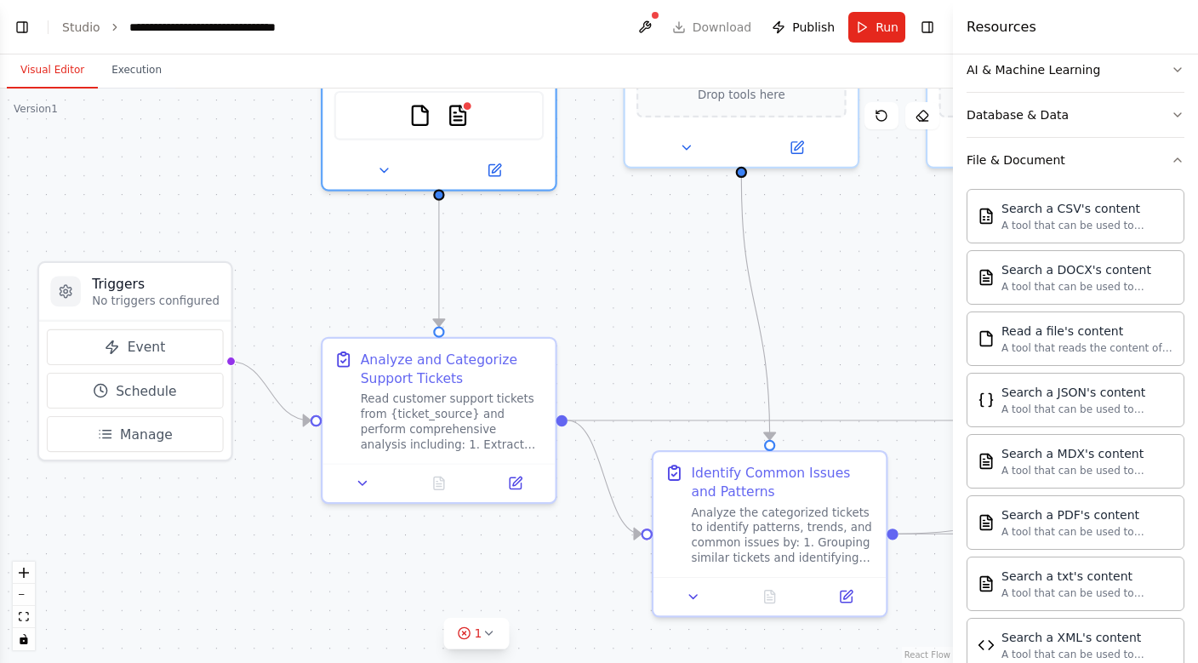
drag, startPoint x: 517, startPoint y: 431, endPoint x: 568, endPoint y: 271, distance: 167.7
click at [568, 271] on div ".deletable-edge-delete-btn { width: 20px; height: 20px; border: 0px solid #ffff…" at bounding box center [476, 375] width 953 height 574
click at [26, 602] on button "zoom out" at bounding box center [24, 595] width 22 height 22
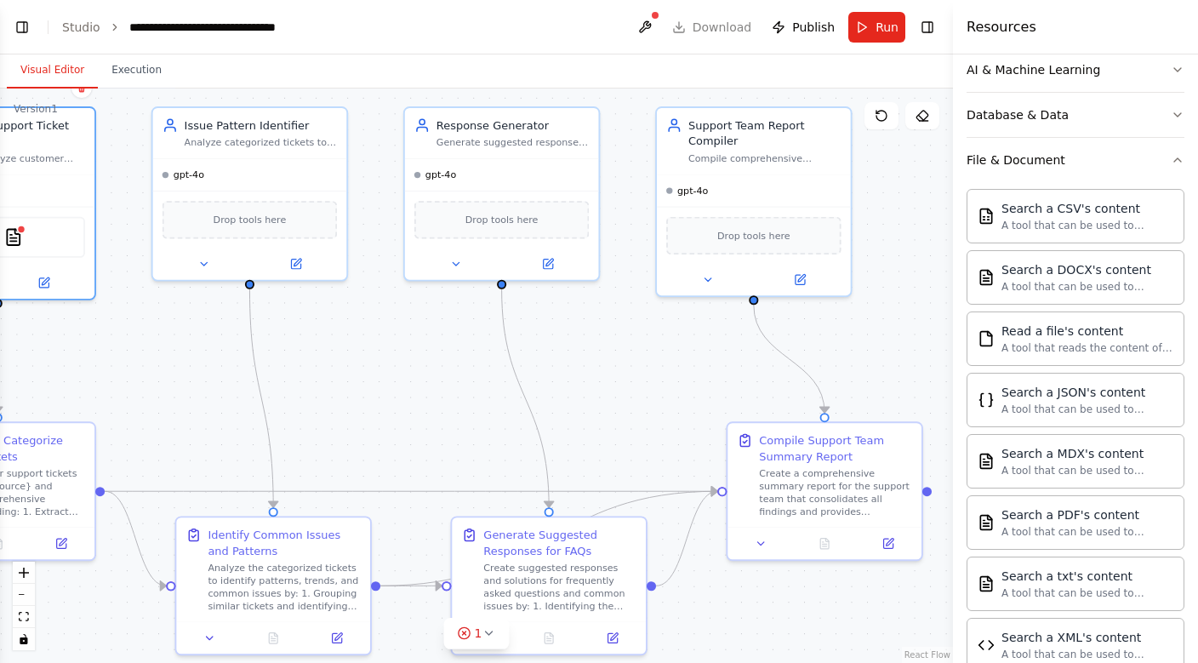
drag, startPoint x: 797, startPoint y: 314, endPoint x: 351, endPoint y: 392, distance: 452.7
click at [350, 392] on div ".deletable-edge-delete-btn { width: 20px; height: 20px; border: 0px solid #ffff…" at bounding box center [476, 375] width 953 height 574
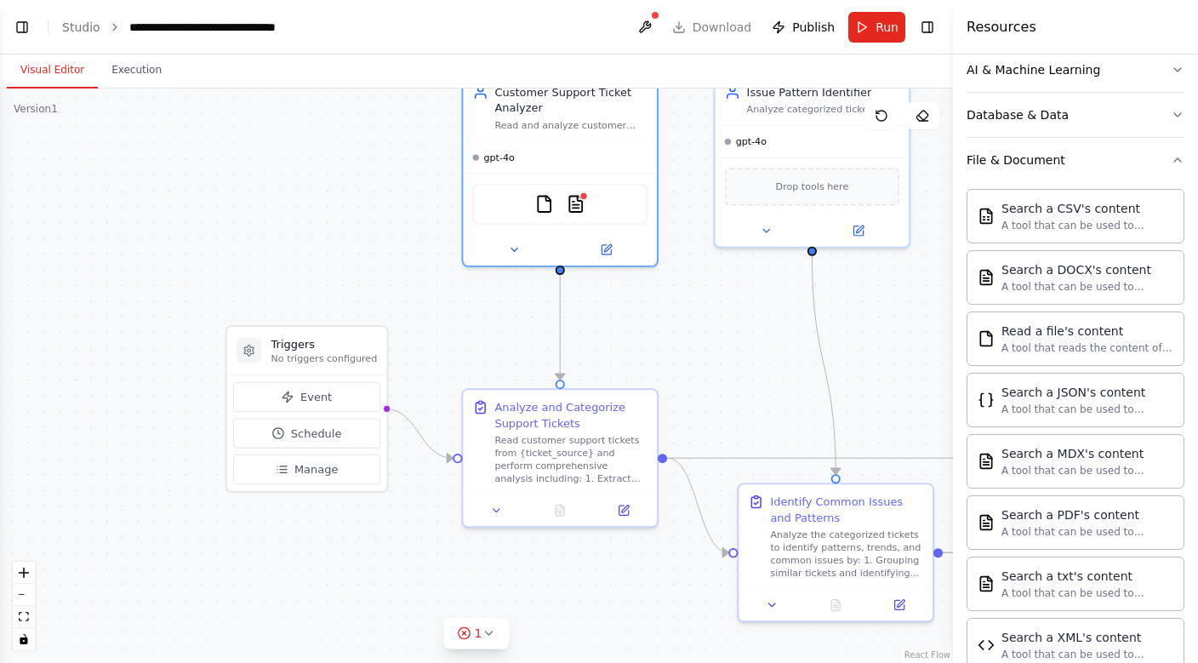
drag, startPoint x: 646, startPoint y: 374, endPoint x: 1208, endPoint y: 339, distance: 563.5
click at [1197, 339] on html "Create a crew that automatically reads through customer support tickets, catego…" at bounding box center [599, 331] width 1198 height 663
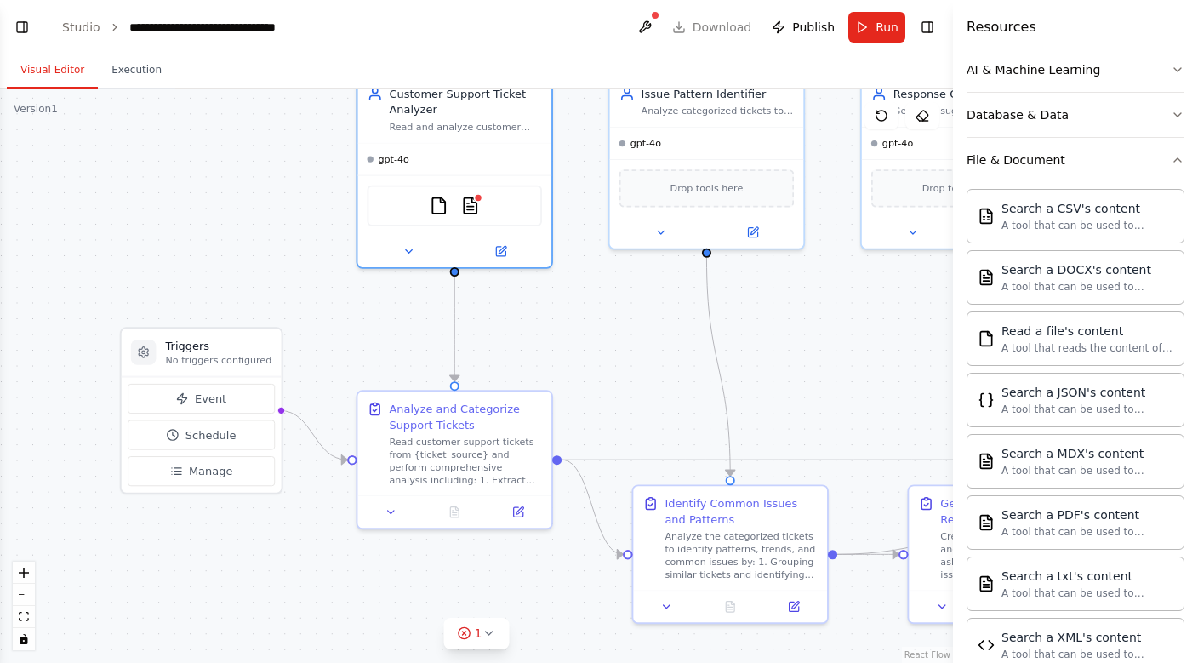
drag, startPoint x: 889, startPoint y: 337, endPoint x: 784, endPoint y: 339, distance: 105.5
click at [784, 339] on div ".deletable-edge-delete-btn { width: 20px; height: 20px; border: 0px solid #ffff…" at bounding box center [476, 375] width 953 height 574
click at [1041, 161] on div "File & Document" at bounding box center [1016, 159] width 99 height 17
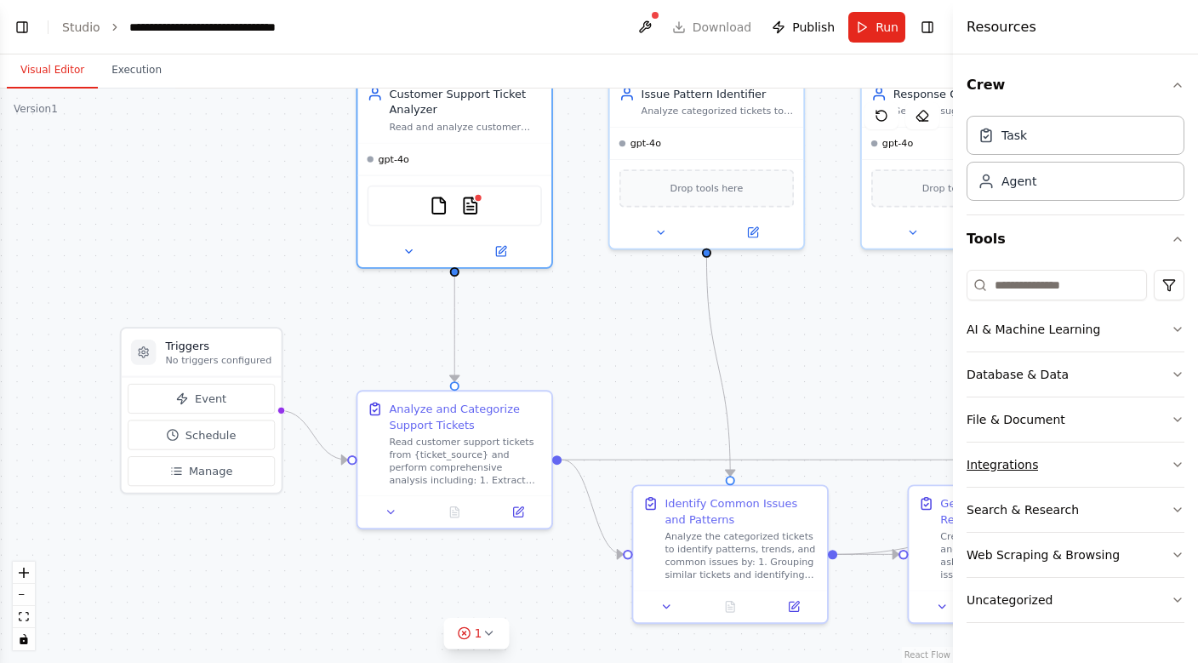
scroll to position [0, 0]
click at [982, 94] on button "Crew" at bounding box center [1076, 85] width 218 height 48
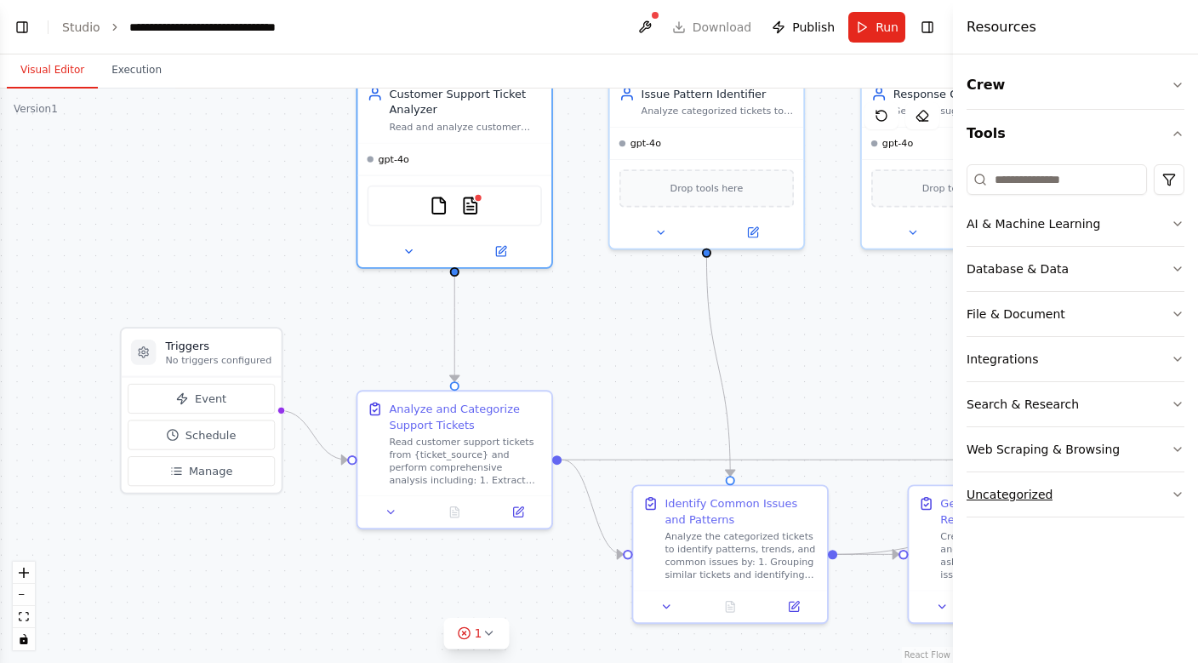
click at [1029, 504] on button "Uncategorized" at bounding box center [1076, 494] width 218 height 44
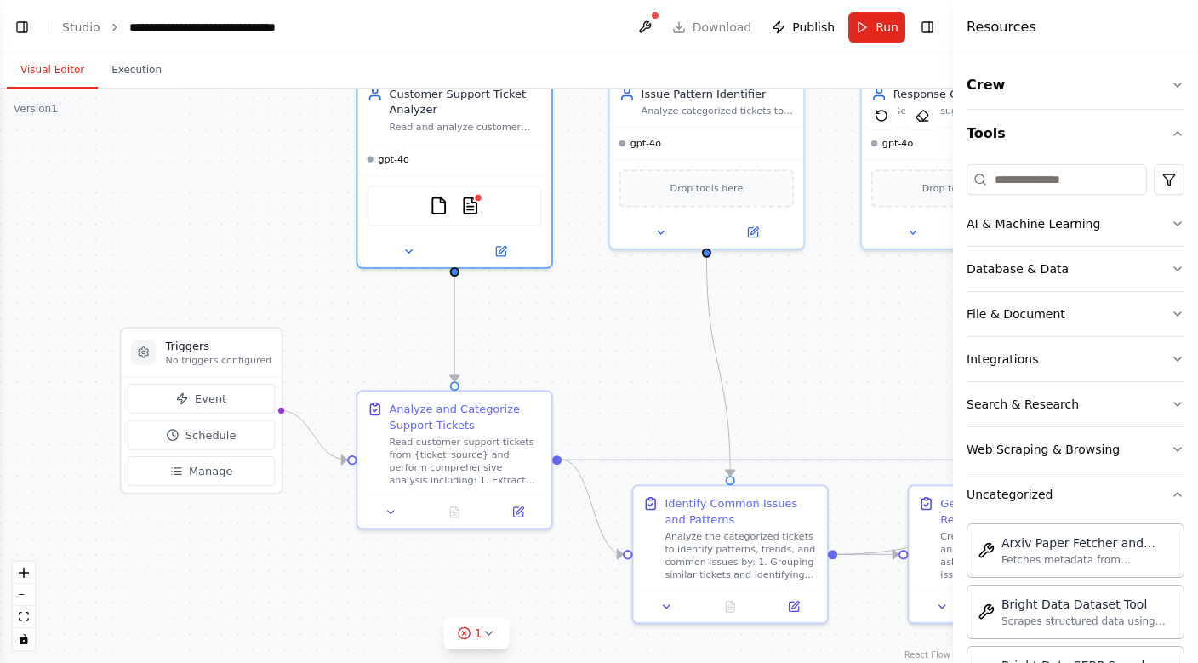
click at [1041, 483] on button "Uncategorized" at bounding box center [1076, 494] width 218 height 44
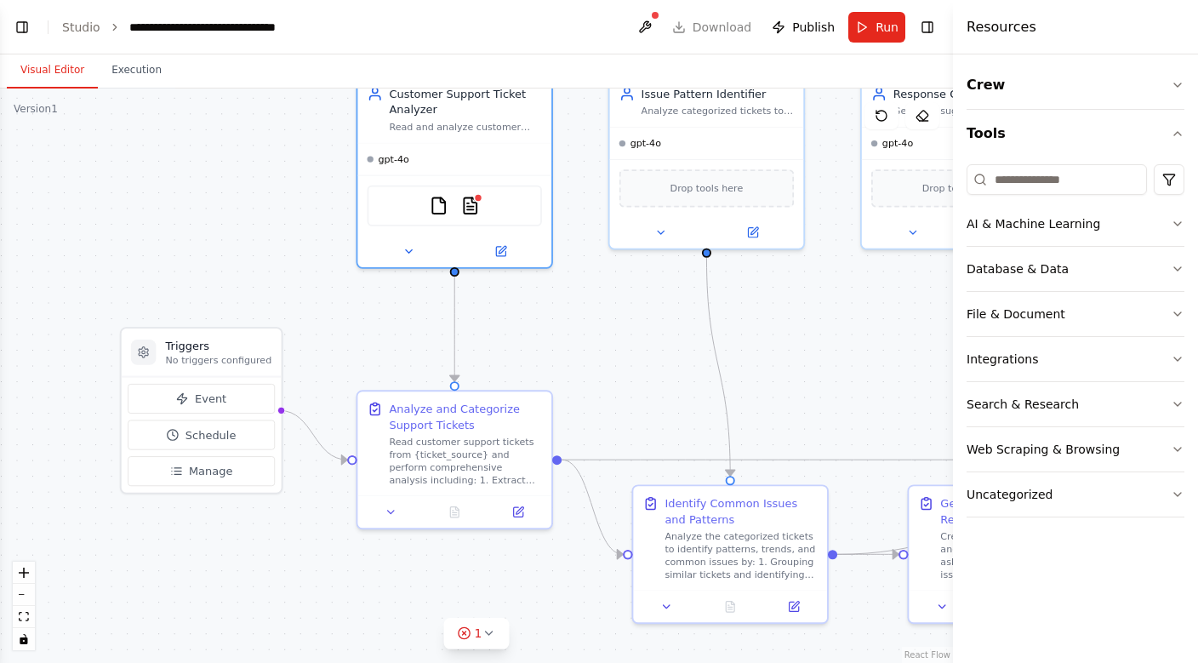
click at [865, 402] on div ".deletable-edge-delete-btn { width: 20px; height: 20px; border: 0px solid #ffff…" at bounding box center [476, 375] width 953 height 574
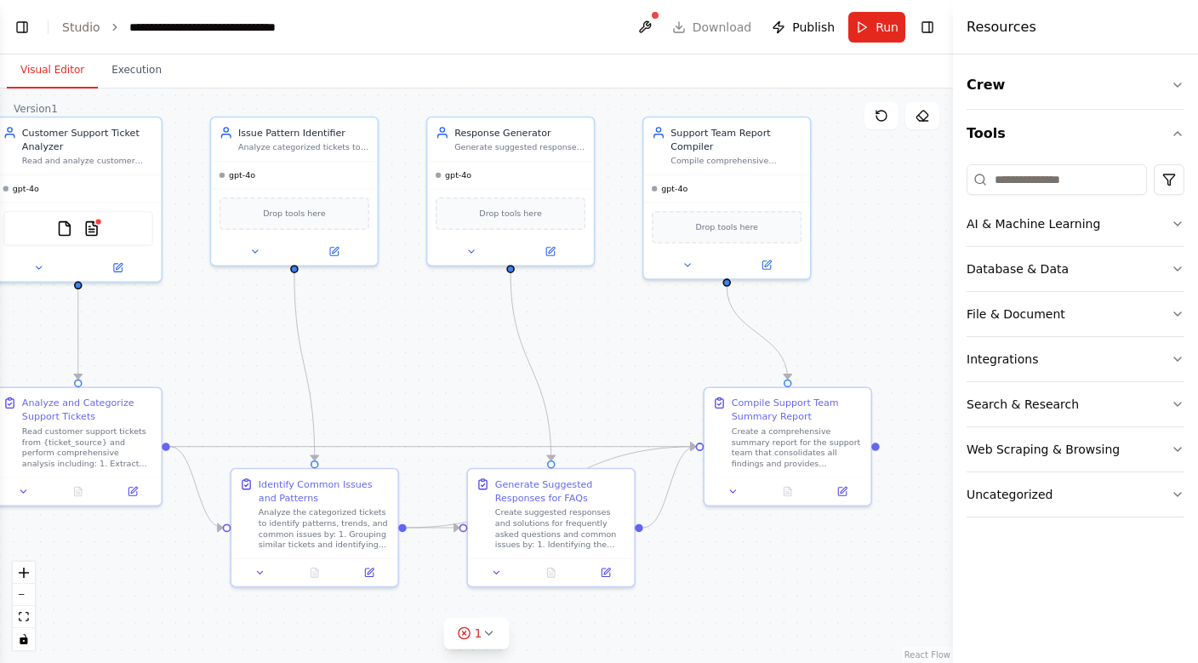
drag, startPoint x: 865, startPoint y: 402, endPoint x: 434, endPoint y: 397, distance: 431.4
click at [432, 397] on div ".deletable-edge-delete-btn { width: 20px; height: 20px; border: 0px solid #ffff…" at bounding box center [476, 375] width 953 height 574
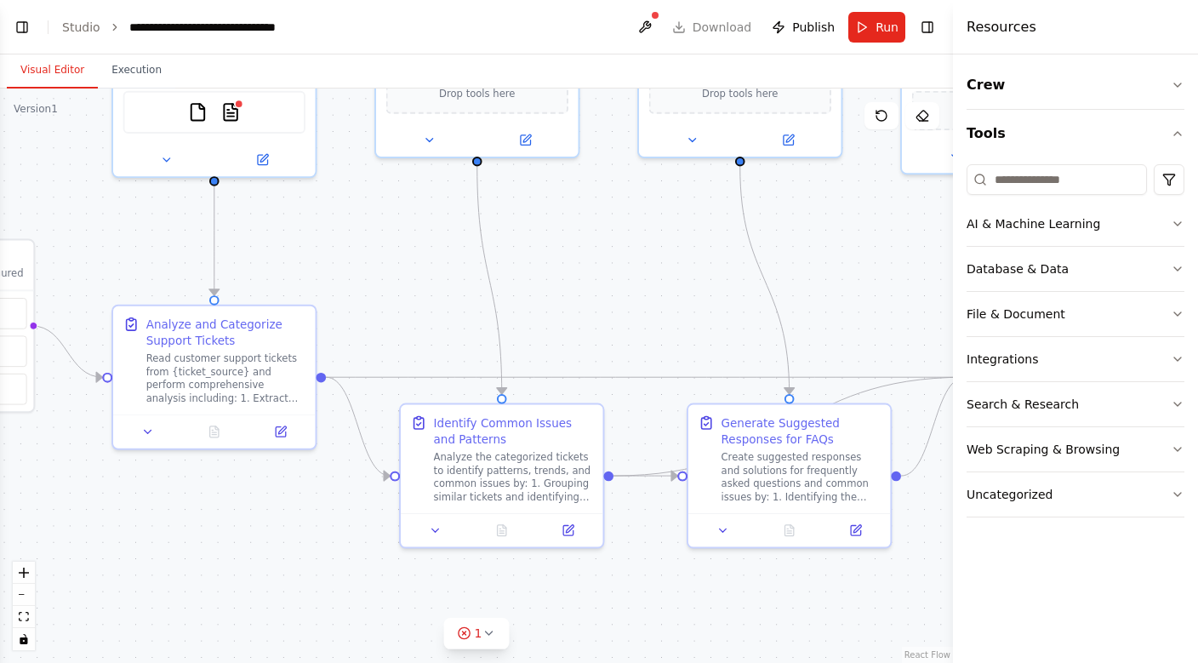
drag, startPoint x: 344, startPoint y: 376, endPoint x: 604, endPoint y: 307, distance: 269.3
click at [604, 307] on div ".deletable-edge-delete-btn { width: 20px; height: 20px; border: 0px solid #ffff…" at bounding box center [476, 375] width 953 height 574
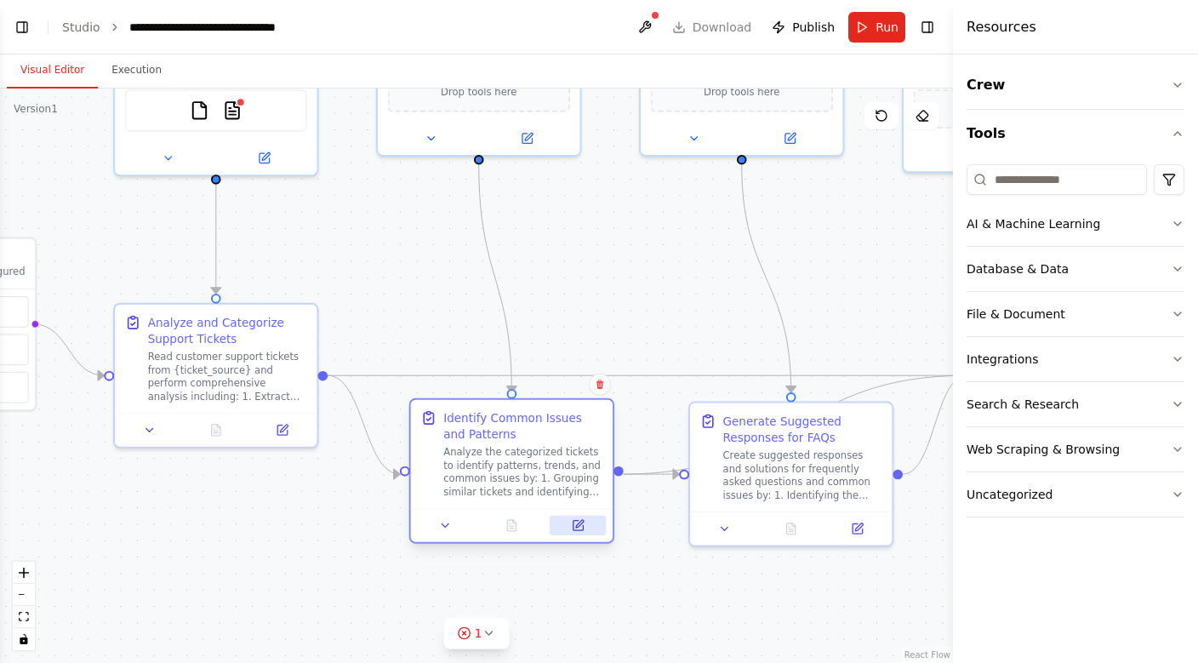
click at [565, 526] on button at bounding box center [578, 526] width 56 height 20
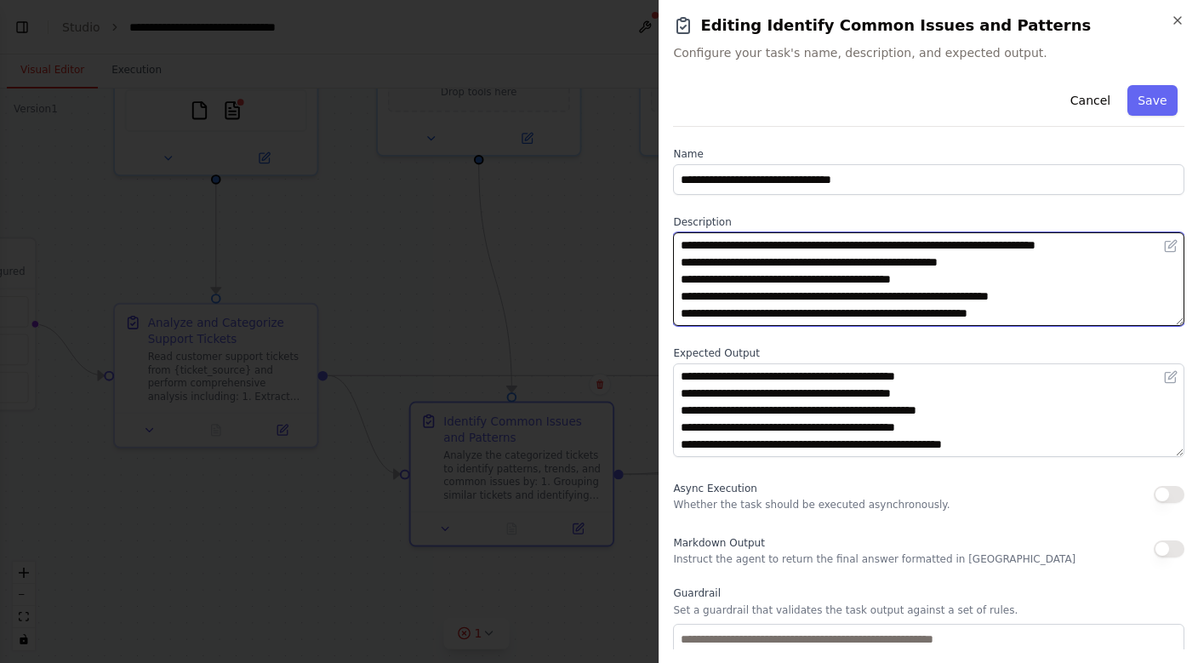
click at [747, 322] on textarea "**********" at bounding box center [928, 279] width 511 height 94
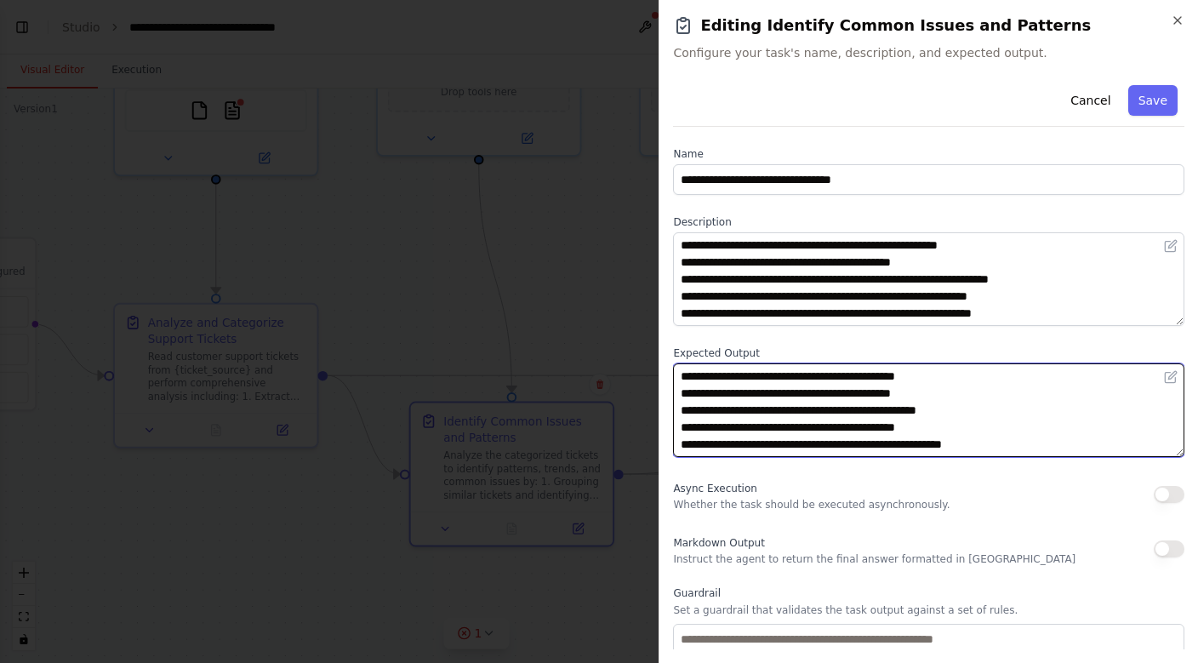
click at [791, 436] on textarea "**********" at bounding box center [928, 410] width 511 height 94
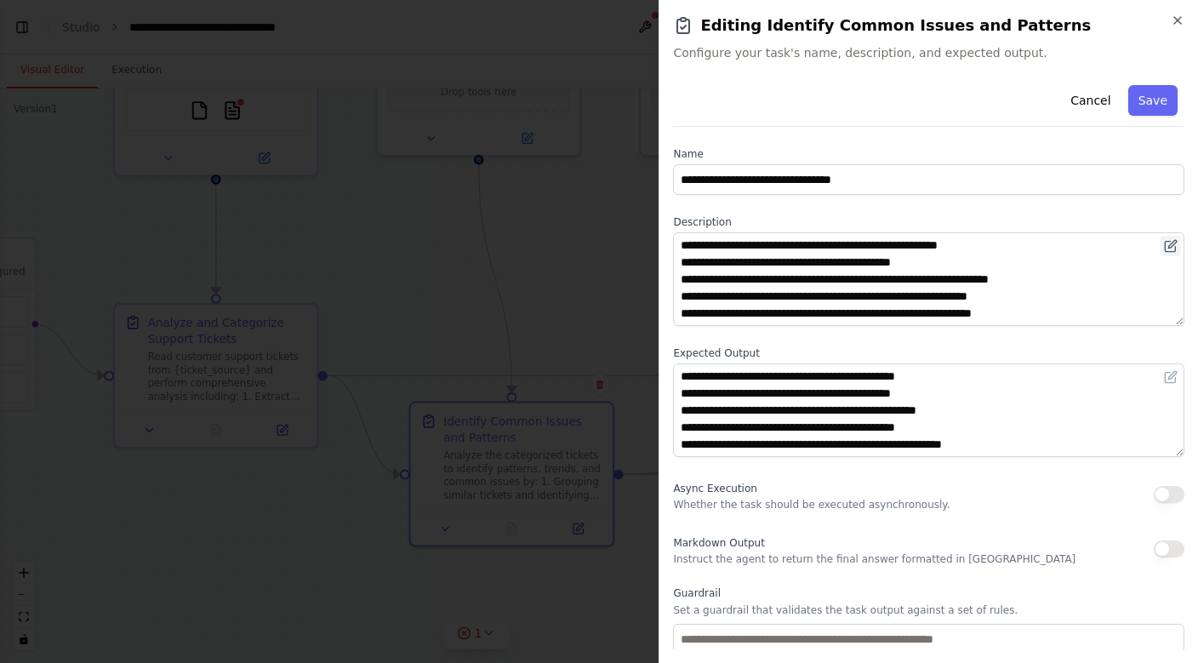
click at [1174, 247] on icon at bounding box center [1171, 246] width 14 height 14
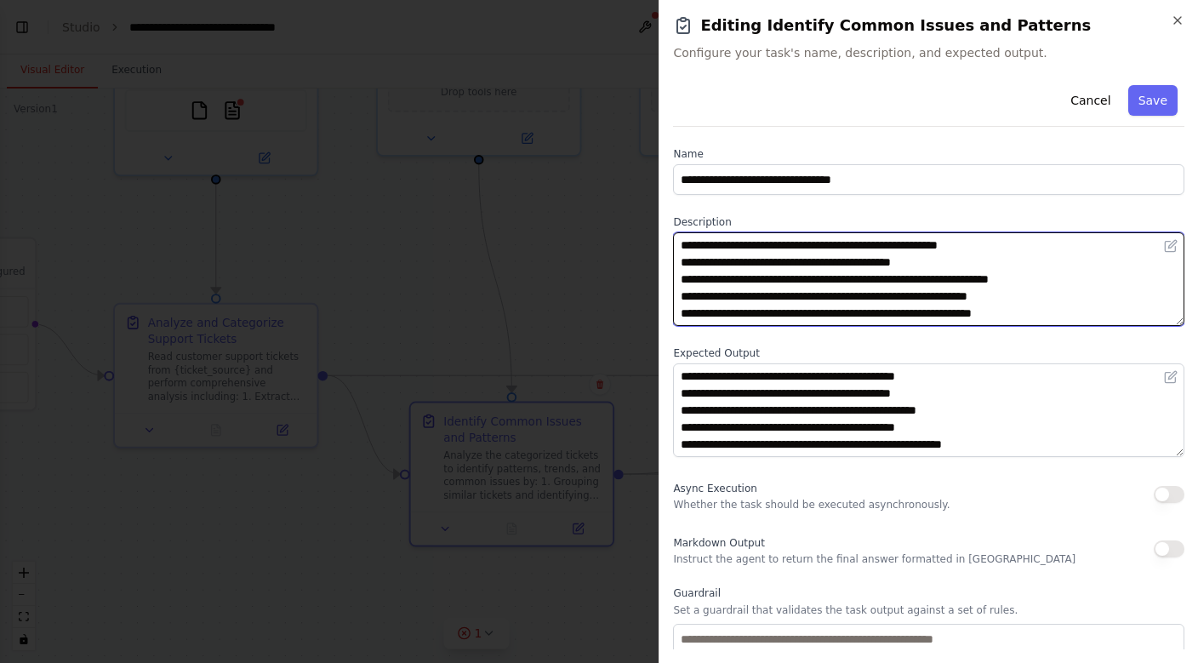
click at [1070, 320] on textarea "**********" at bounding box center [928, 279] width 511 height 94
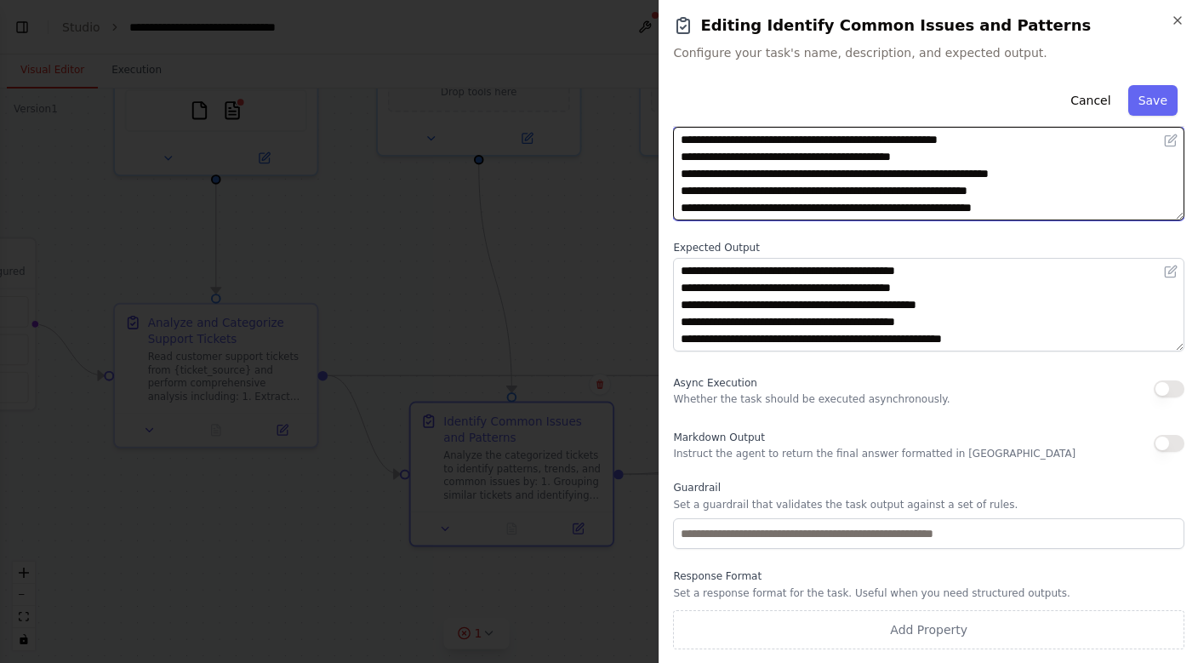
scroll to position [106, 0]
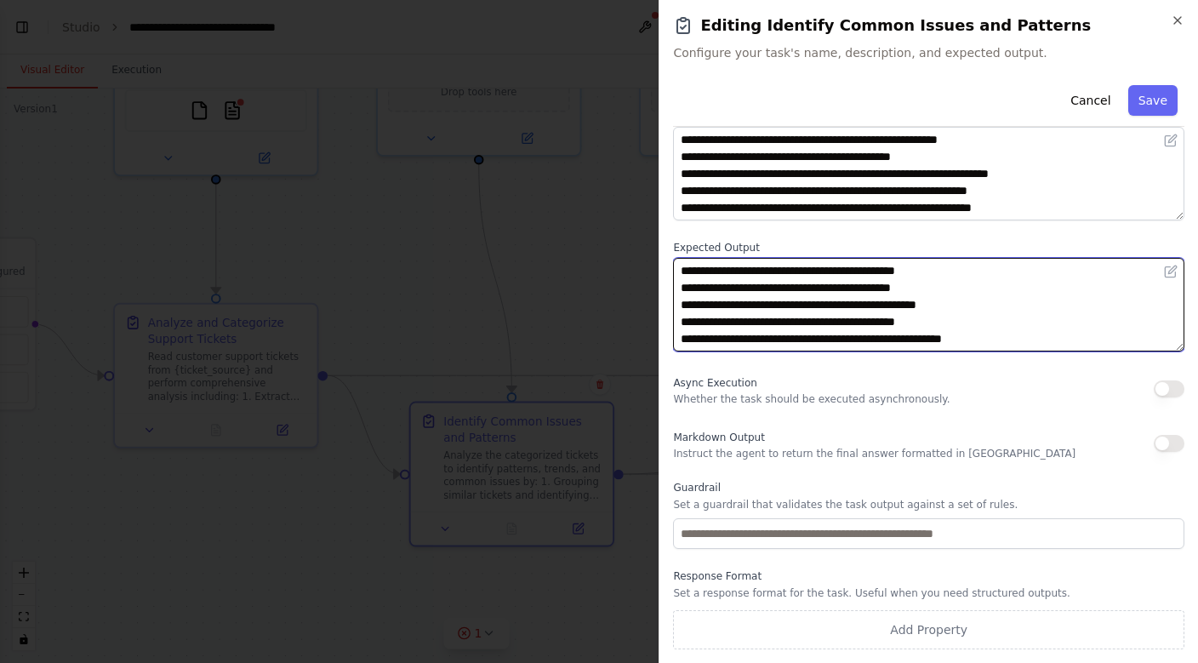
click at [1070, 320] on textarea "**********" at bounding box center [928, 305] width 511 height 94
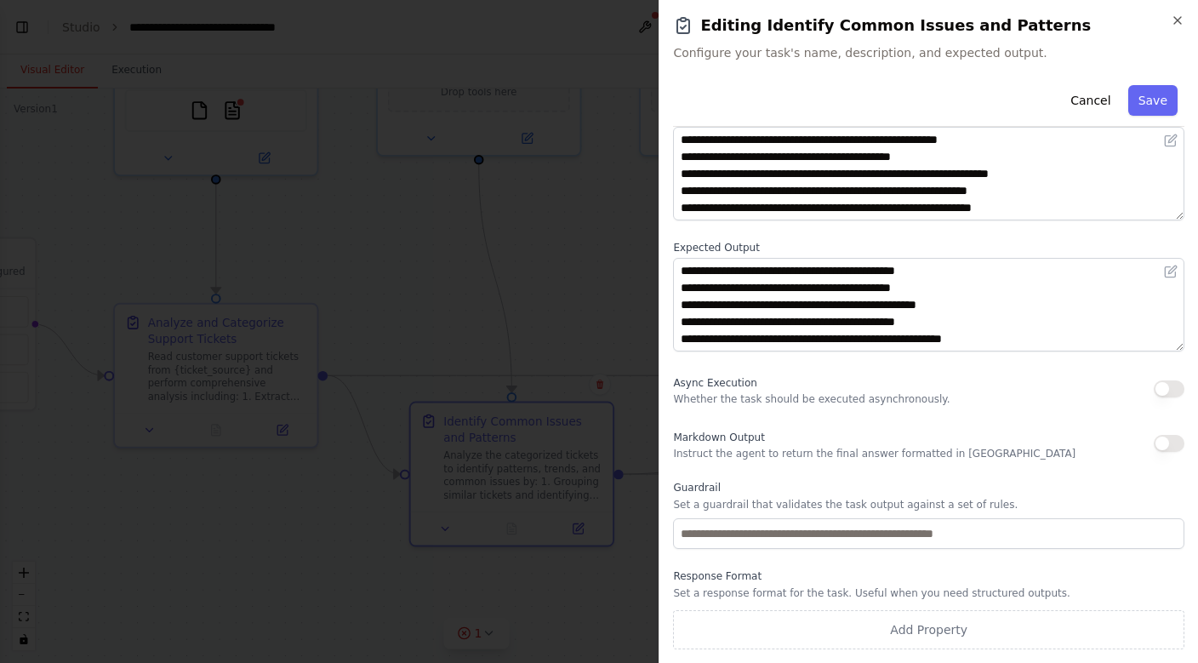
click at [855, 551] on div "**********" at bounding box center [928, 311] width 511 height 676
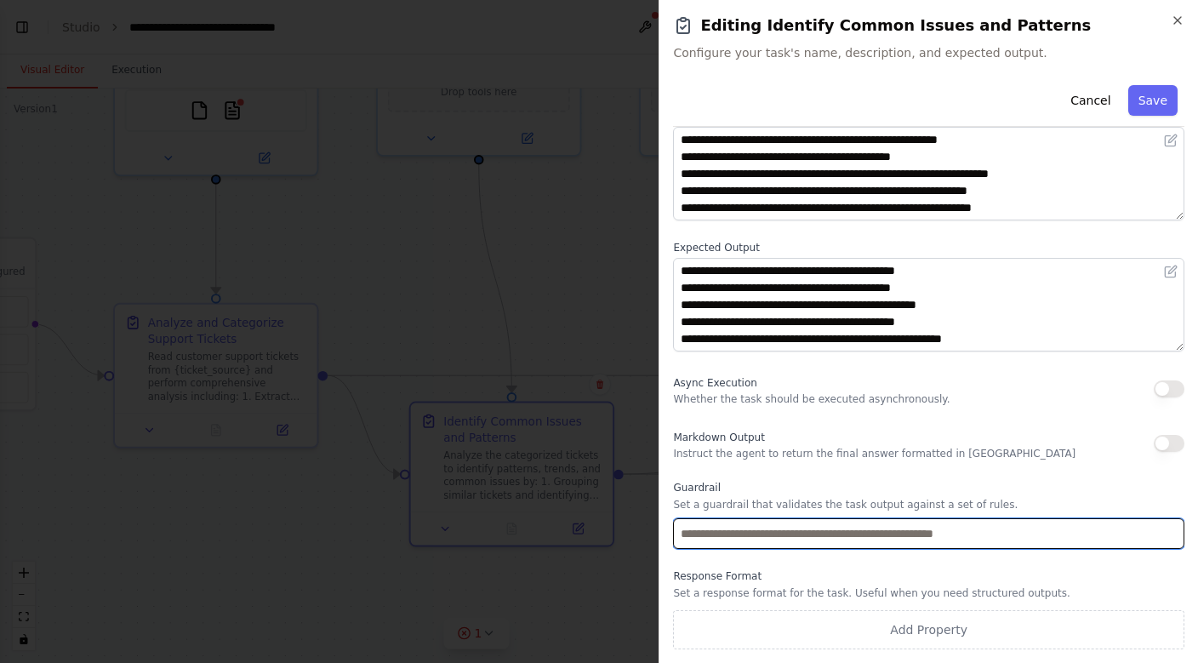
click at [832, 545] on input "text" at bounding box center [928, 533] width 511 height 31
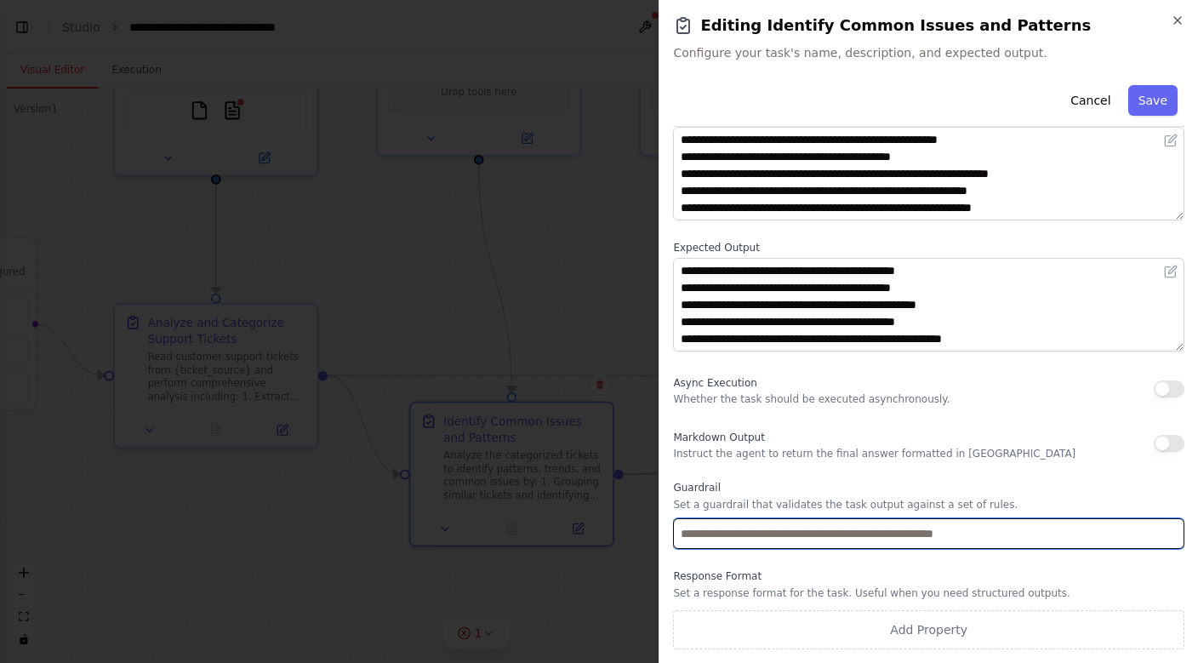
click at [913, 528] on input "text" at bounding box center [928, 533] width 511 height 31
click at [1015, 539] on input "text" at bounding box center [928, 533] width 511 height 31
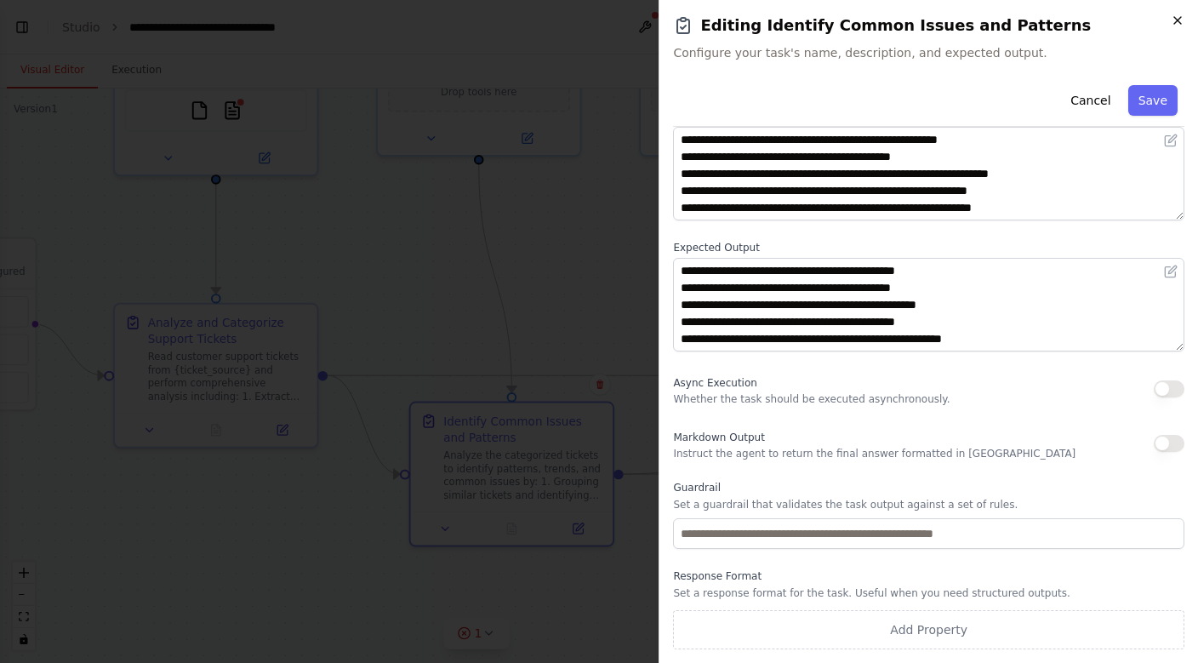
click at [1180, 26] on icon "button" at bounding box center [1178, 21] width 14 height 14
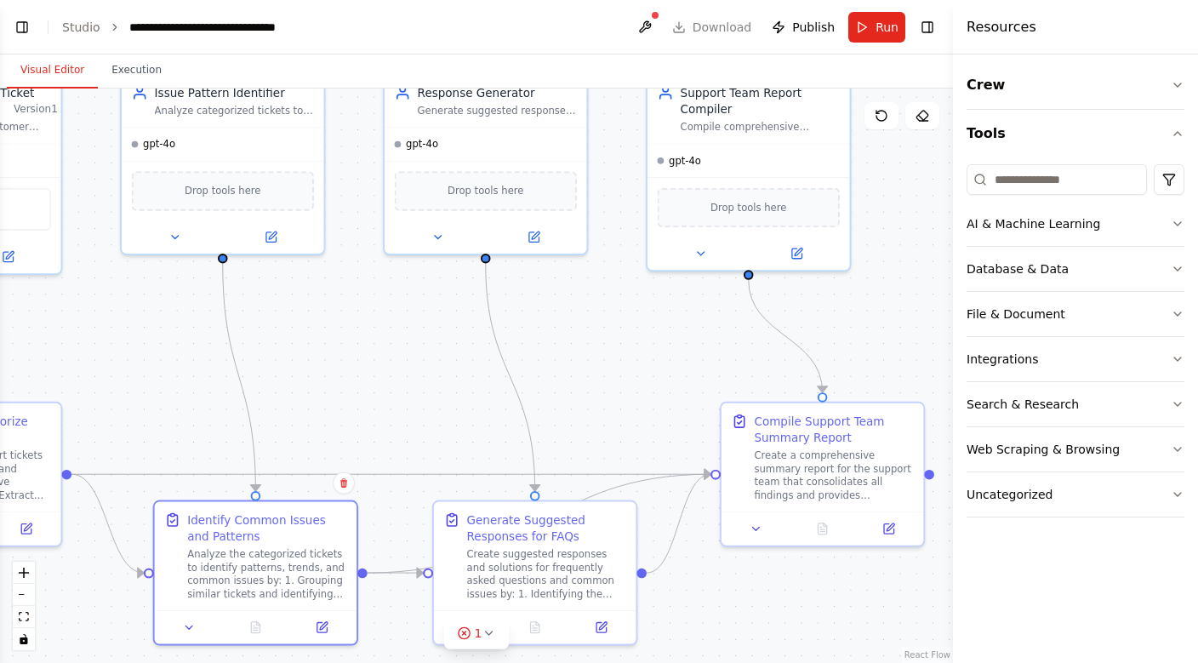
drag, startPoint x: 710, startPoint y: 366, endPoint x: 444, endPoint y: 471, distance: 286.2
click at [444, 471] on div ".deletable-edge-delete-btn { width: 20px; height: 20px; border: 0px solid #ffff…" at bounding box center [476, 375] width 953 height 574
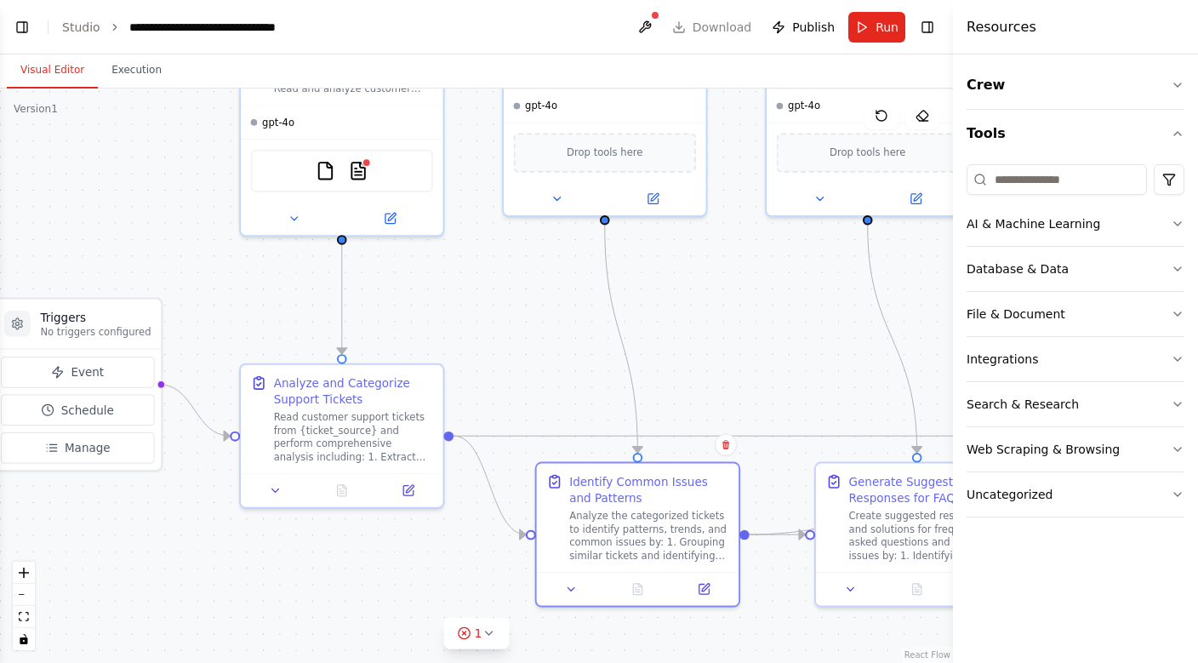
drag, startPoint x: 379, startPoint y: 399, endPoint x: 770, endPoint y: 354, distance: 394.0
click at [770, 354] on div ".deletable-edge-delete-btn { width: 20px; height: 20px; border: 0px solid #ffff…" at bounding box center [476, 375] width 953 height 574
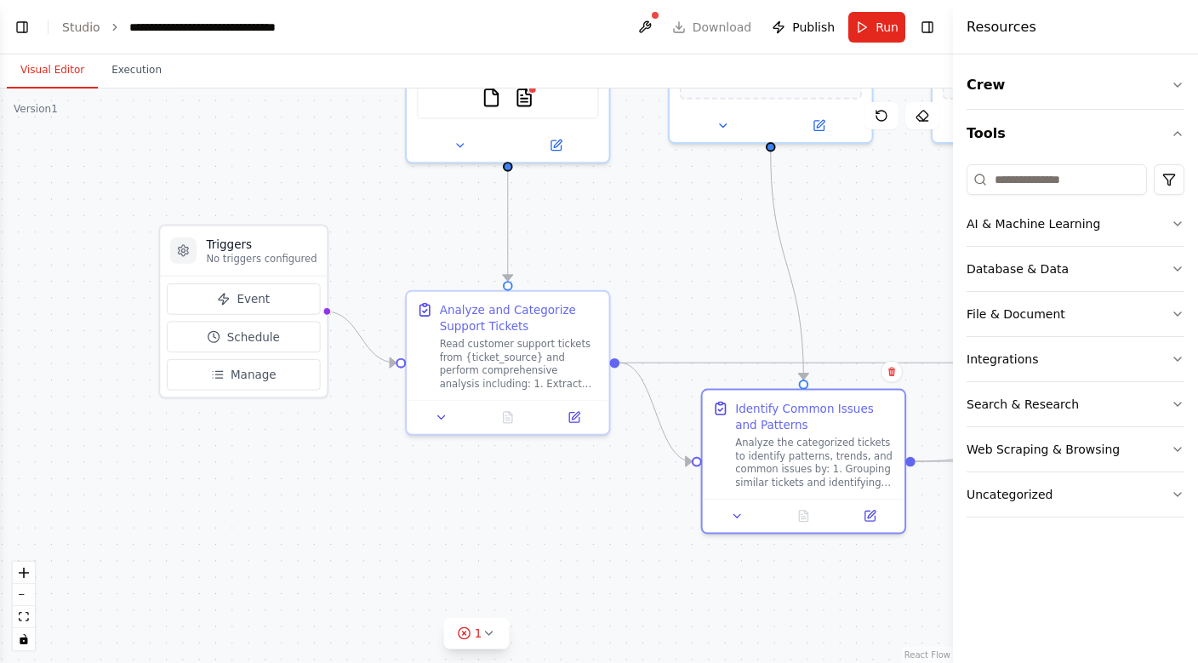
drag, startPoint x: 507, startPoint y: 324, endPoint x: 626, endPoint y: 276, distance: 128.6
click at [624, 276] on div ".deletable-edge-delete-btn { width: 20px; height: 20px; border: 0px solid #ffff…" at bounding box center [476, 375] width 953 height 574
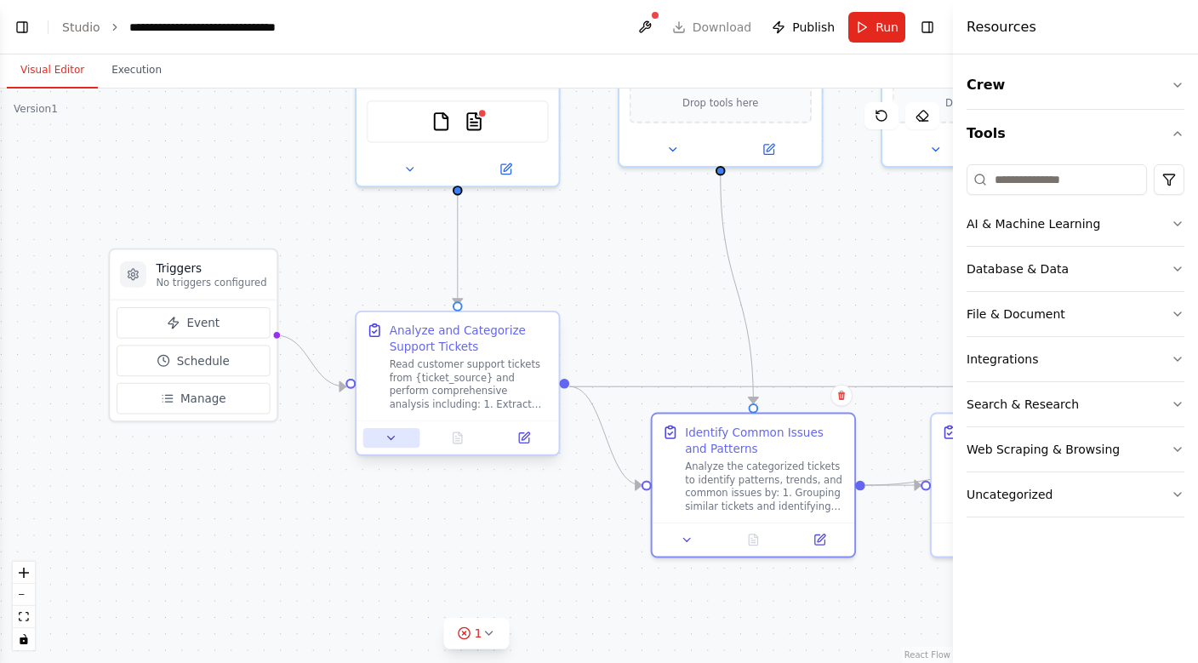
click at [396, 445] on button at bounding box center [391, 438] width 56 height 20
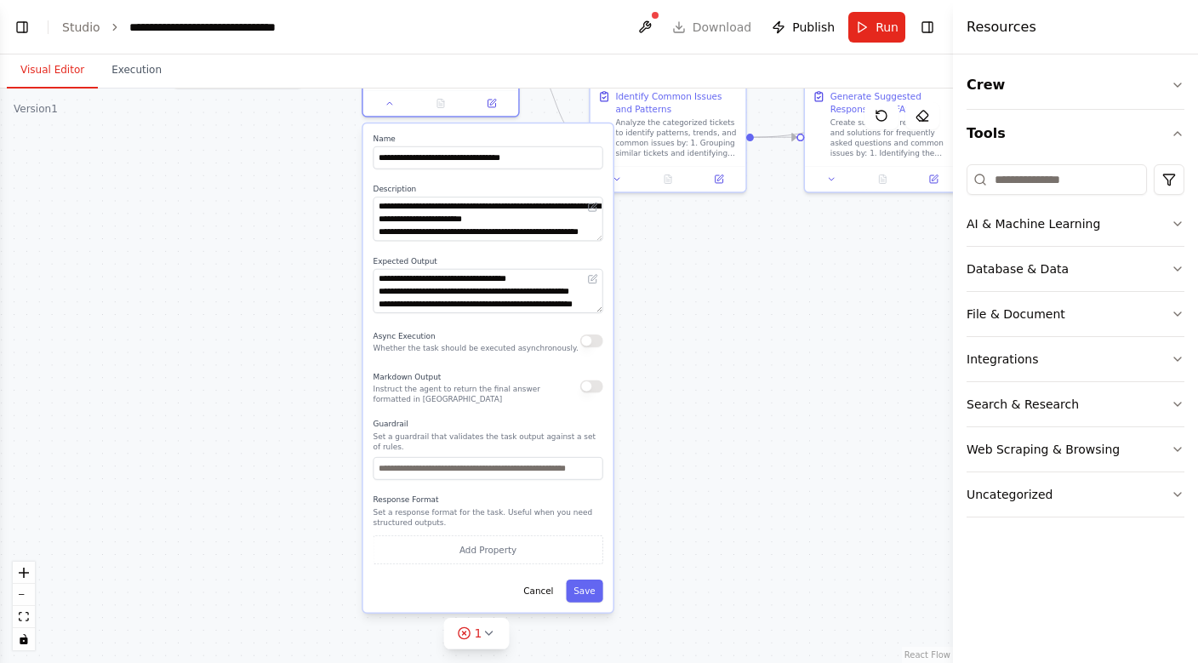
drag, startPoint x: 265, startPoint y: 512, endPoint x: 262, endPoint y: 174, distance: 338.7
click at [262, 174] on div ".deletable-edge-delete-btn { width: 20px; height: 20px; border: 0px solid #ffff…" at bounding box center [476, 375] width 953 height 574
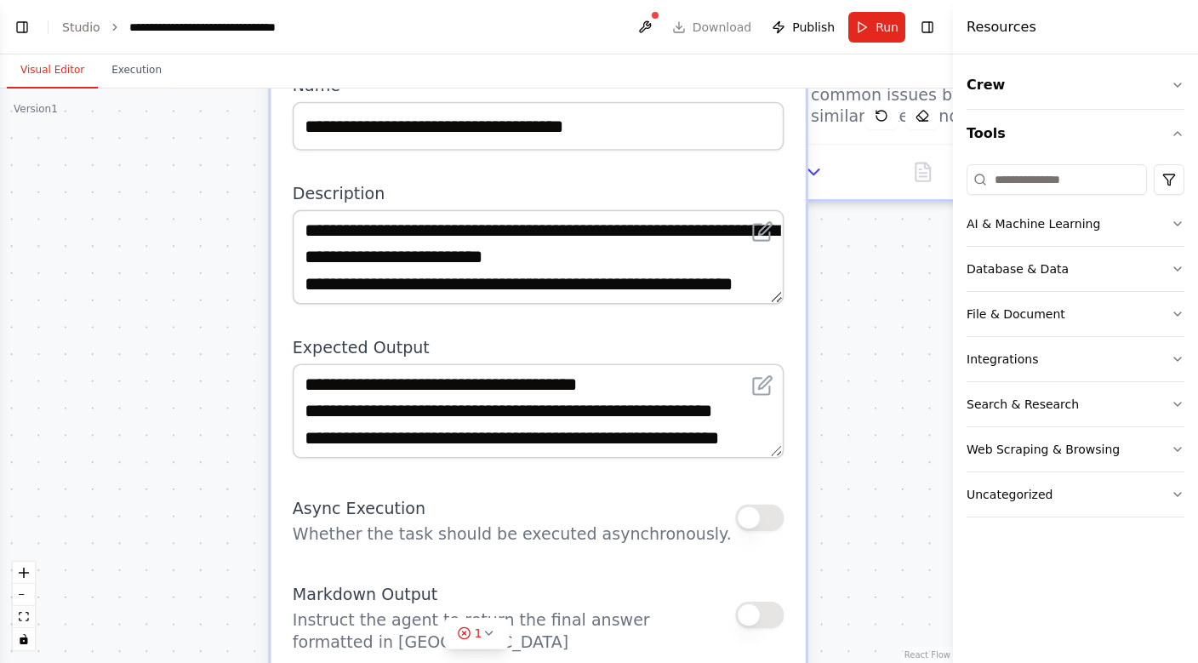
drag, startPoint x: 220, startPoint y: 325, endPoint x: 225, endPoint y: 659, distance: 333.6
click at [223, 662] on div ".deletable-edge-delete-btn { width: 20px; height: 20px; border: 0px solid #ffff…" at bounding box center [476, 375] width 953 height 574
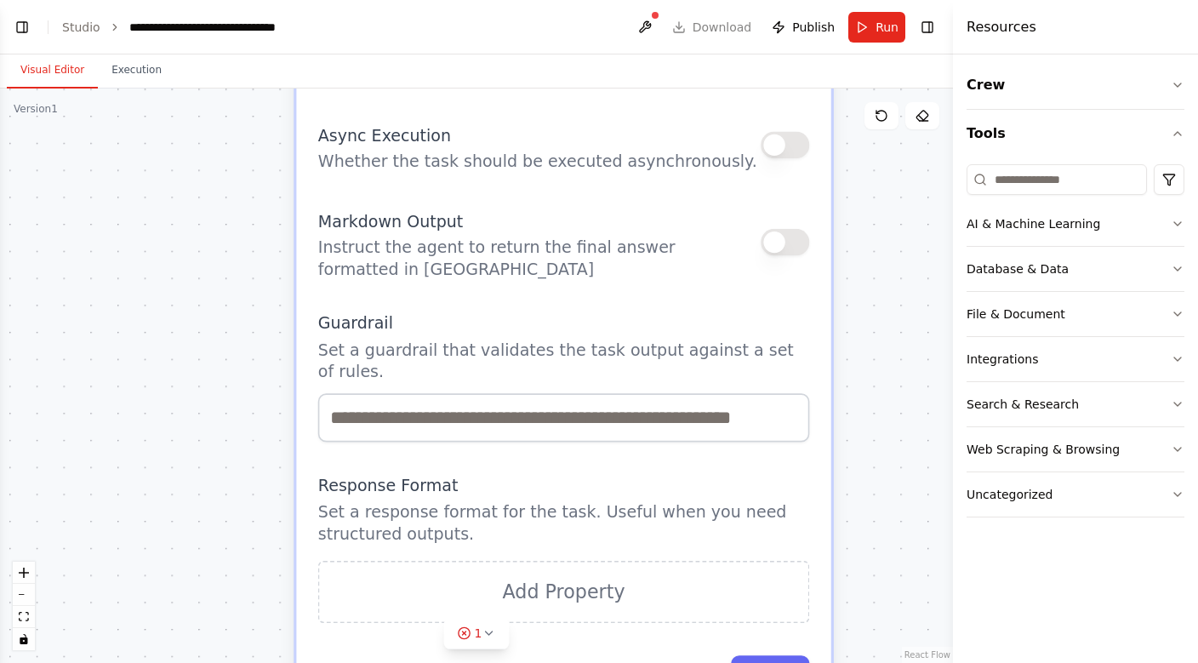
drag, startPoint x: 240, startPoint y: 473, endPoint x: 281, endPoint y: 41, distance: 434.2
click at [281, 43] on main "**********" at bounding box center [476, 331] width 953 height 663
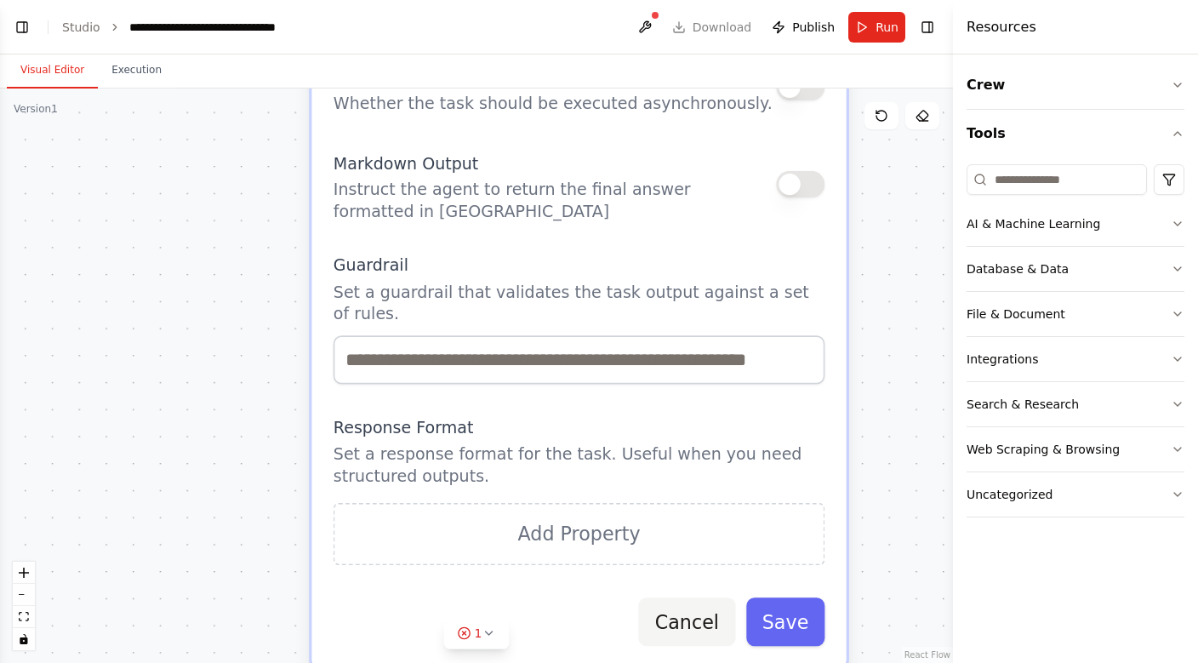
click at [702, 630] on button "Cancel" at bounding box center [687, 621] width 96 height 48
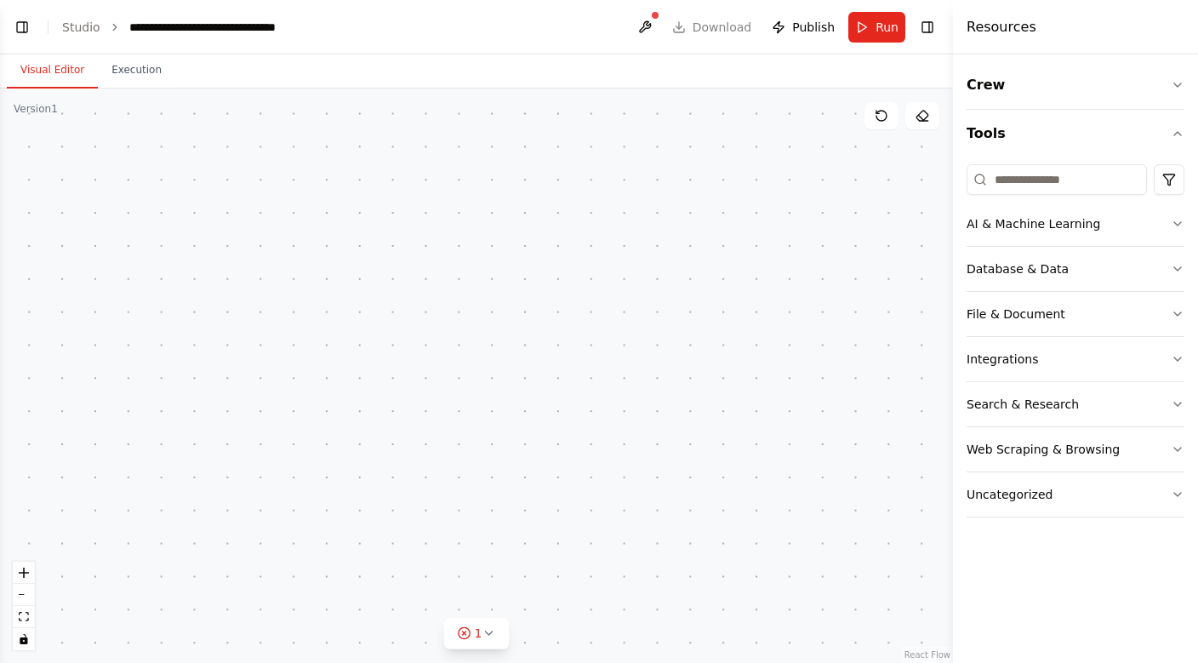
drag, startPoint x: 425, startPoint y: 294, endPoint x: 450, endPoint y: 662, distance: 368.4
click at [450, 662] on div ".deletable-edge-delete-btn { width: 20px; height: 20px; border: 0px solid #ffff…" at bounding box center [476, 375] width 953 height 574
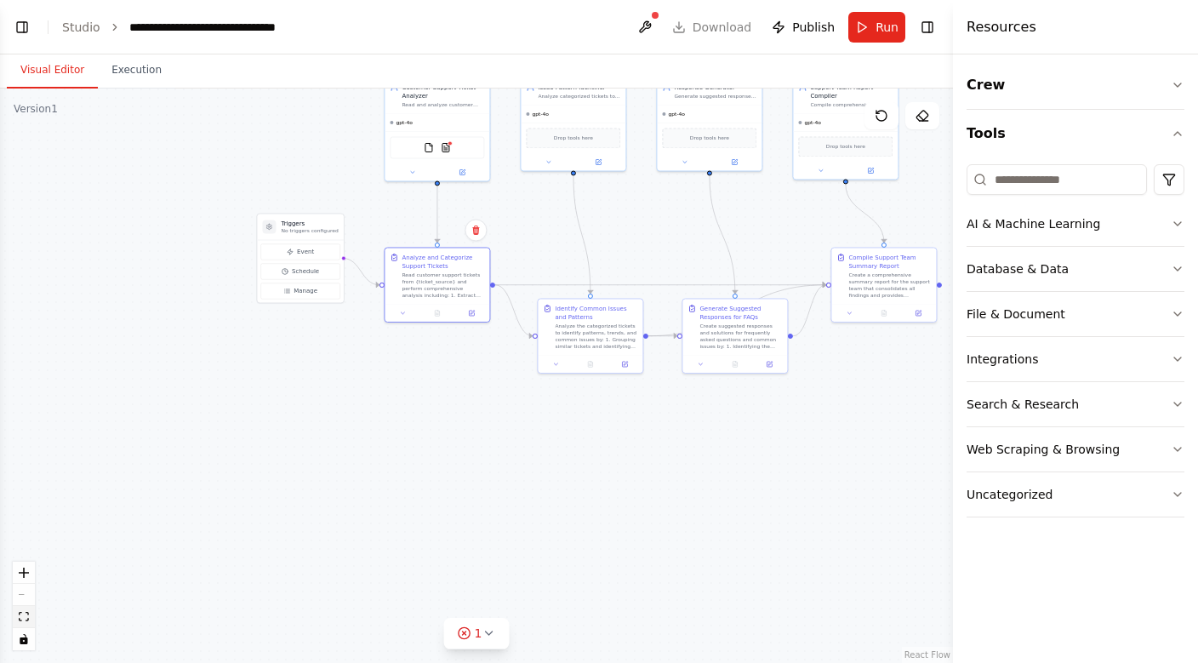
click at [33, 617] on button "fit view" at bounding box center [24, 617] width 22 height 22
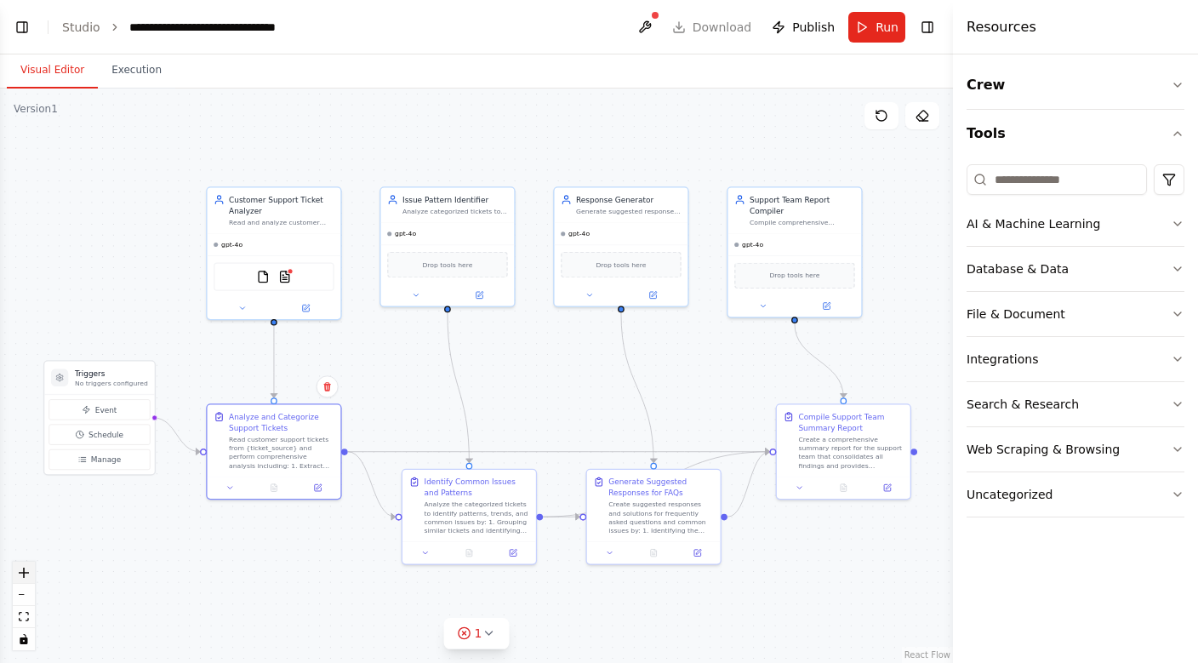
click at [26, 573] on icon "zoom in" at bounding box center [24, 573] width 10 height 10
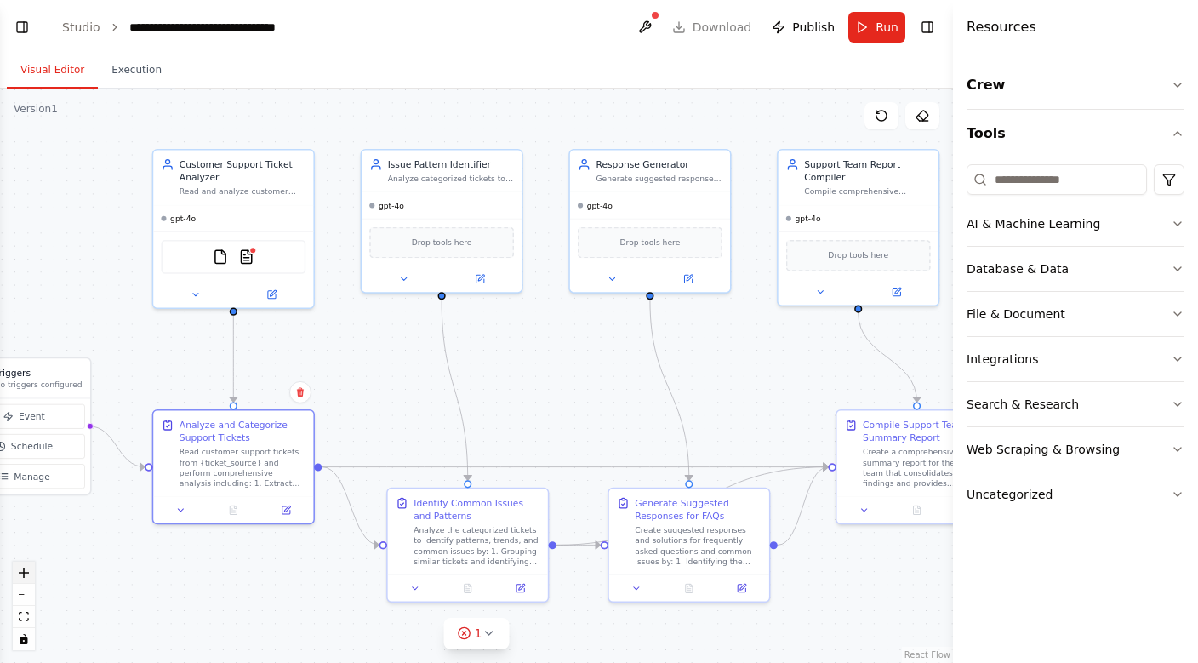
click at [26, 573] on icon "zoom in" at bounding box center [24, 573] width 10 height 10
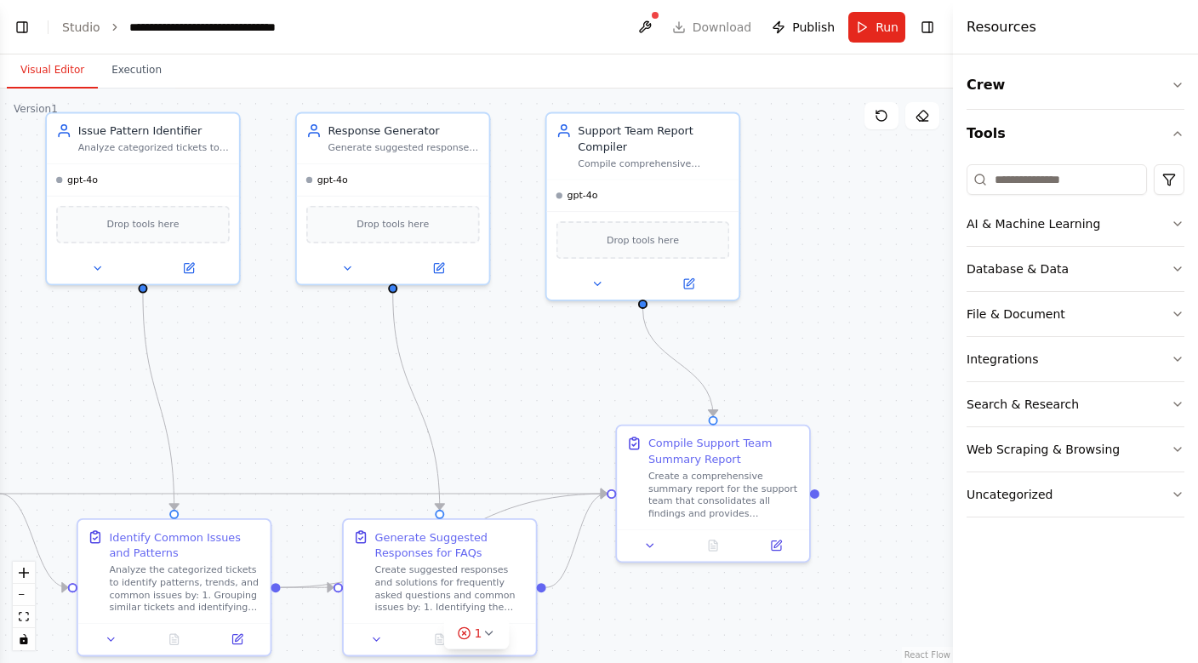
drag, startPoint x: 818, startPoint y: 368, endPoint x: 527, endPoint y: 377, distance: 291.1
click at [527, 377] on div ".deletable-edge-delete-btn { width: 20px; height: 20px; border: 0px solid #ffff…" at bounding box center [476, 375] width 953 height 574
click at [656, 367] on div ".deletable-edge-delete-btn { width: 20px; height: 20px; border: 0px solid #ffff…" at bounding box center [476, 375] width 953 height 574
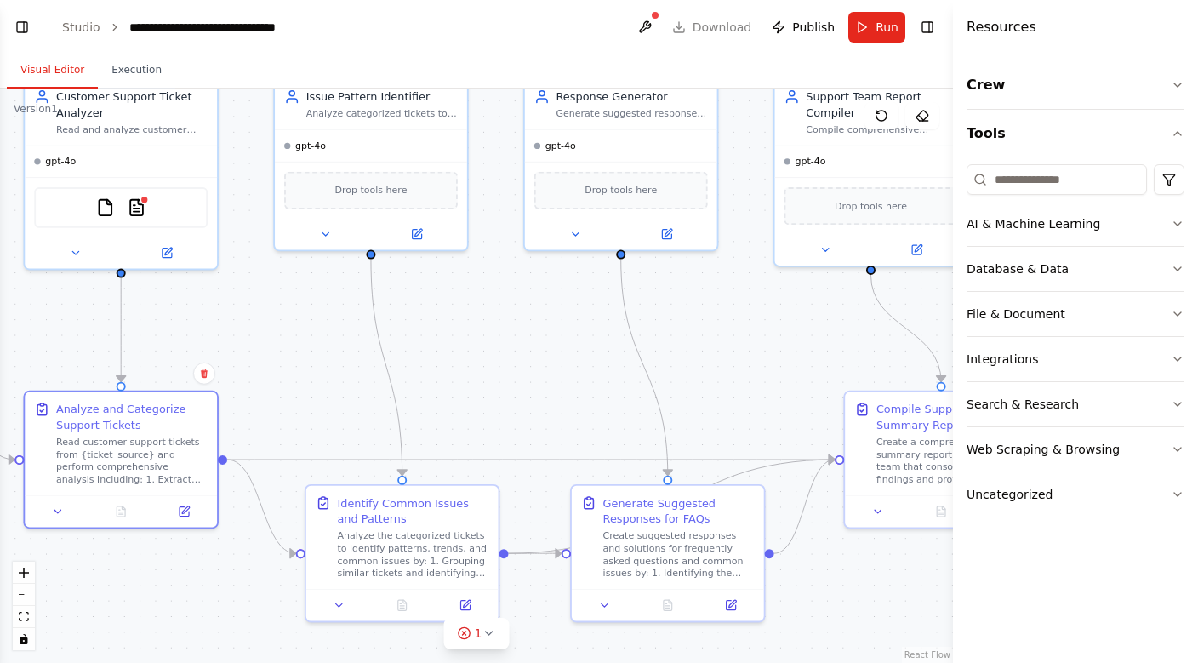
drag, startPoint x: 579, startPoint y: 387, endPoint x: 804, endPoint y: 354, distance: 227.1
click at [804, 354] on div ".deletable-edge-delete-btn { width: 20px; height: 20px; border: 0px solid #ffff…" at bounding box center [476, 375] width 953 height 574
click at [27, 579] on button "zoom in" at bounding box center [24, 573] width 22 height 22
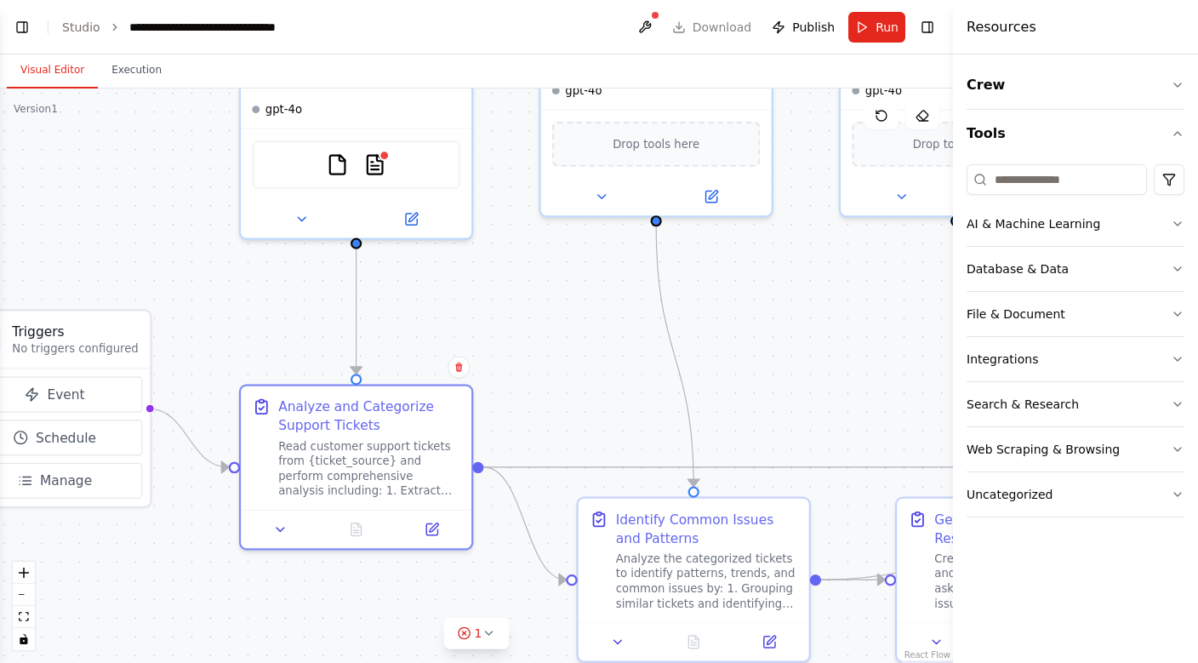
drag, startPoint x: 257, startPoint y: 425, endPoint x: 608, endPoint y: 471, distance: 353.4
click at [607, 471] on div ".deletable-edge-delete-btn { width: 20px; height: 20px; border: 0px solid #ffff…" at bounding box center [476, 375] width 953 height 574
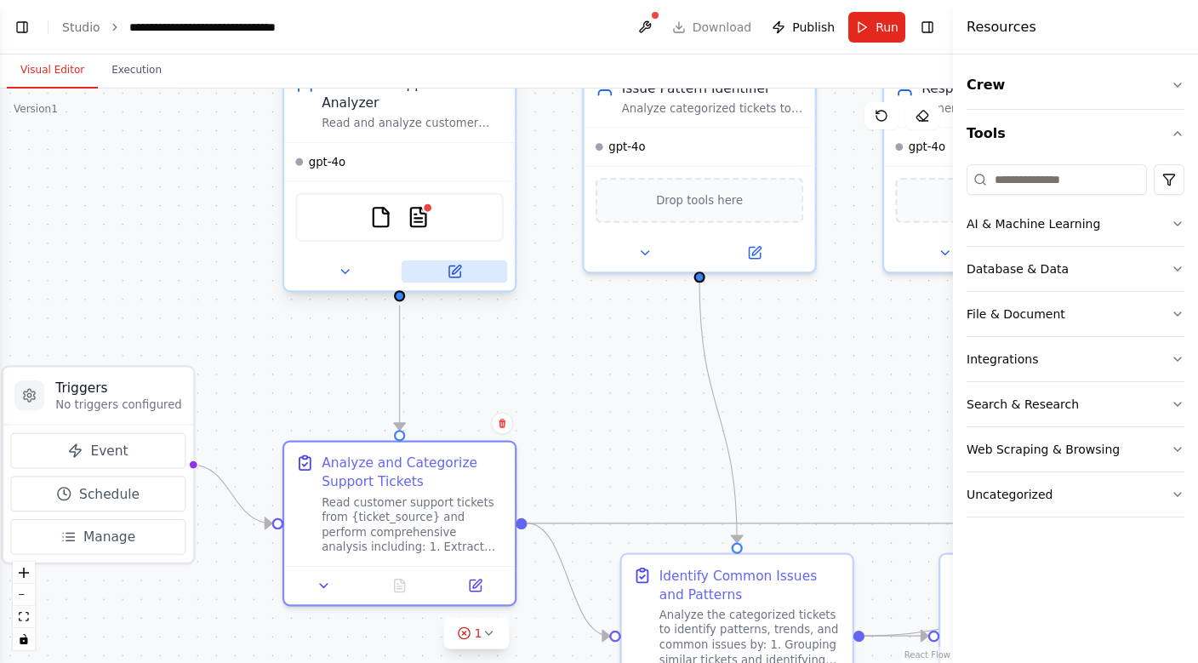
click at [426, 281] on button at bounding box center [455, 271] width 106 height 22
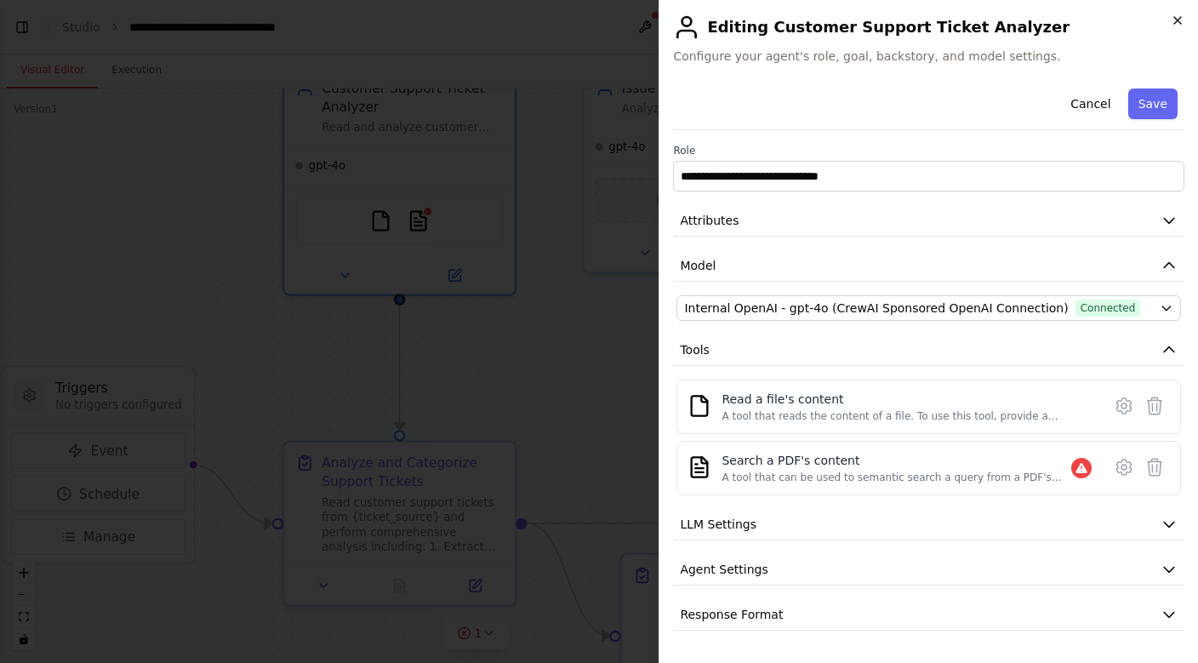
click at [1179, 22] on icon "button" at bounding box center [1177, 20] width 7 height 7
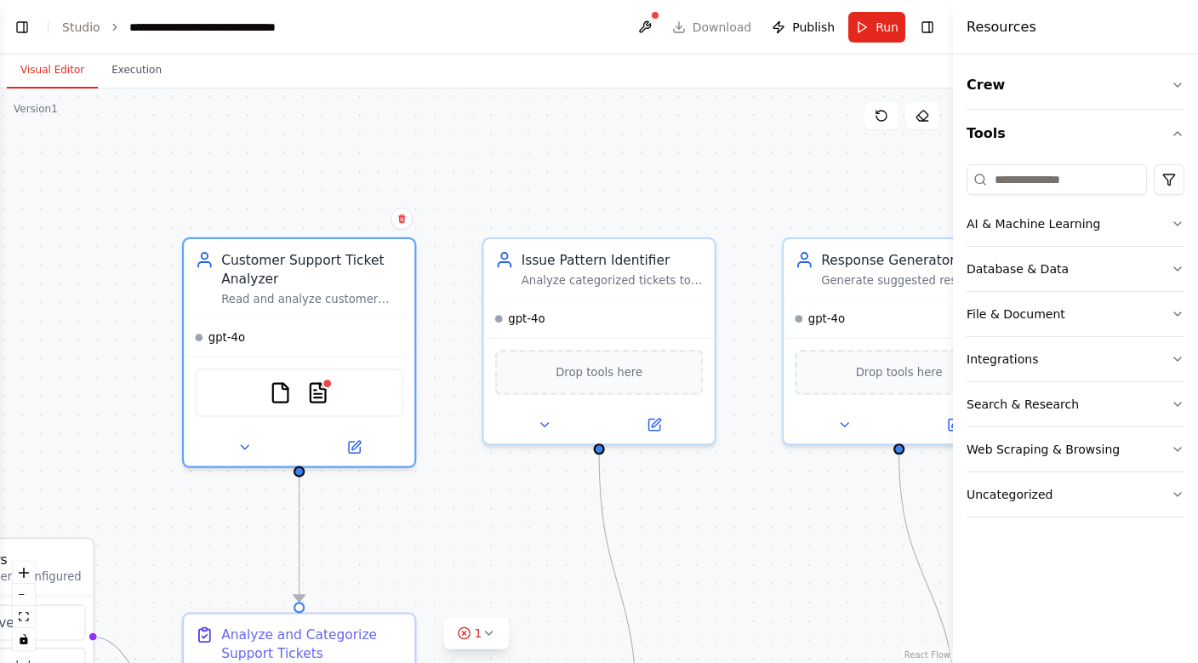
drag, startPoint x: 597, startPoint y: 395, endPoint x: 492, endPoint y: 591, distance: 222.3
click at [492, 591] on div ".deletable-edge-delete-btn { width: 20px; height: 20px; border: 0px solid #ffff…" at bounding box center [476, 375] width 953 height 574
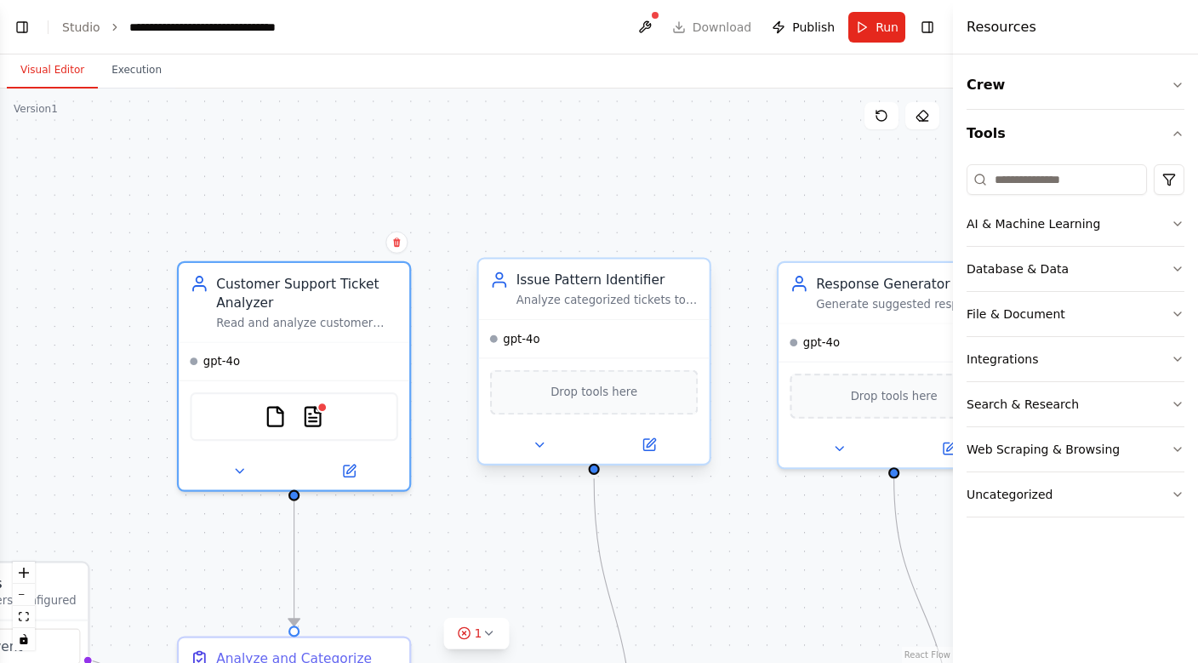
click at [696, 286] on div "Issue Pattern Identifier" at bounding box center [607, 280] width 182 height 19
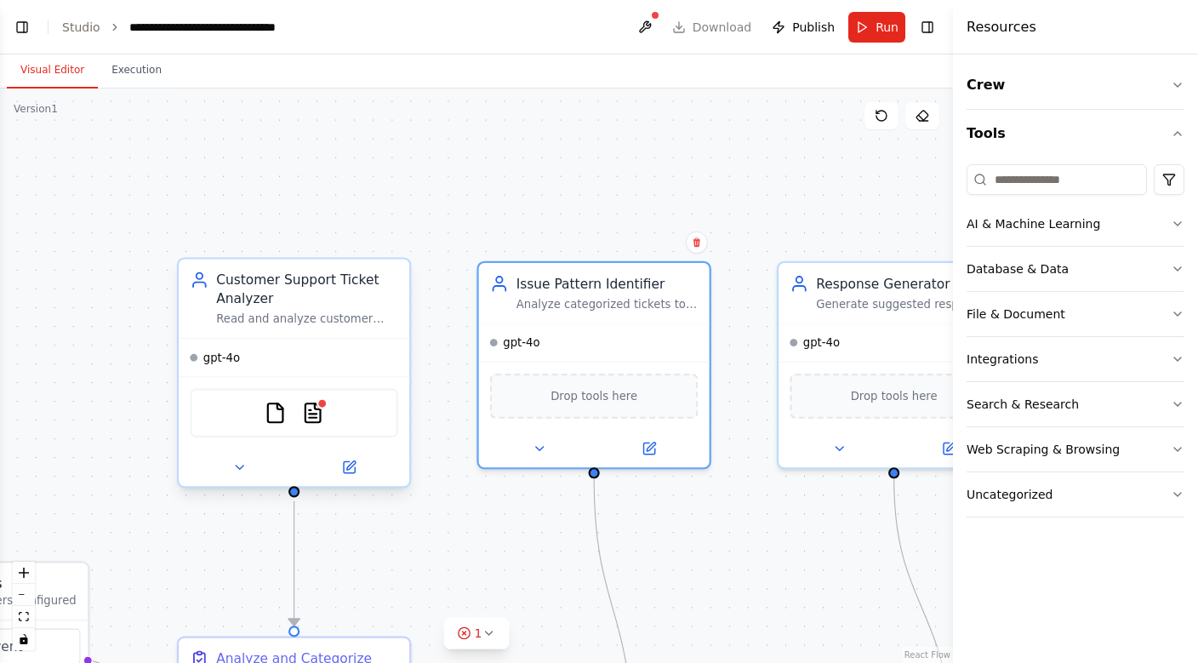
click at [361, 322] on div "Read and analyze customer support tickets from {ticket_source}, categorize them…" at bounding box center [307, 318] width 182 height 15
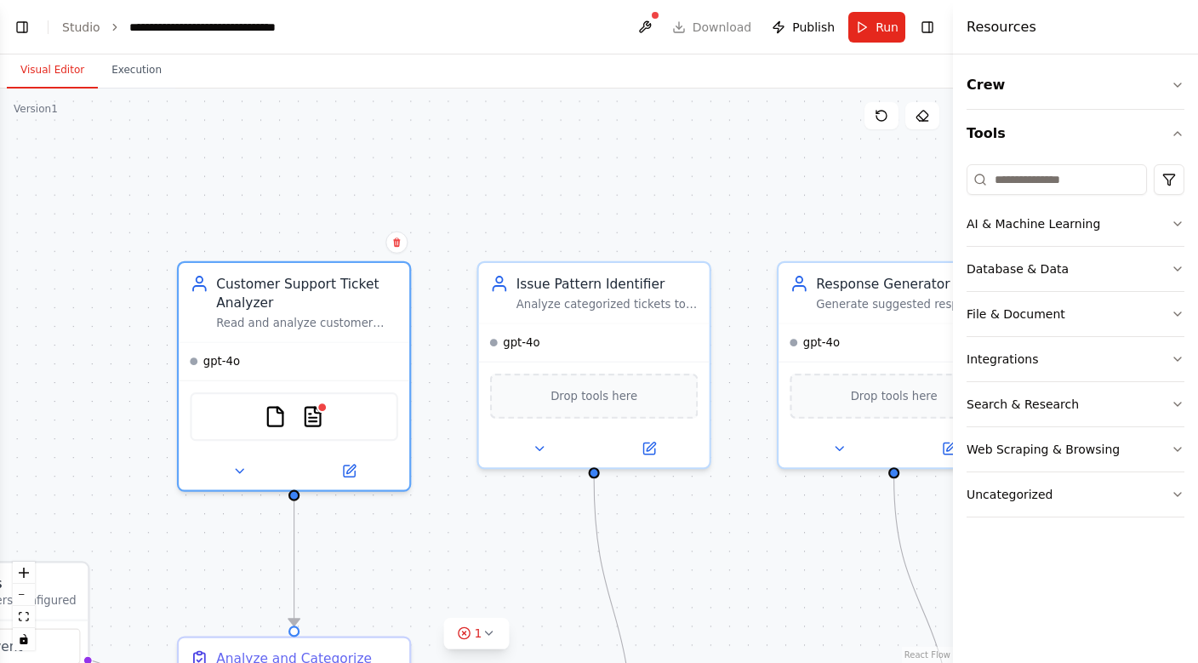
click at [111, 331] on div ".deletable-edge-delete-btn { width: 20px; height: 20px; border: 0px solid #ffff…" at bounding box center [476, 375] width 953 height 574
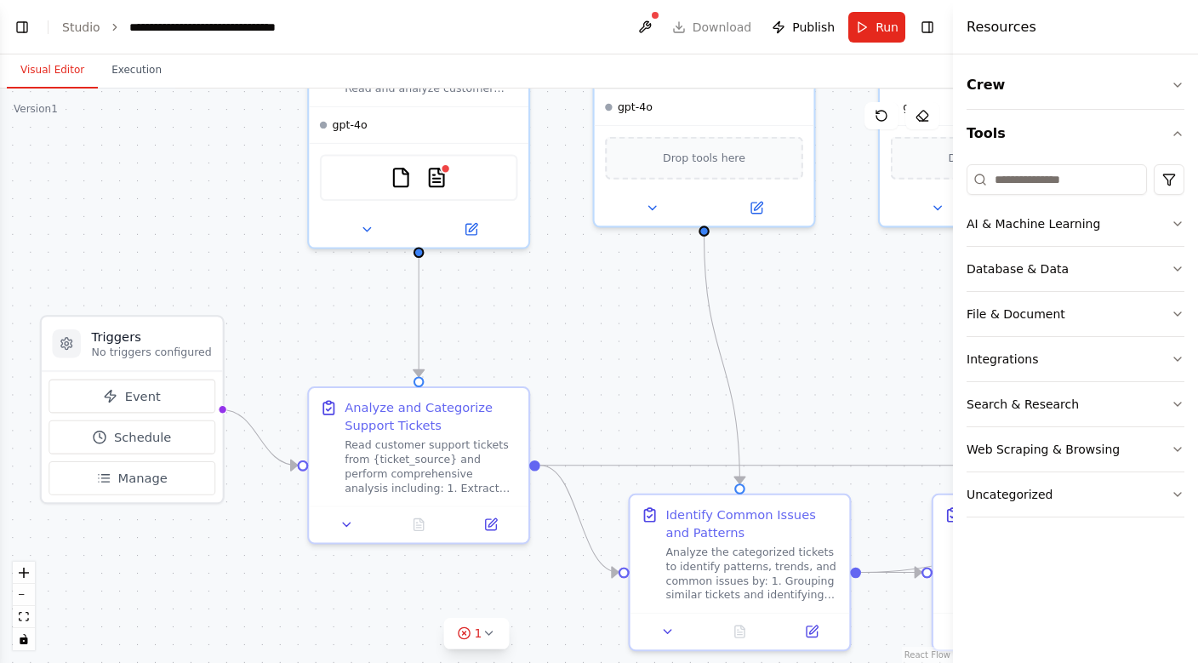
drag, startPoint x: 111, startPoint y: 331, endPoint x: 265, endPoint y: 91, distance: 285.1
click at [263, 88] on div ".deletable-edge-delete-btn { width: 20px; height: 20px; border: 0px solid #ffff…" at bounding box center [476, 375] width 953 height 574
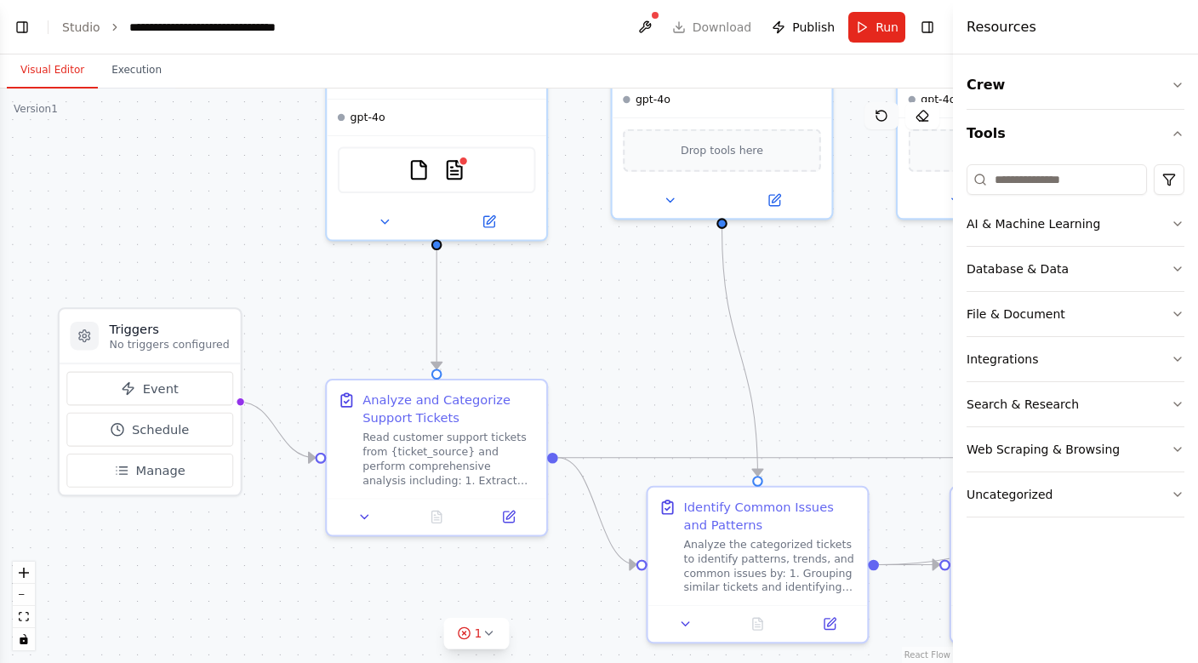
click at [883, 123] on button at bounding box center [881, 115] width 34 height 27
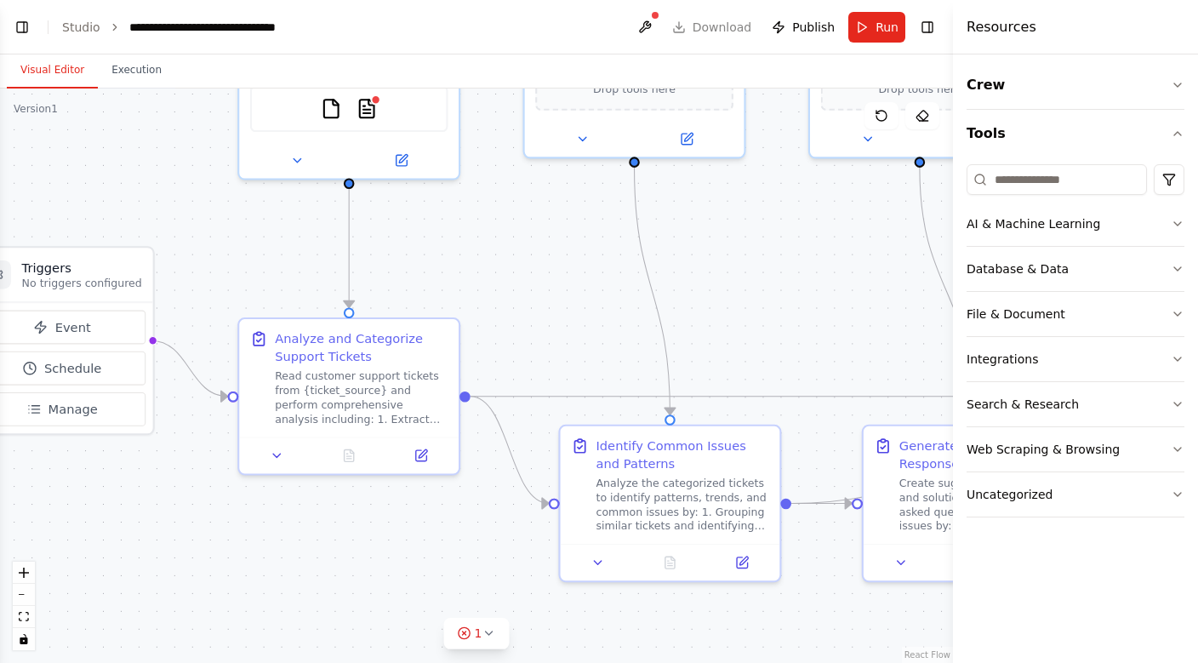
drag, startPoint x: 675, startPoint y: 389, endPoint x: 587, endPoint y: 325, distance: 108.4
click at [587, 325] on div ".deletable-edge-delete-btn { width: 20px; height: 20px; border: 0px solid #ffff…" at bounding box center [476, 375] width 953 height 574
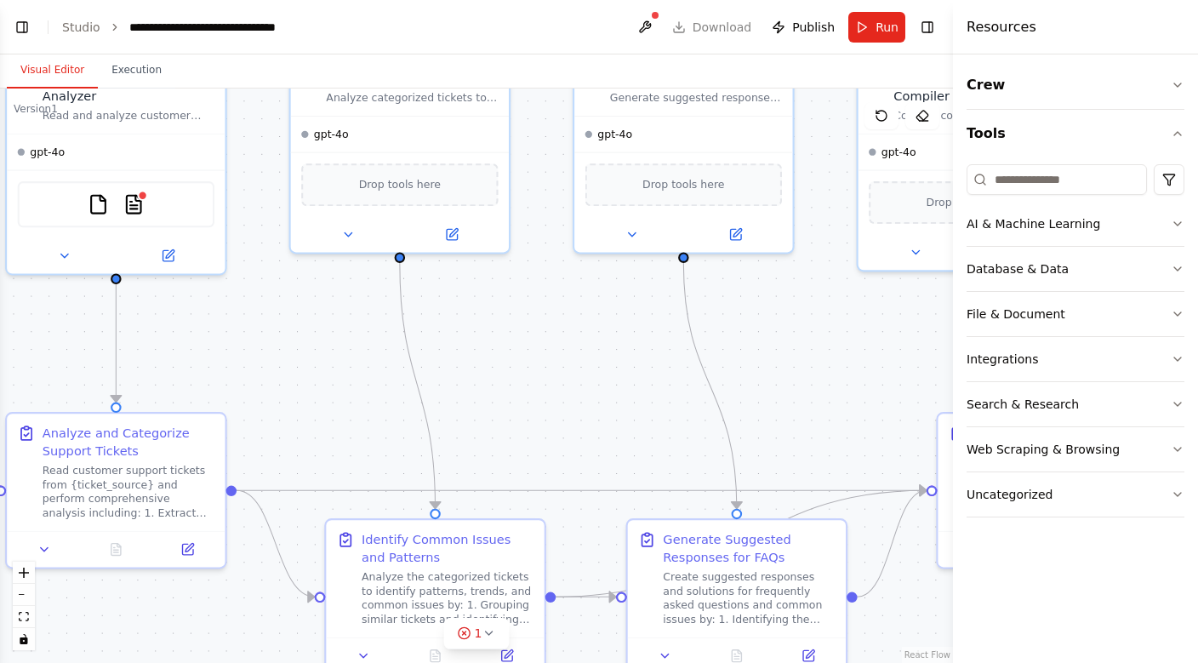
drag, startPoint x: 836, startPoint y: 324, endPoint x: 604, endPoint y: 432, distance: 256.2
click at [603, 426] on div ".deletable-edge-delete-btn { width: 20px; height: 20px; border: 0px solid #ffff…" at bounding box center [476, 375] width 953 height 574
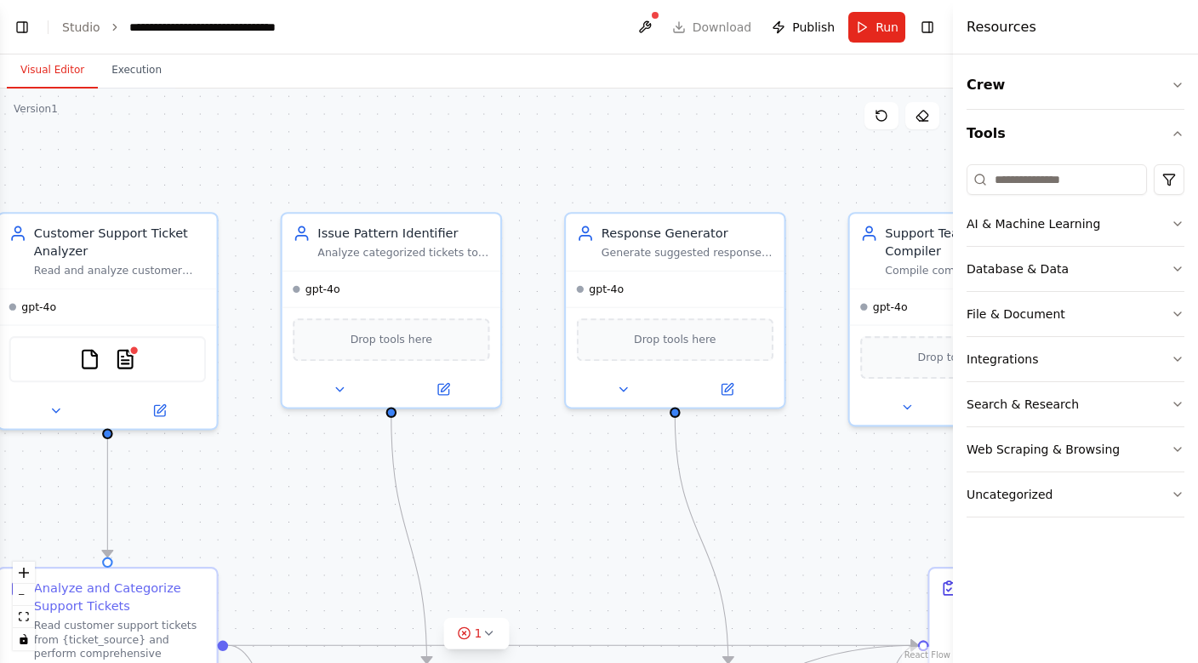
drag, startPoint x: 499, startPoint y: 361, endPoint x: 488, endPoint y: 511, distance: 150.2
click at [488, 511] on div ".deletable-edge-delete-btn { width: 20px; height: 20px; border: 0px solid #ffff…" at bounding box center [476, 375] width 953 height 574
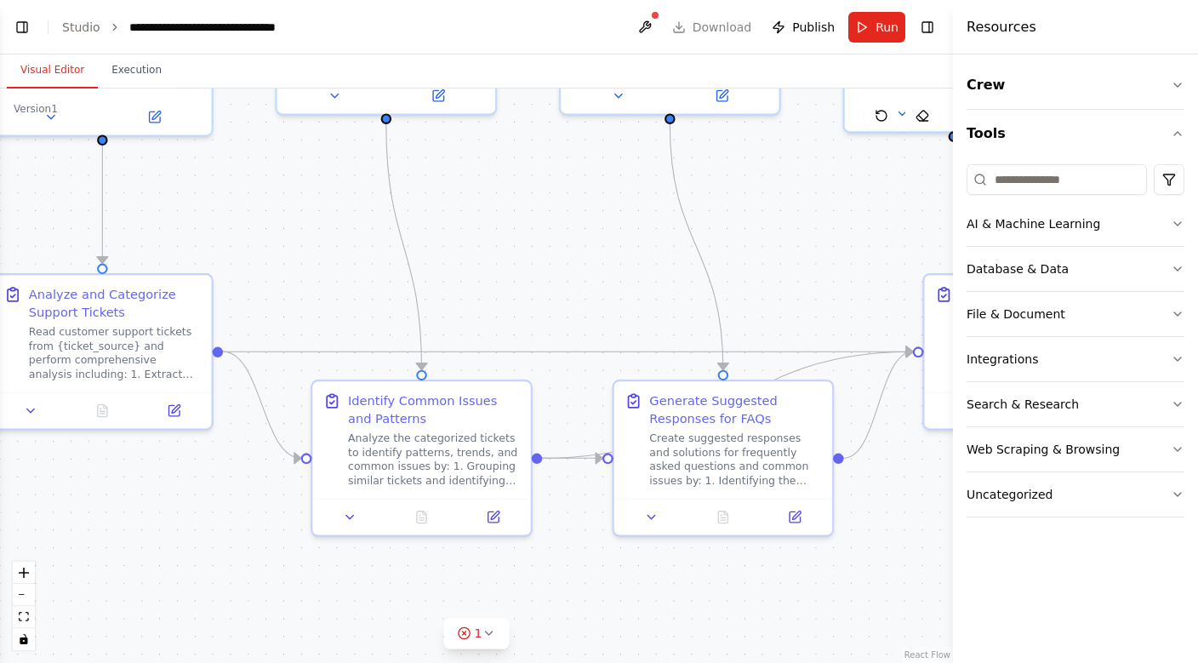
drag, startPoint x: 511, startPoint y: 579, endPoint x: 506, endPoint y: 286, distance: 293.6
click at [506, 286] on div ".deletable-edge-delete-btn { width: 20px; height: 20px; border: 0px solid #ffff…" at bounding box center [476, 375] width 953 height 574
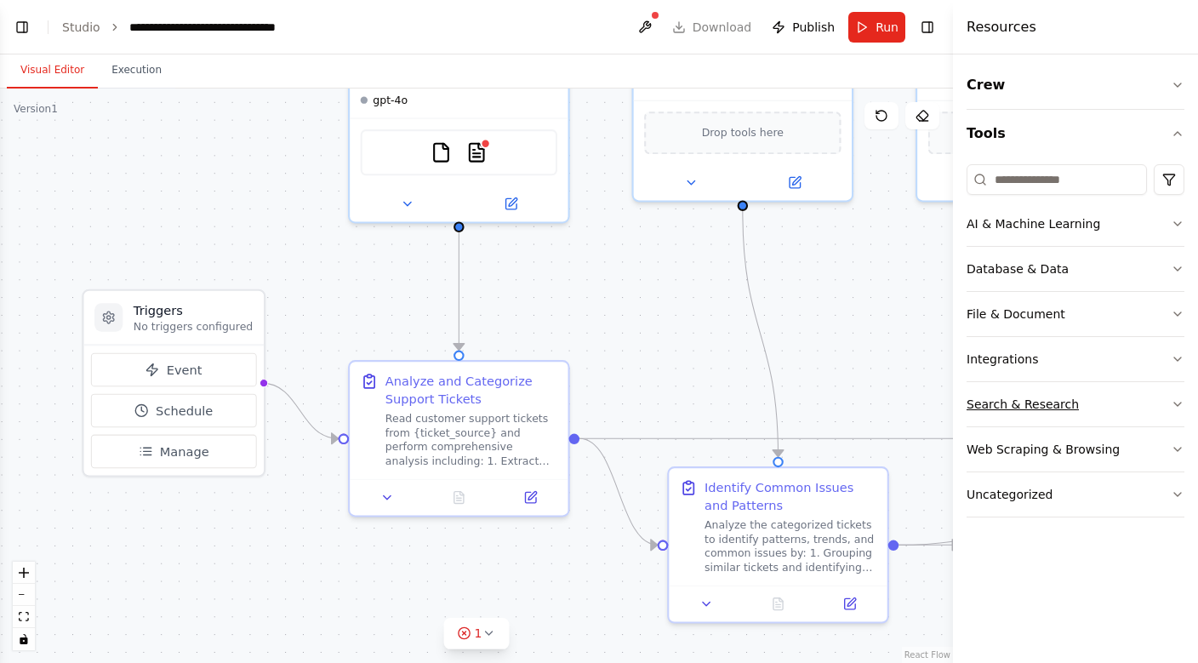
drag, startPoint x: 506, startPoint y: 286, endPoint x: 996, endPoint y: 384, distance: 499.8
click at [996, 384] on div "Create a crew that automatically reads through customer support tickets, catego…" at bounding box center [599, 331] width 1198 height 663
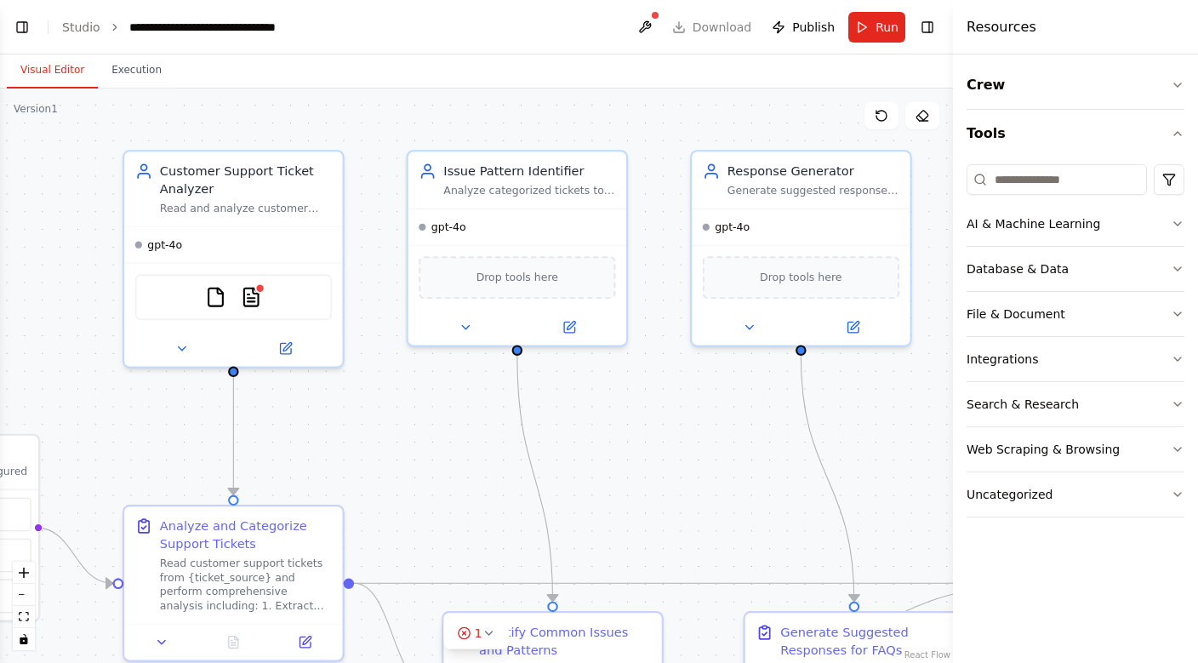
drag, startPoint x: 739, startPoint y: 375, endPoint x: 379, endPoint y: 509, distance: 383.1
click at [379, 509] on div ".deletable-edge-delete-btn { width: 20px; height: 20px; border: 0px solid #ffff…" at bounding box center [476, 375] width 953 height 574
click at [406, 475] on div ".deletable-edge-delete-btn { width: 20px; height: 20px; border: 0px solid #ffff…" at bounding box center [476, 375] width 953 height 574
click at [307, 641] on icon at bounding box center [305, 638] width 11 height 11
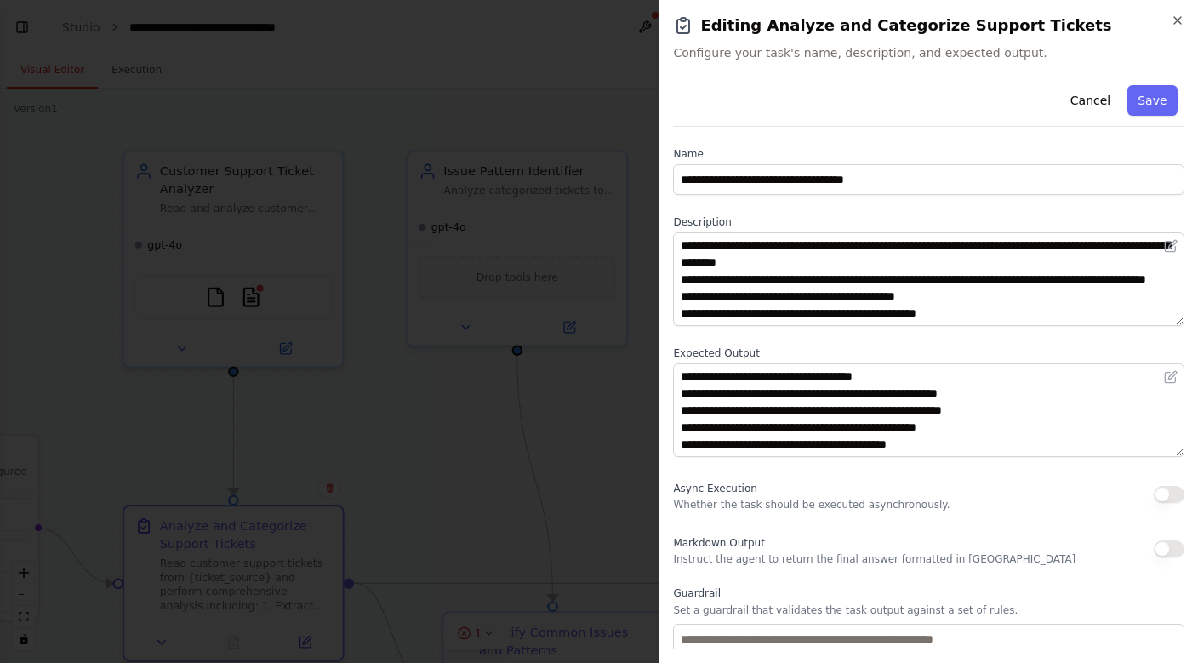
scroll to position [68, 0]
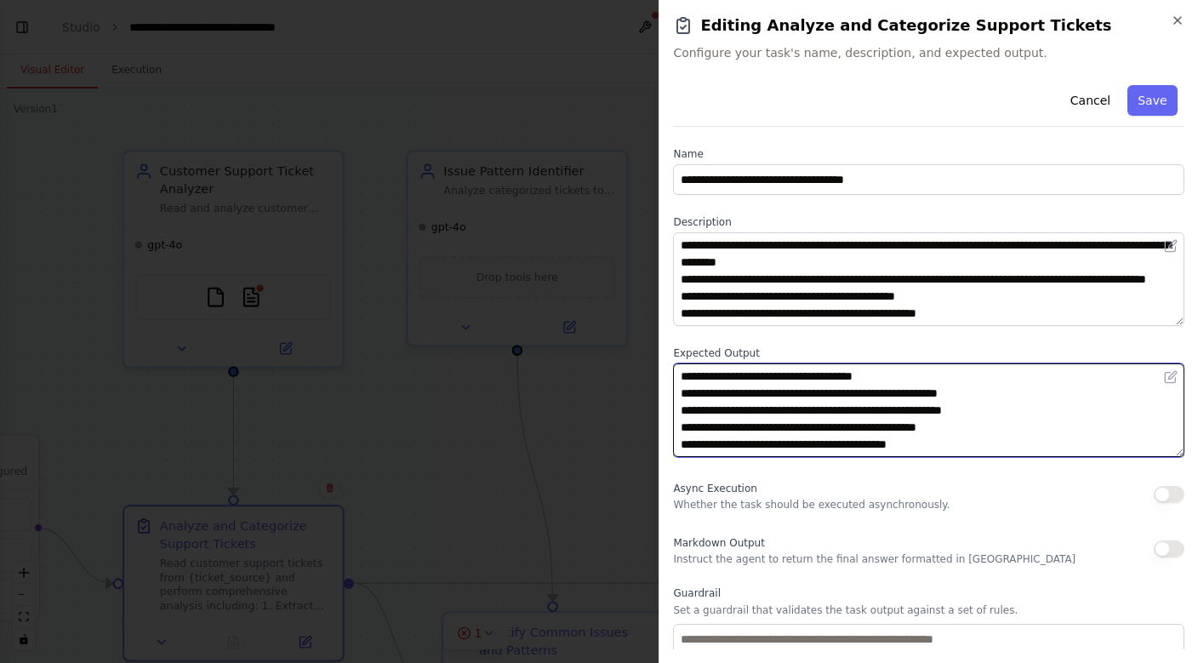
click at [887, 404] on textarea "**********" at bounding box center [928, 410] width 511 height 94
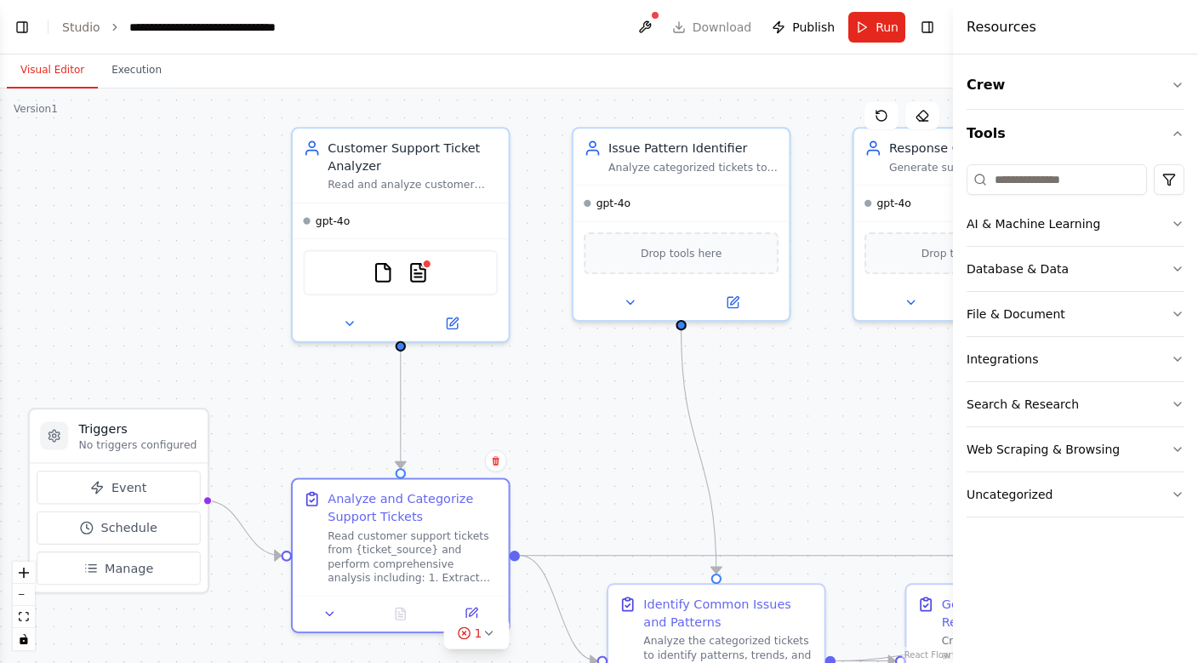
drag, startPoint x: 430, startPoint y: 472, endPoint x: 594, endPoint y: 446, distance: 166.3
click at [594, 446] on div ".deletable-edge-delete-btn { width: 20px; height: 20px; border: 0px solid #ffff…" at bounding box center [476, 375] width 953 height 574
click at [399, 154] on div "Customer Support Ticket Analyzer" at bounding box center [413, 153] width 170 height 35
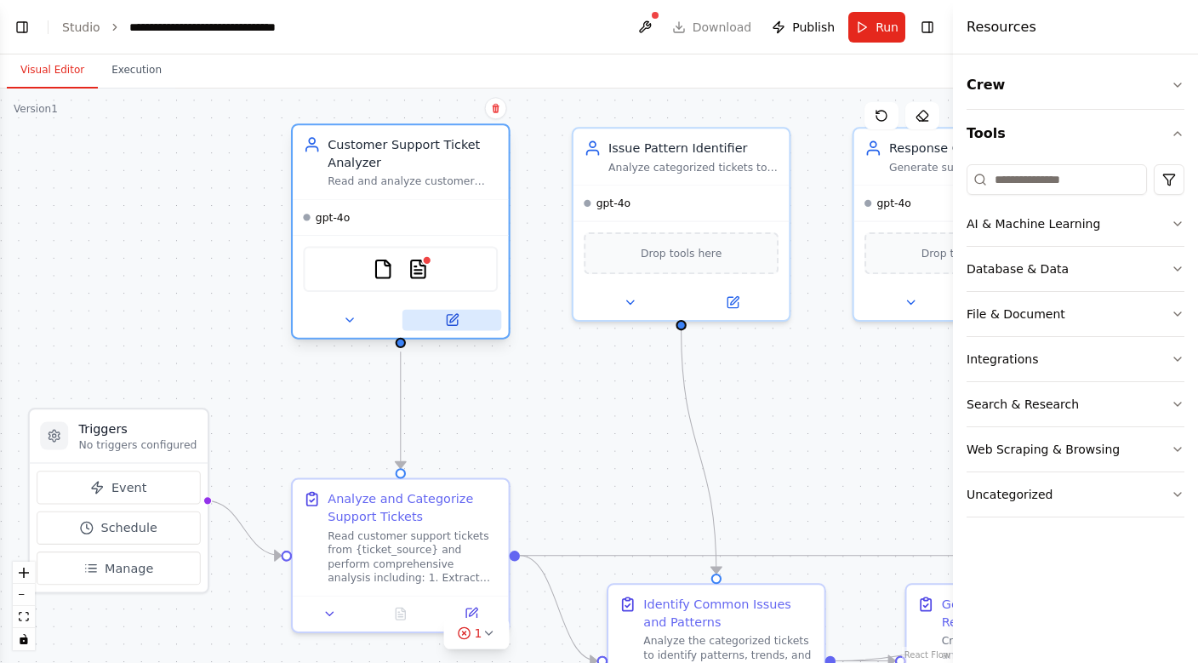
click at [452, 319] on icon at bounding box center [453, 318] width 9 height 9
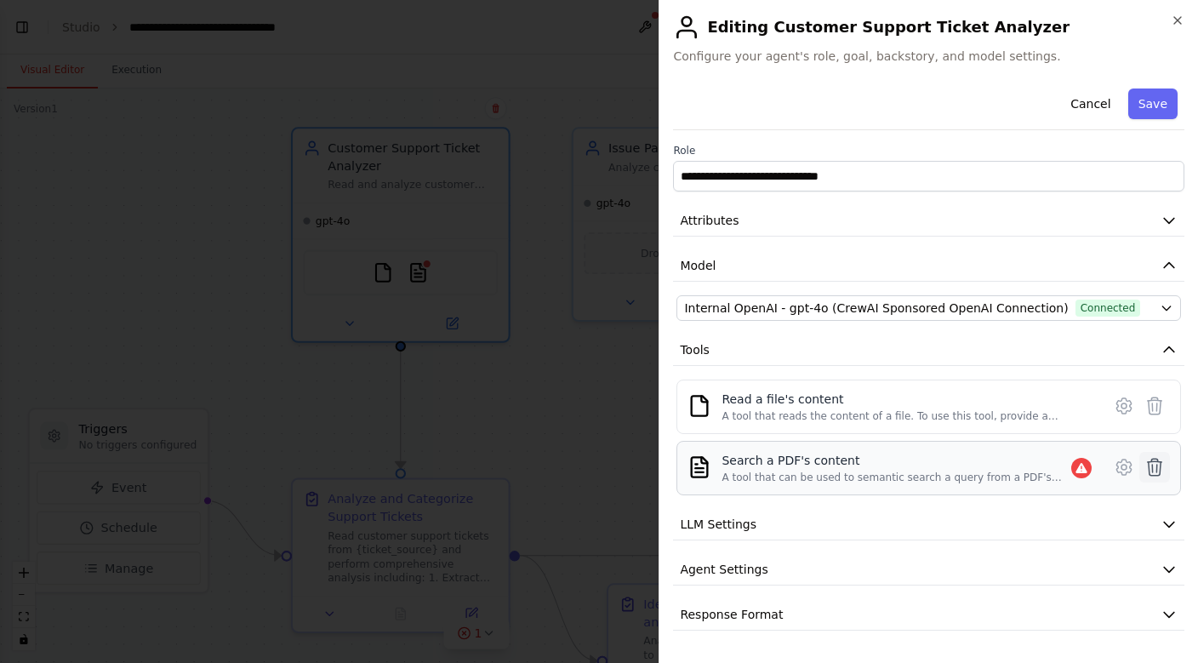
click at [1149, 468] on icon at bounding box center [1155, 467] width 14 height 17
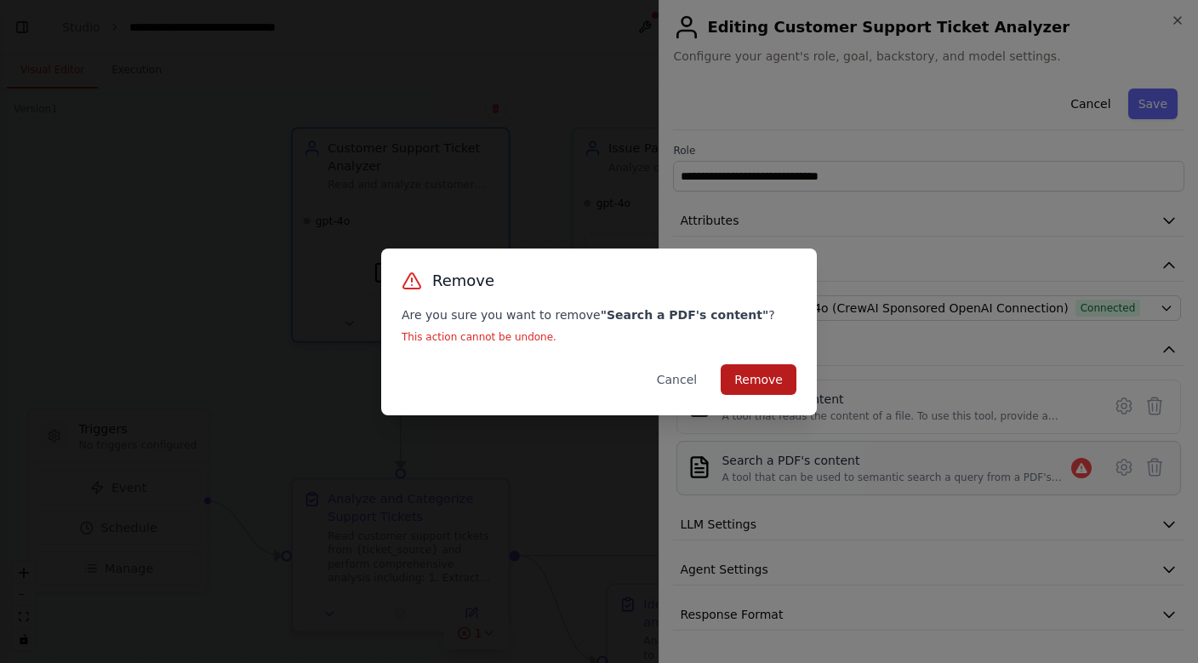
click at [744, 378] on button "Remove" at bounding box center [759, 379] width 76 height 31
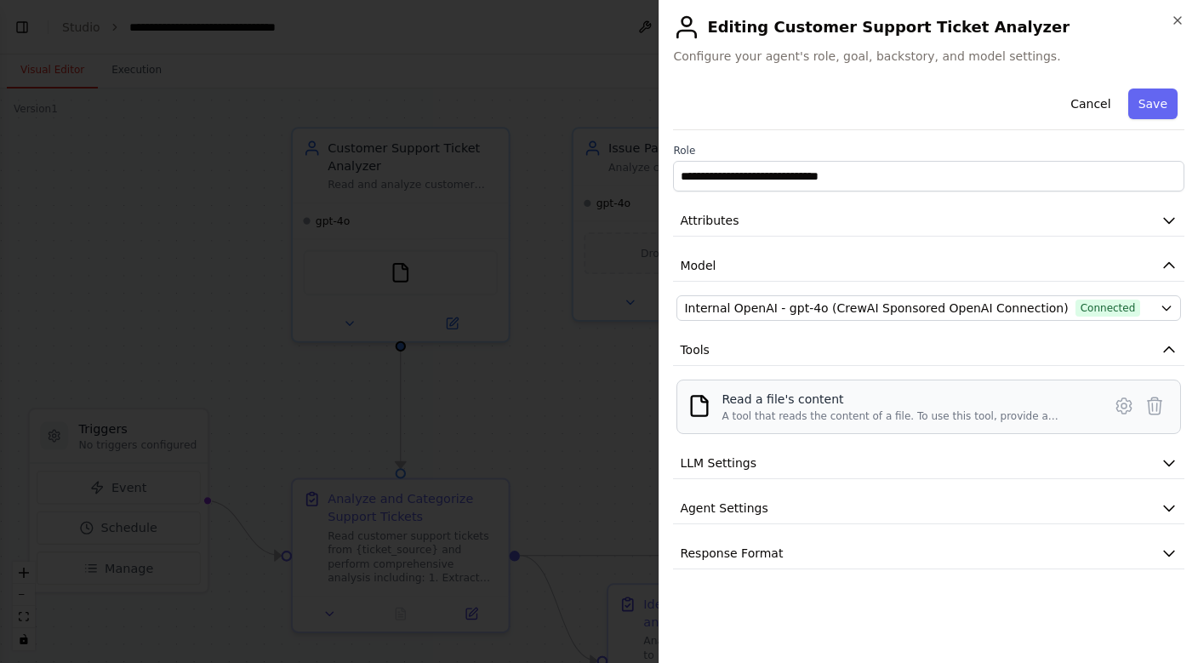
click at [763, 403] on div "Read a file's content" at bounding box center [907, 399] width 370 height 17
click at [739, 558] on span "Response Format" at bounding box center [731, 553] width 103 height 17
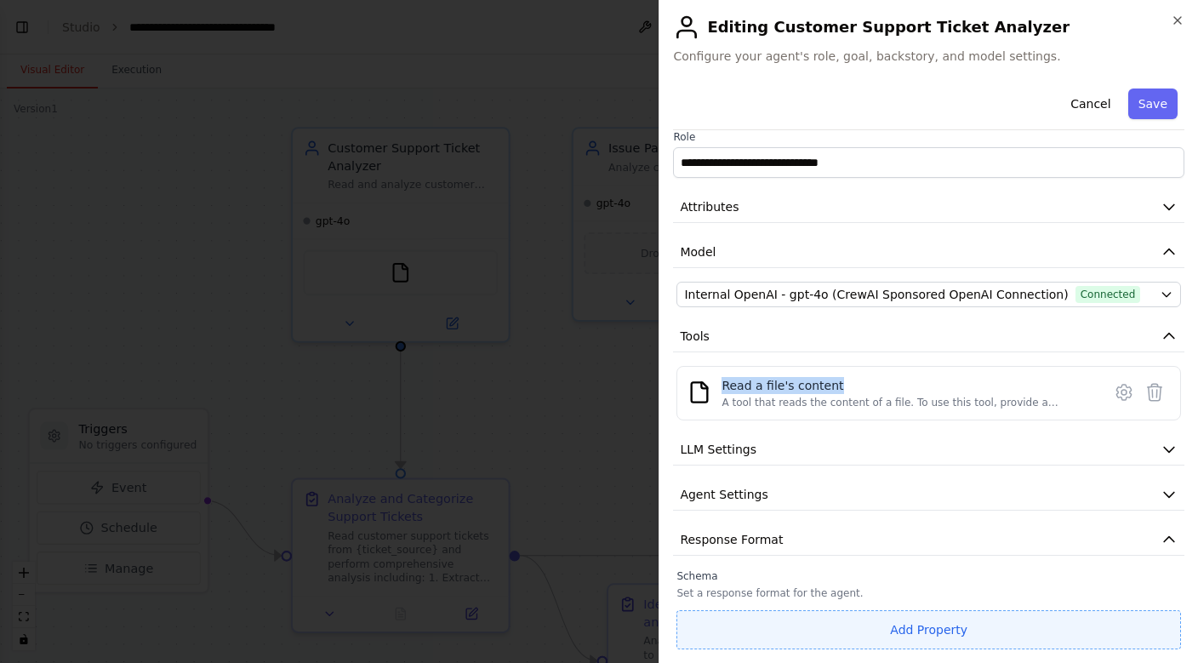
scroll to position [14, 0]
click at [882, 629] on button "Add Property" at bounding box center [928, 629] width 505 height 39
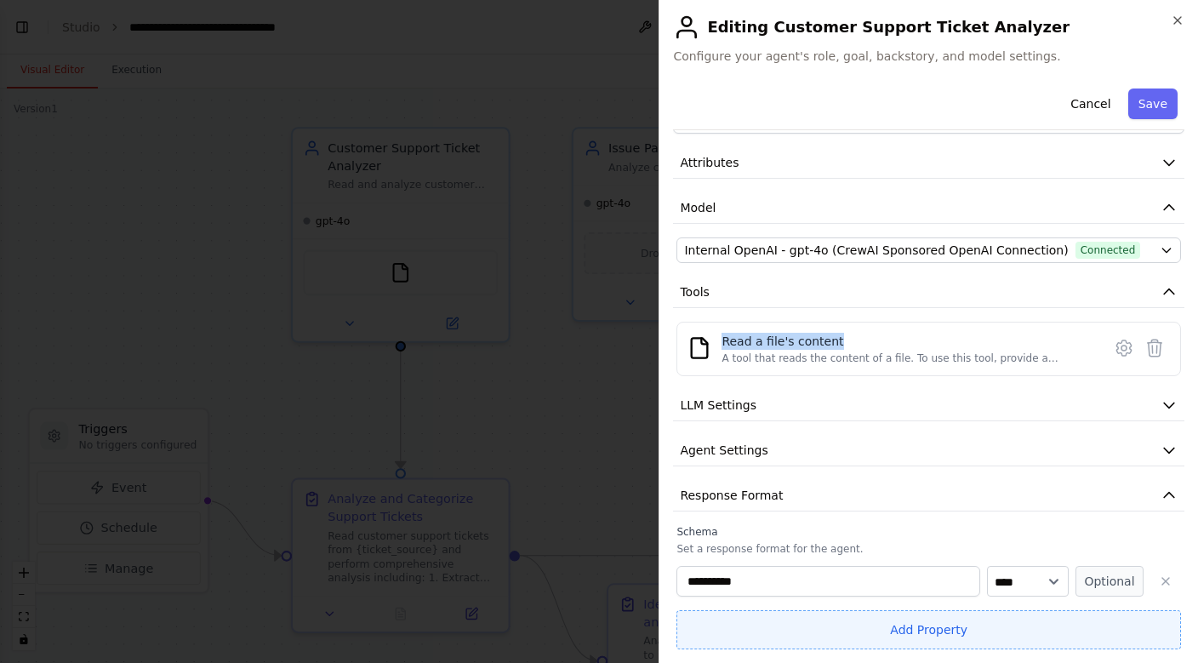
scroll to position [58, 0]
click at [903, 642] on button "Add Property" at bounding box center [928, 629] width 505 height 39
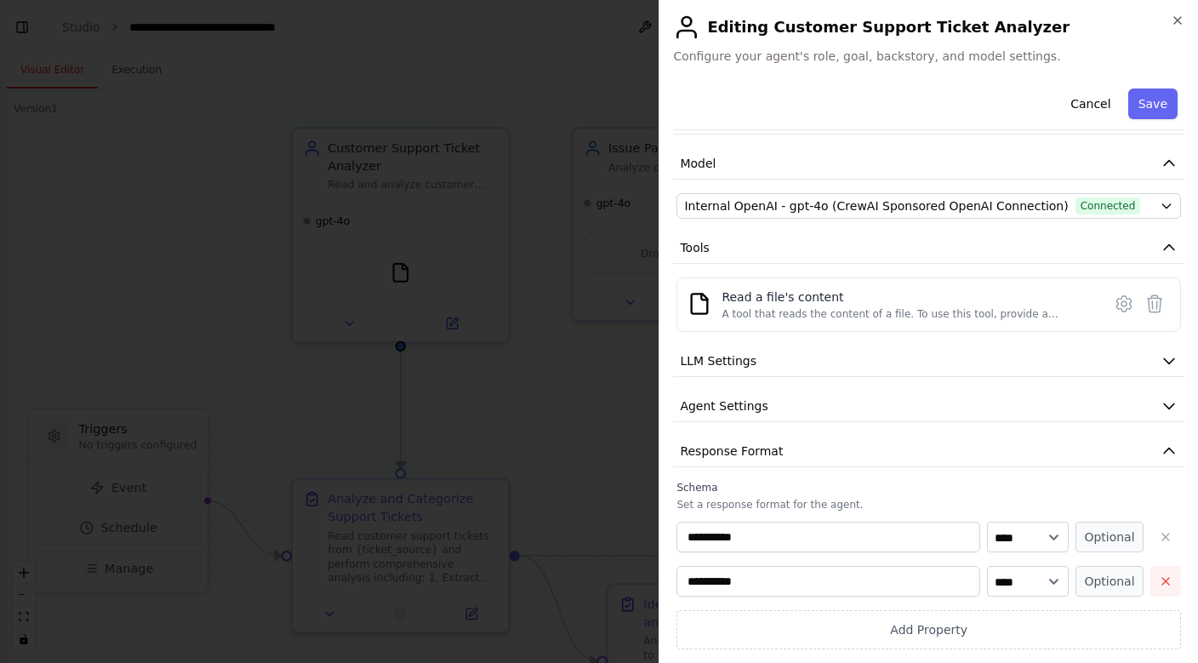
click at [1172, 582] on icon "button" at bounding box center [1166, 581] width 14 height 14
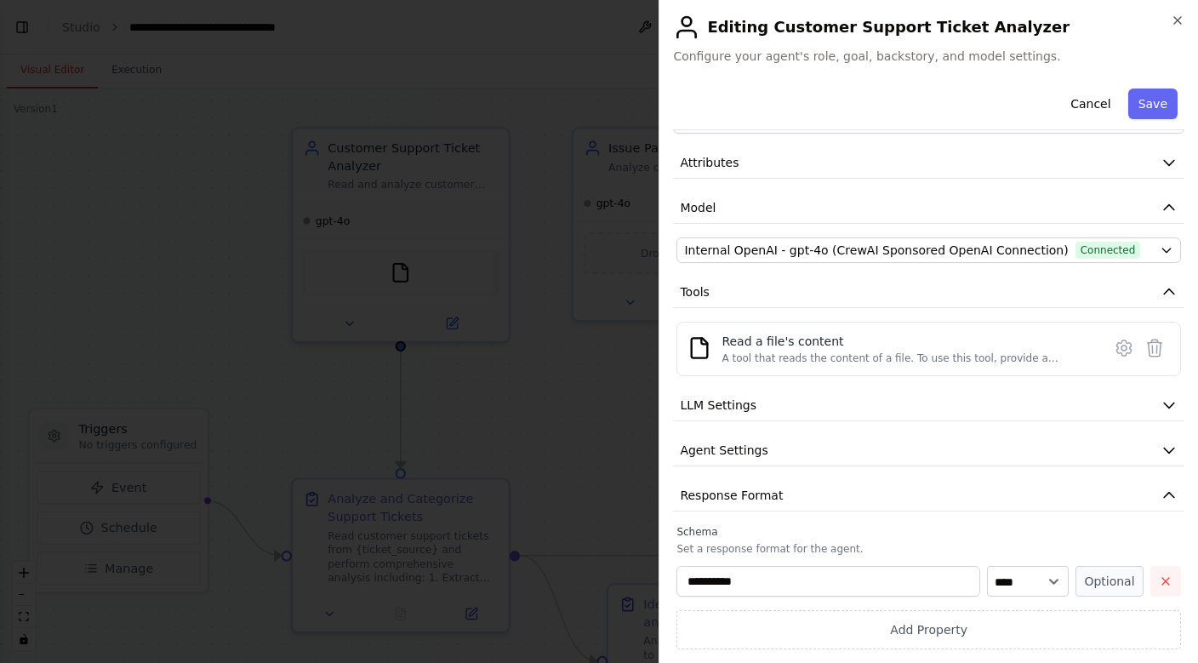
click at [1163, 576] on icon "button" at bounding box center [1166, 581] width 14 height 14
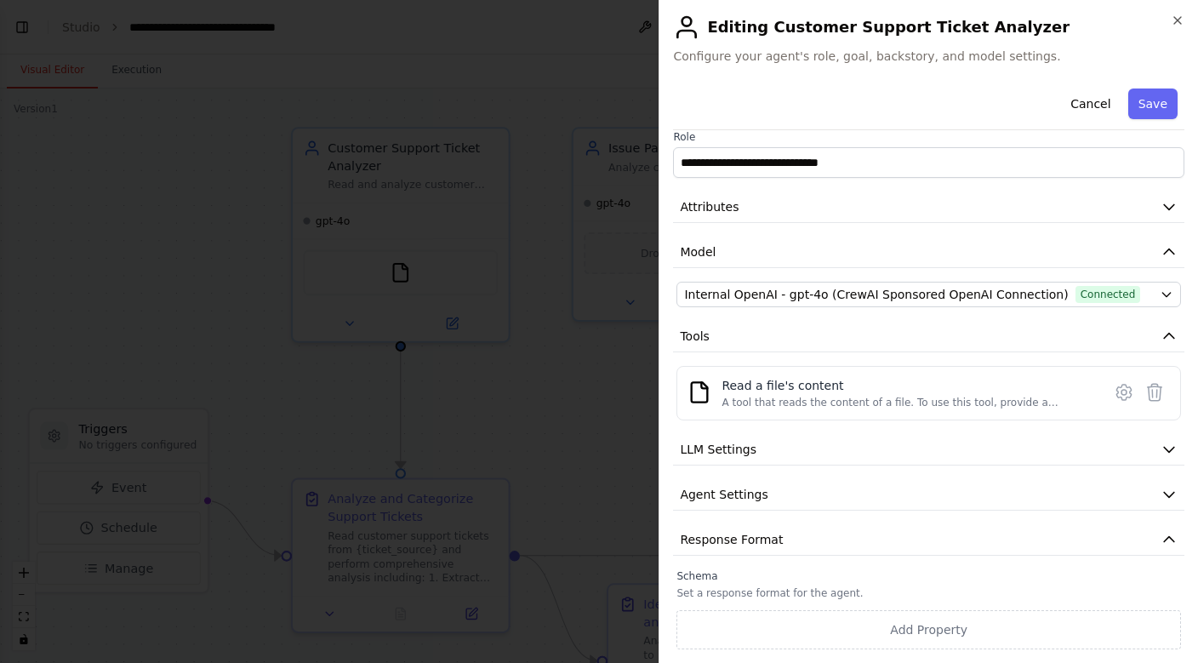
scroll to position [14, 0]
click at [756, 509] on button "Agent Settings" at bounding box center [928, 494] width 511 height 31
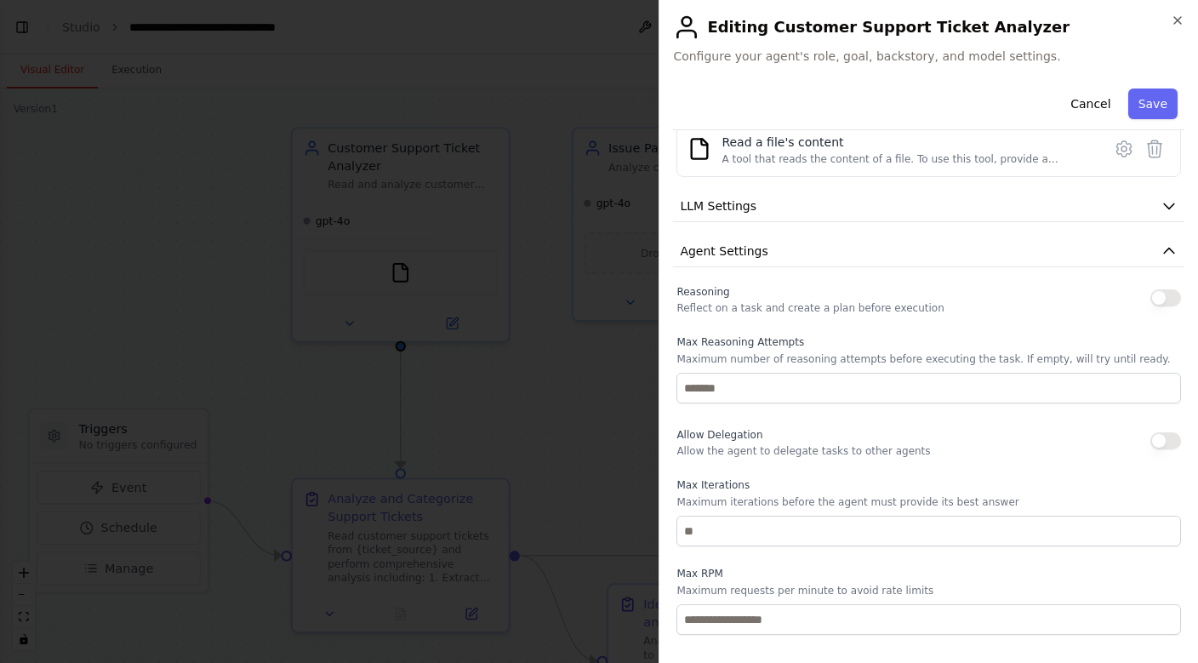
scroll to position [245, 0]
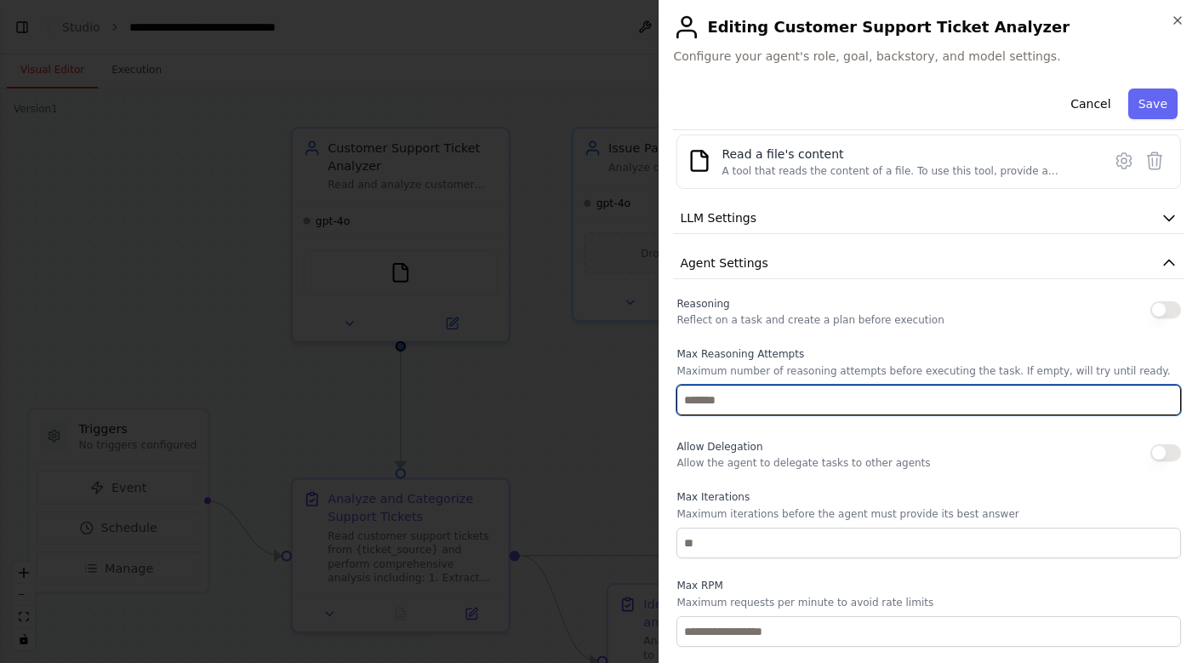
click at [750, 393] on input "number" at bounding box center [928, 400] width 505 height 31
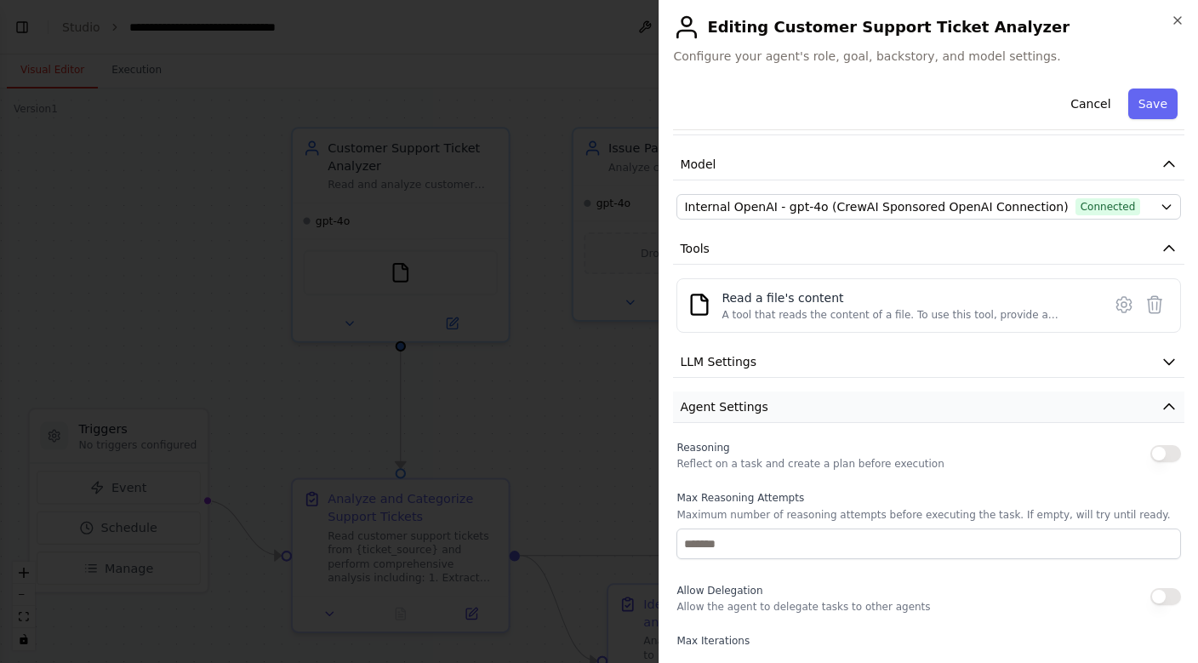
click at [751, 408] on span "Agent Settings" at bounding box center [724, 406] width 88 height 17
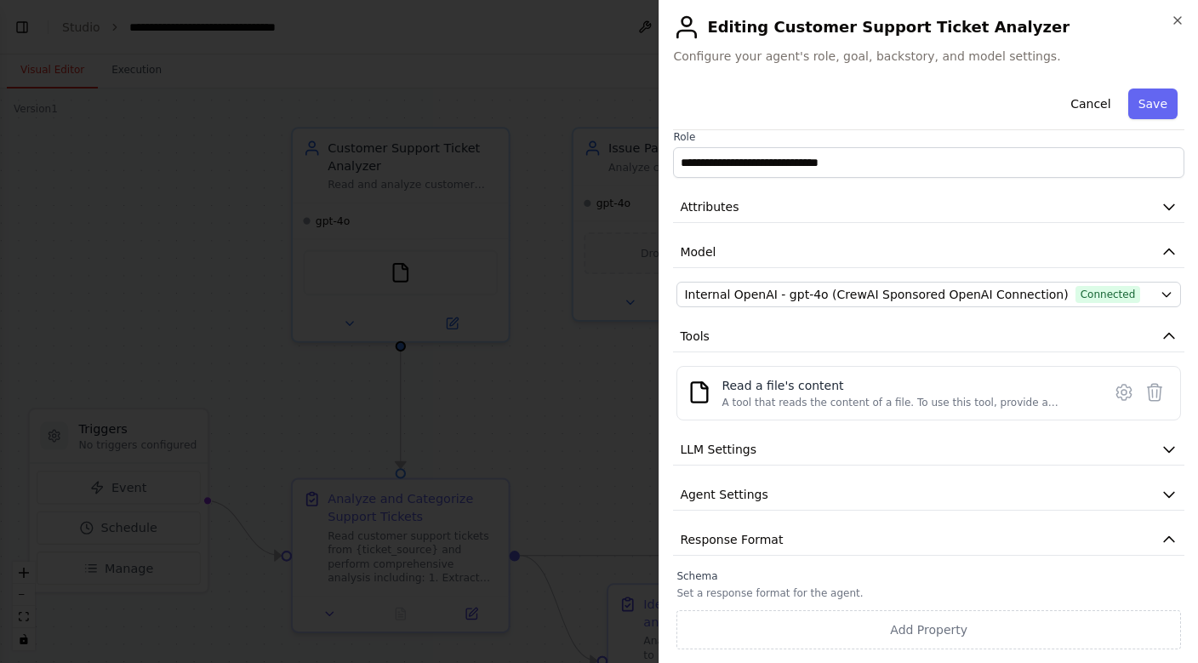
click at [747, 475] on div "**********" at bounding box center [928, 358] width 511 height 581
click at [745, 453] on span "LLM Settings" at bounding box center [718, 449] width 77 height 17
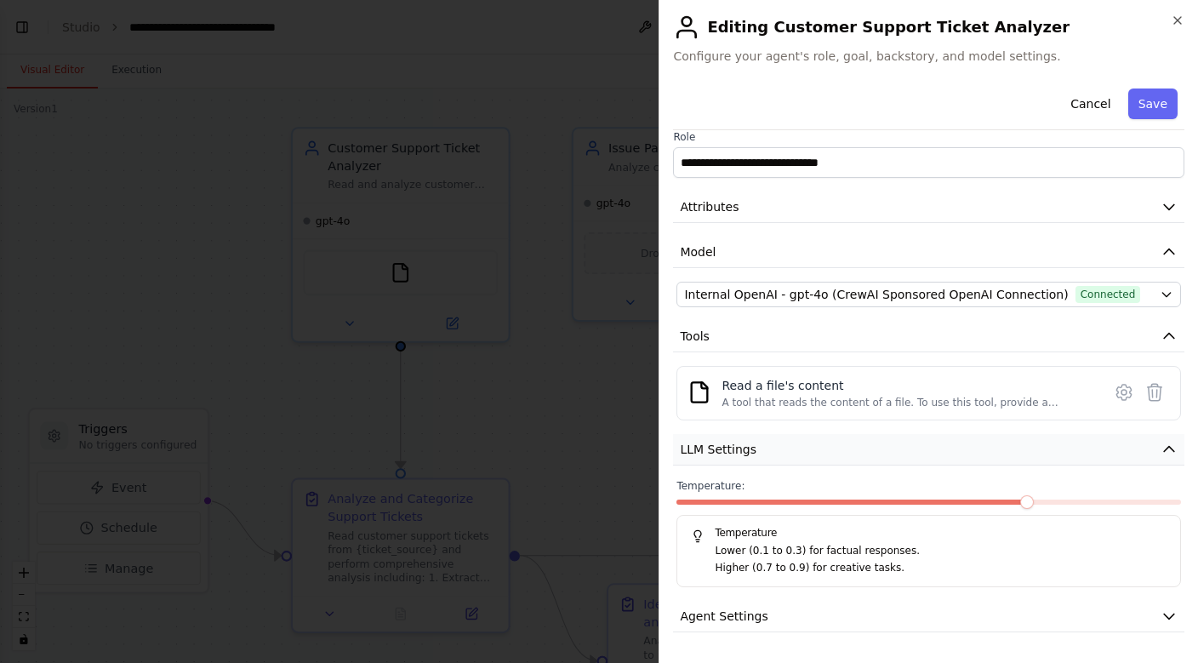
click at [745, 453] on span "LLM Settings" at bounding box center [718, 449] width 77 height 17
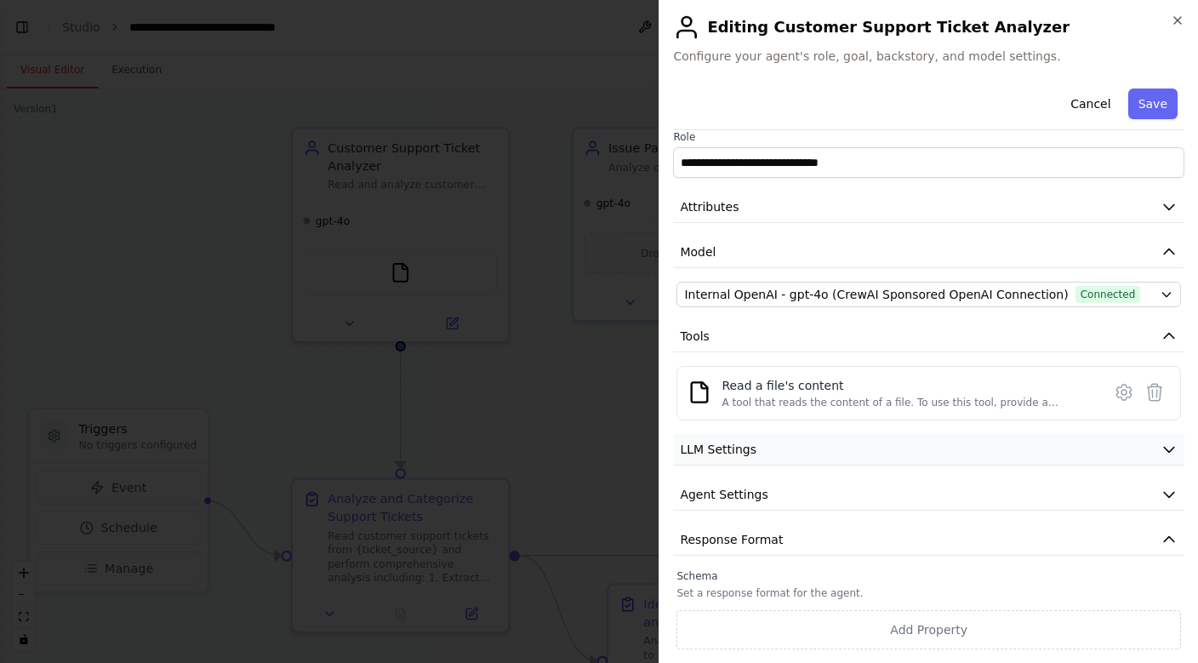
click at [745, 453] on span "LLM Settings" at bounding box center [718, 449] width 77 height 17
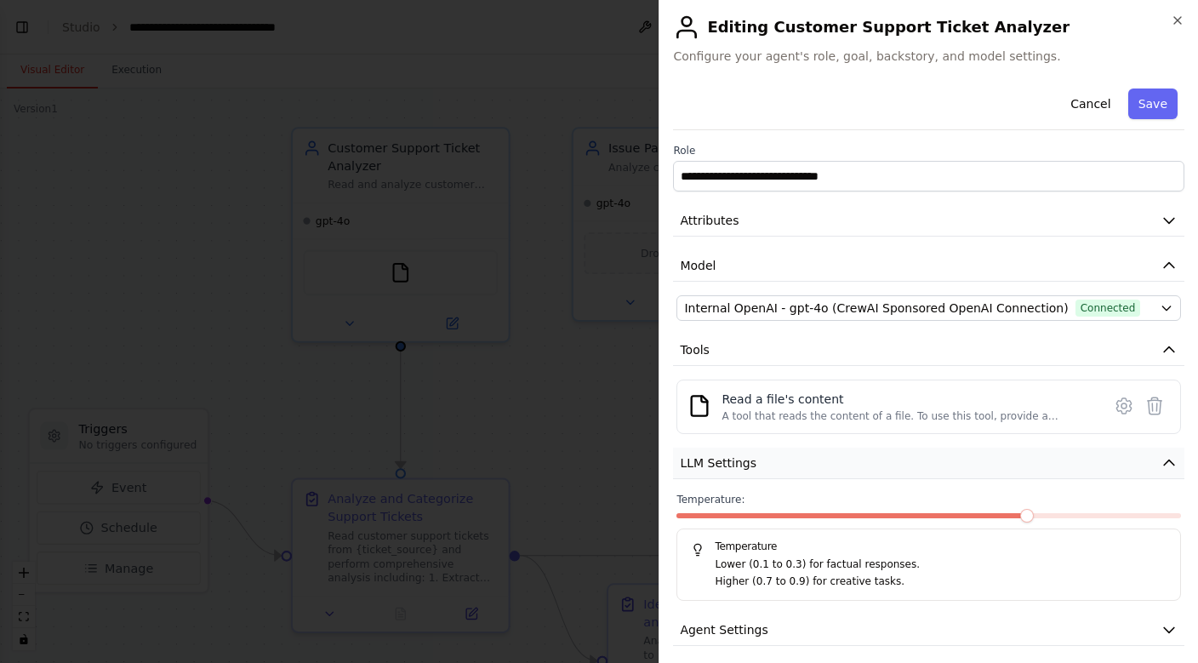
scroll to position [0, 0]
click at [745, 465] on span "LLM Settings" at bounding box center [718, 462] width 77 height 17
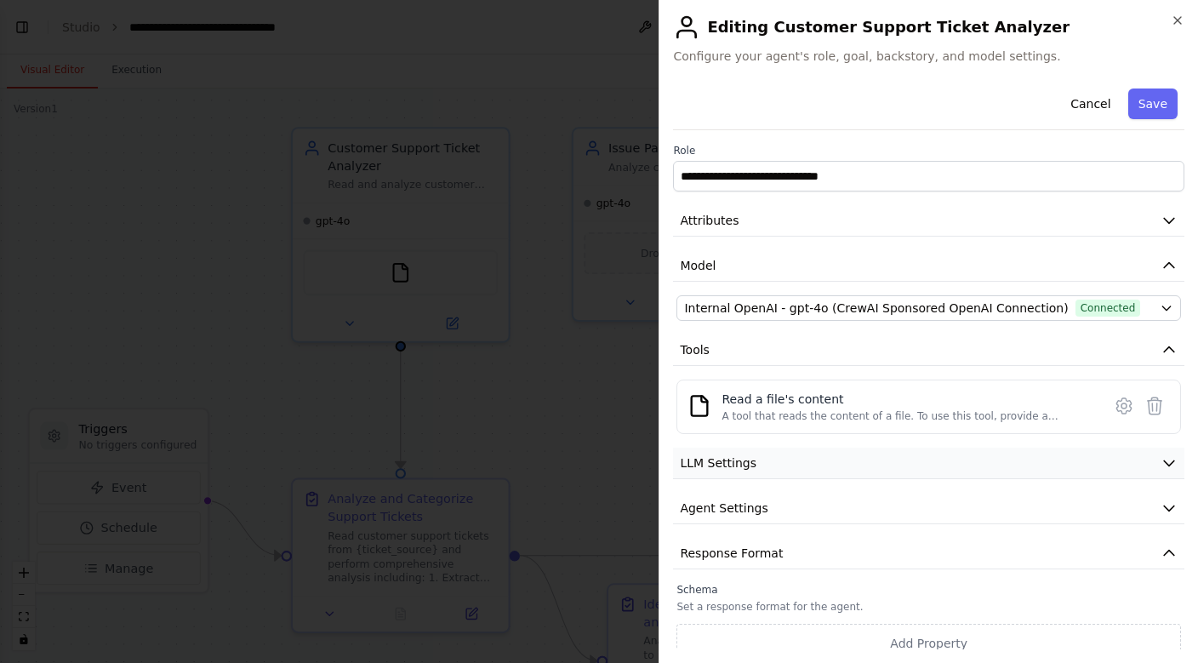
scroll to position [-5, 0]
click at [724, 264] on button "Model" at bounding box center [928, 265] width 511 height 31
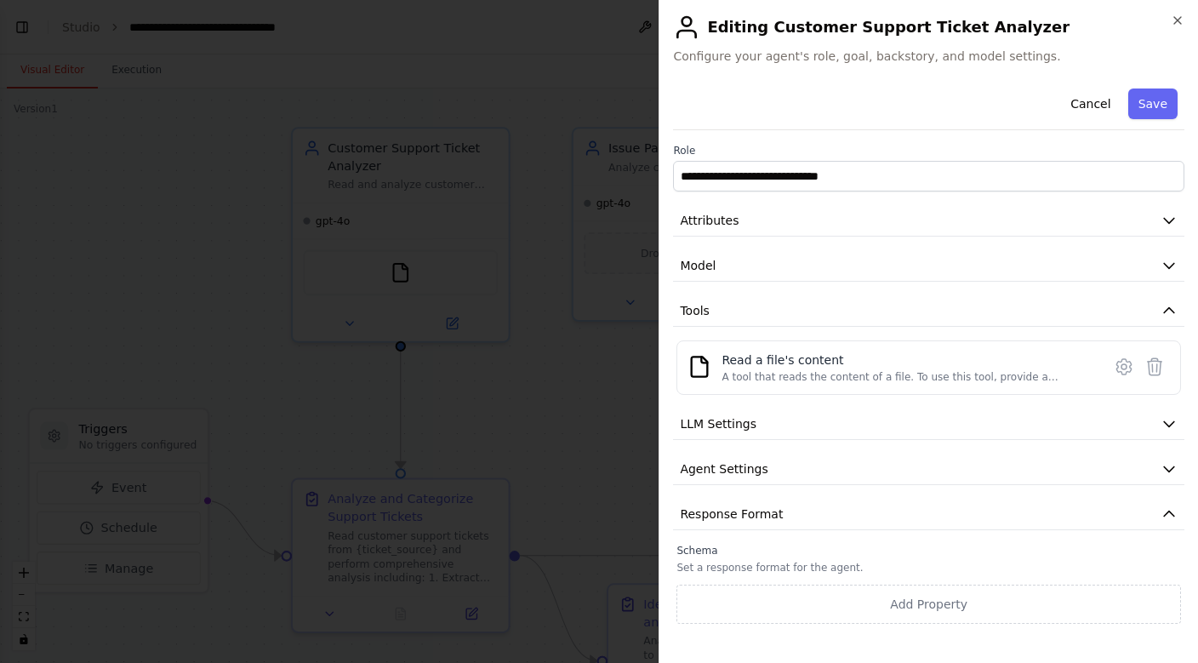
click at [686, 153] on label "Role" at bounding box center [928, 151] width 511 height 14
click at [714, 266] on span "Model" at bounding box center [698, 265] width 36 height 17
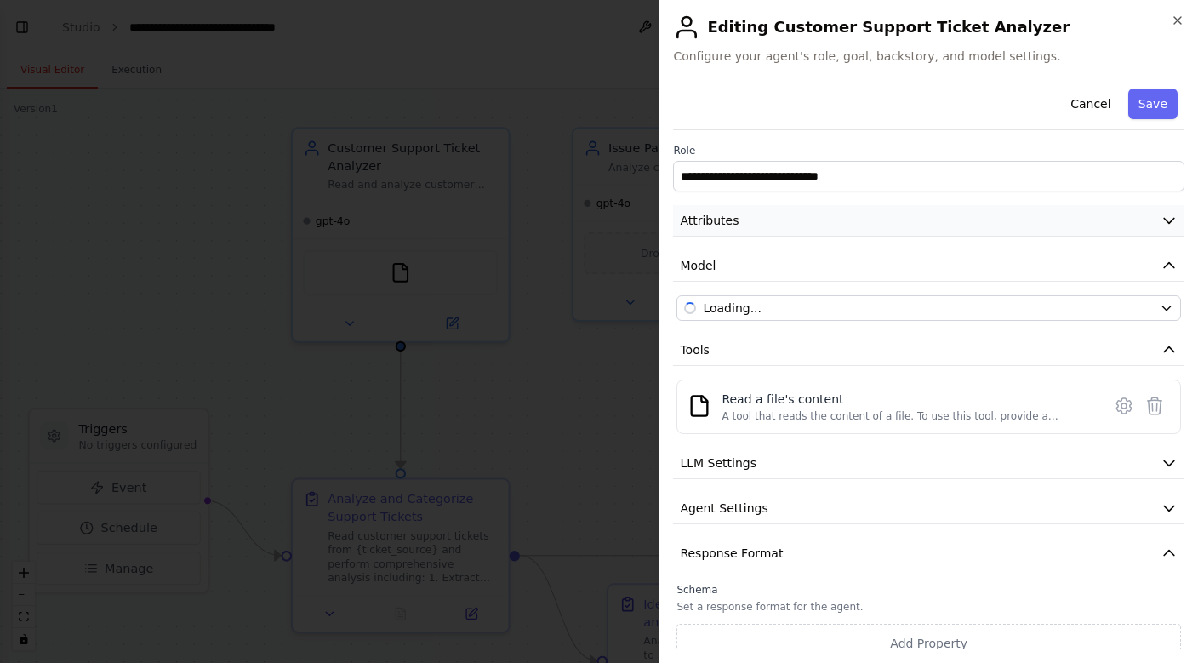
click at [705, 221] on span "Attributes" at bounding box center [709, 220] width 59 height 17
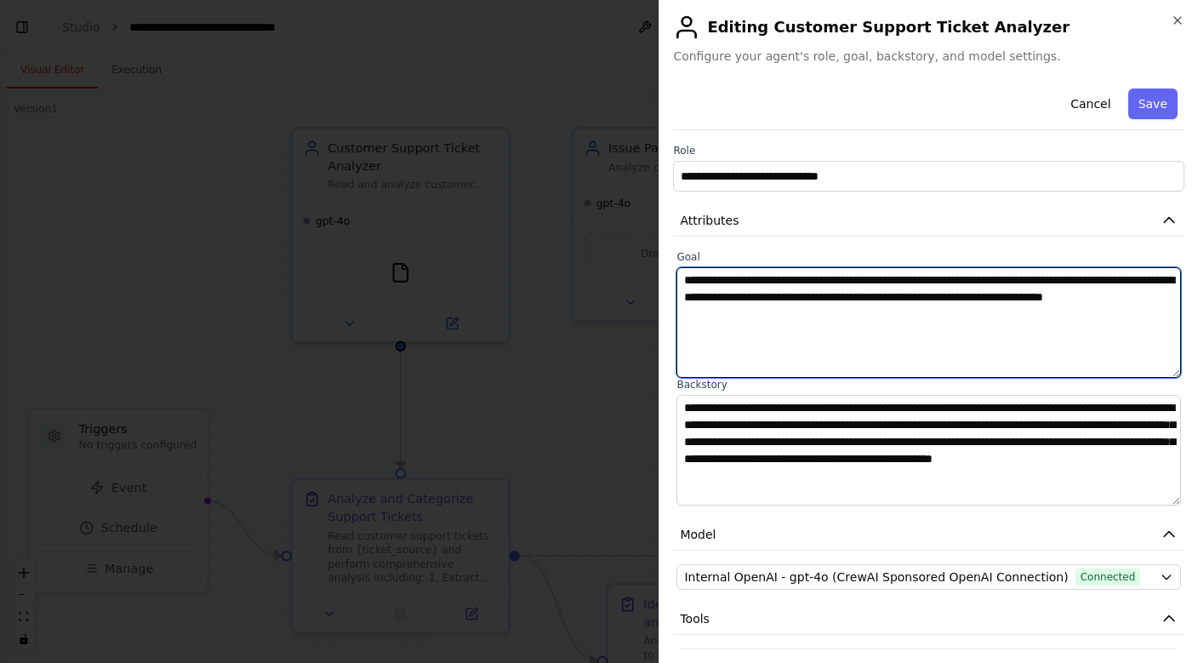
click at [752, 336] on textarea "**********" at bounding box center [928, 322] width 505 height 111
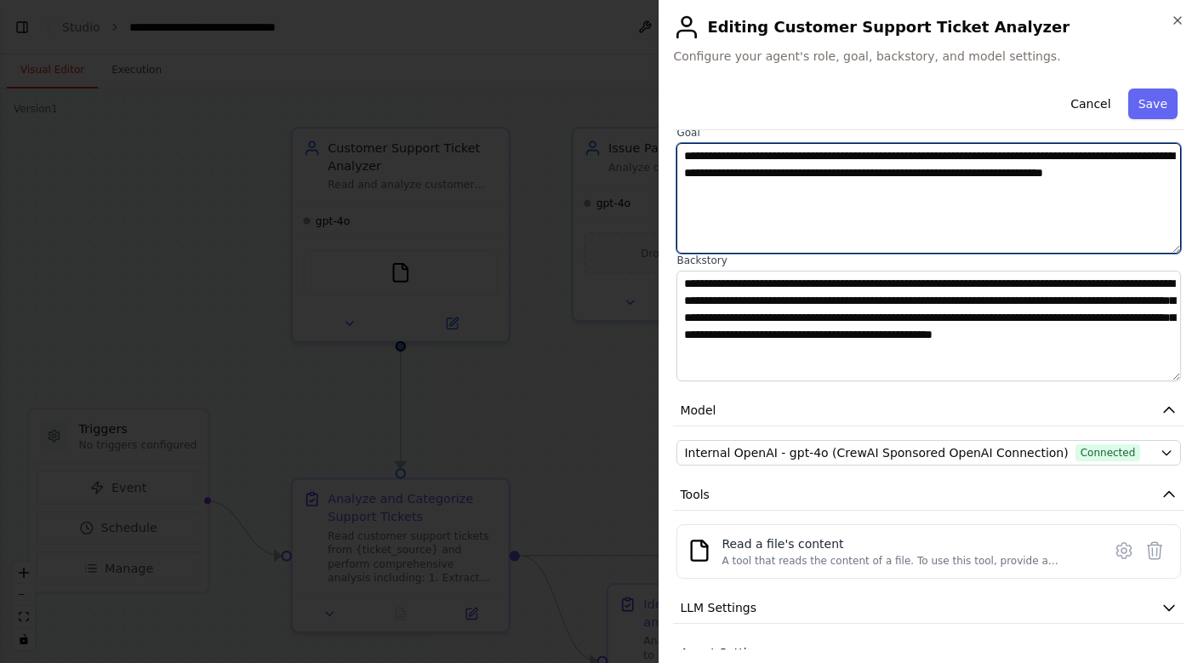
scroll to position [128, 0]
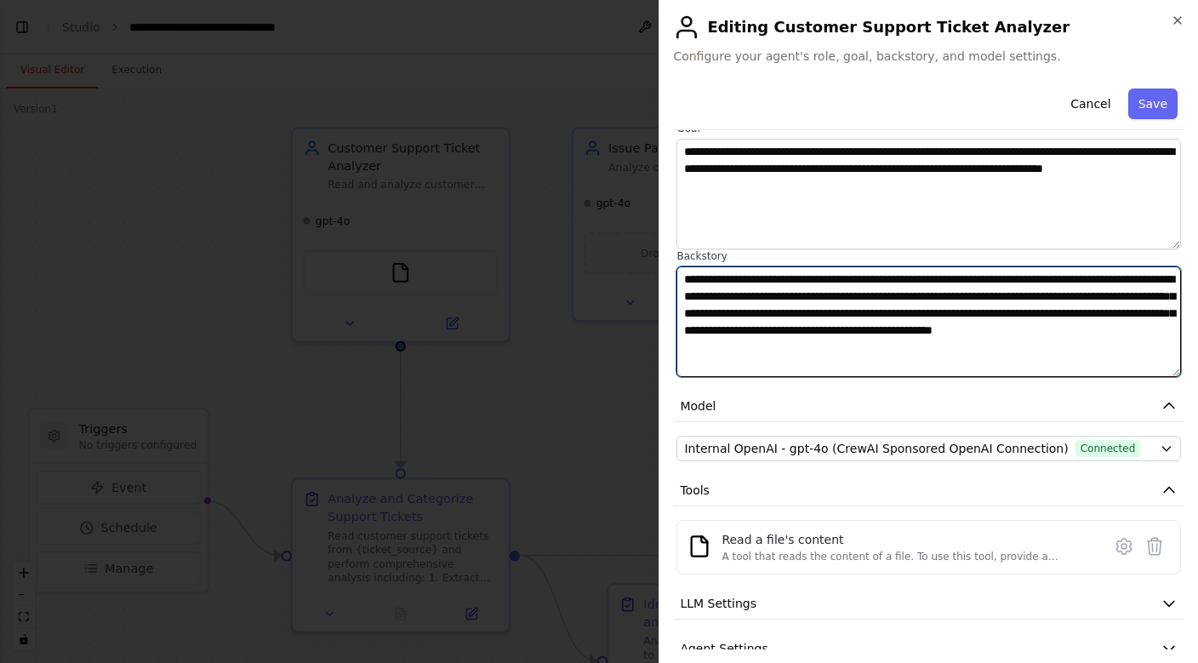
click at [753, 339] on textarea "**********" at bounding box center [928, 321] width 505 height 111
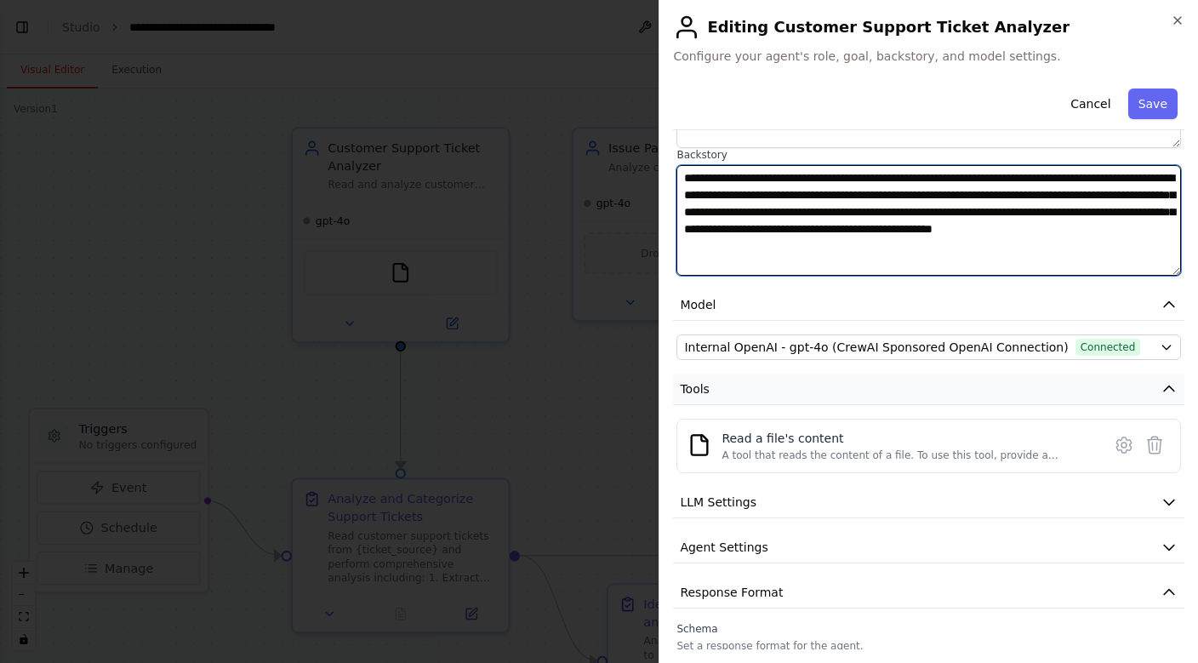
scroll to position [228, 0]
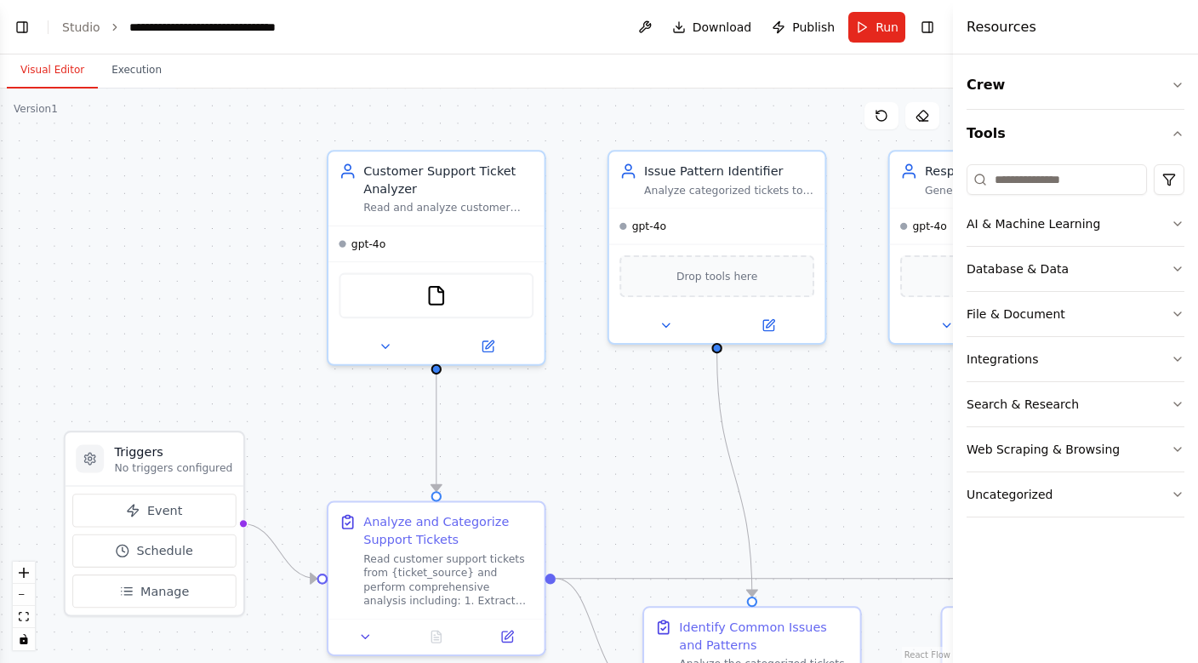
drag, startPoint x: 591, startPoint y: 377, endPoint x: 626, endPoint y: 400, distance: 42.5
click at [626, 400] on div ".deletable-edge-delete-btn { width: 20px; height: 20px; border: 0px solid #ffff…" at bounding box center [476, 375] width 953 height 574
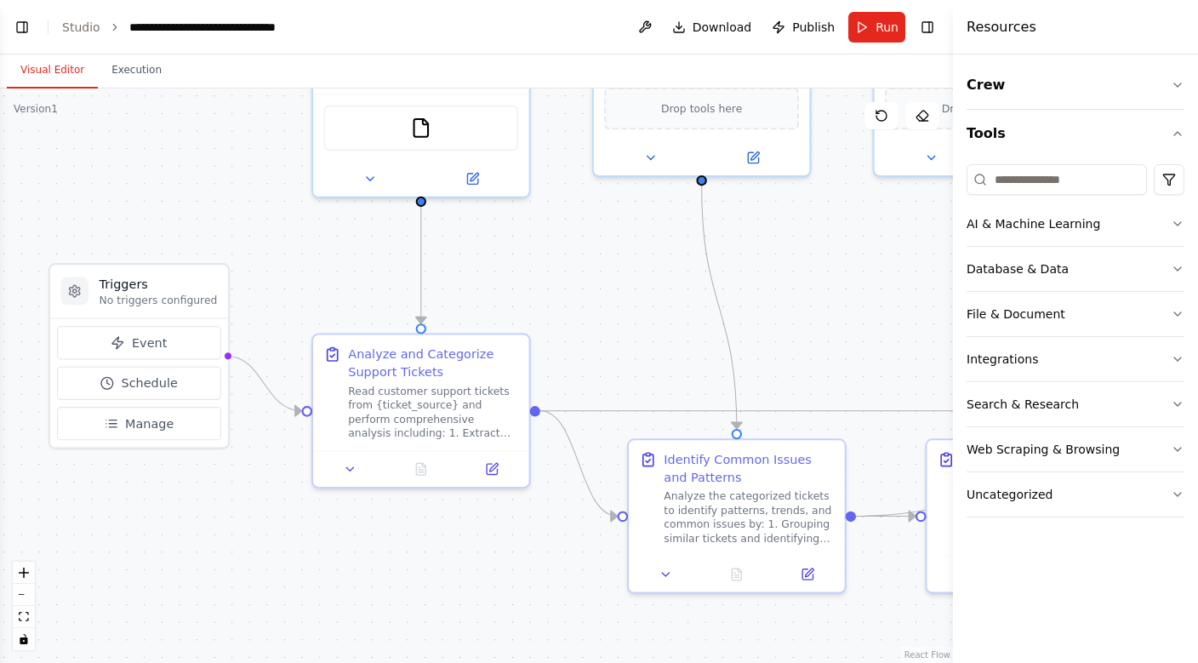
drag, startPoint x: 373, startPoint y: 466, endPoint x: 357, endPoint y: 299, distance: 168.3
click at [357, 299] on div ".deletable-edge-delete-btn { width: 20px; height: 20px; border: 0px solid #ffff…" at bounding box center [476, 375] width 953 height 574
click at [490, 468] on icon at bounding box center [493, 463] width 9 height 9
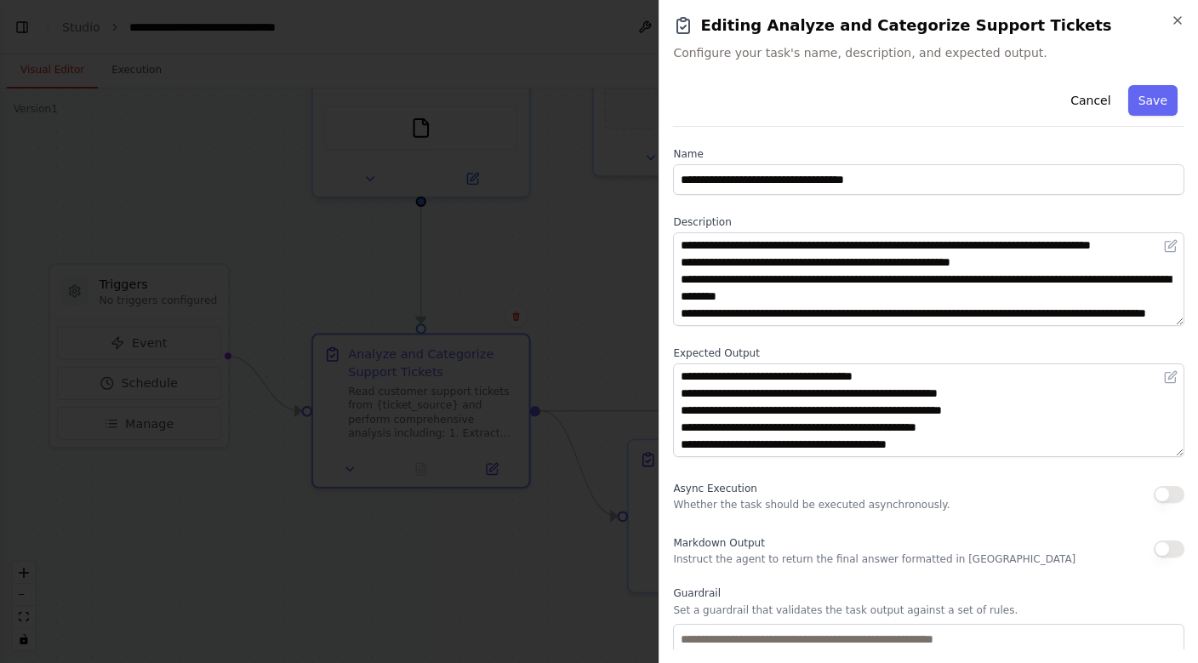
scroll to position [0, 0]
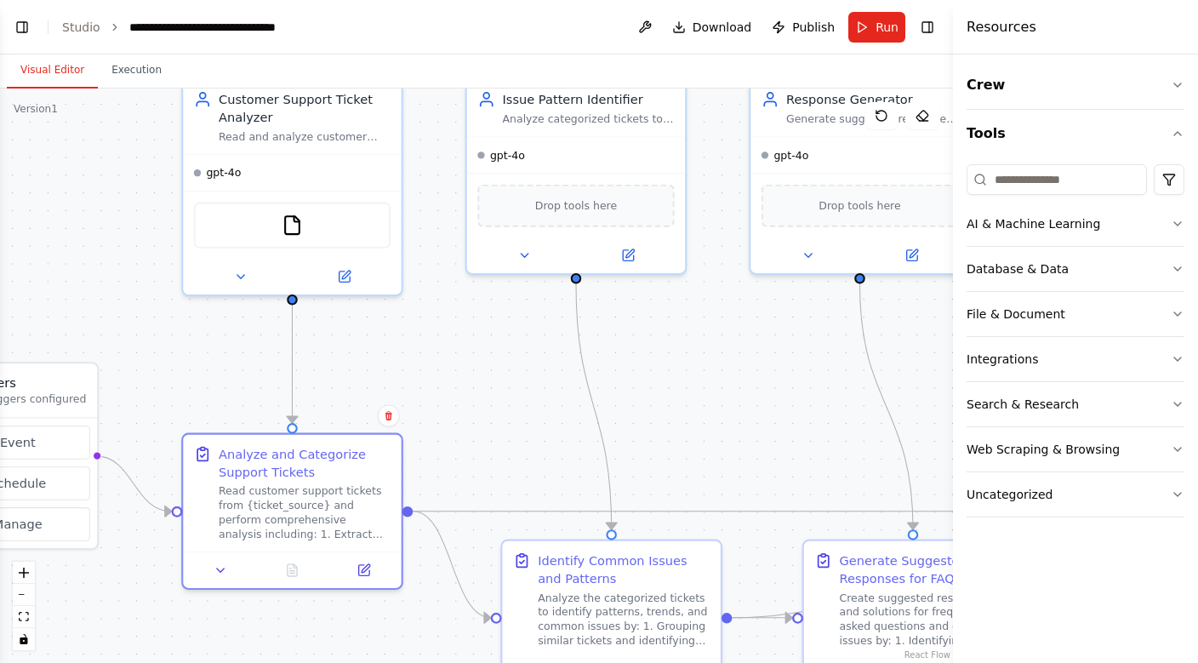
drag, startPoint x: 618, startPoint y: 307, endPoint x: 492, endPoint y: 407, distance: 160.5
click at [492, 407] on div ".deletable-edge-delete-btn { width: 20px; height: 20px; border: 0px solid #ffff…" at bounding box center [476, 375] width 953 height 574
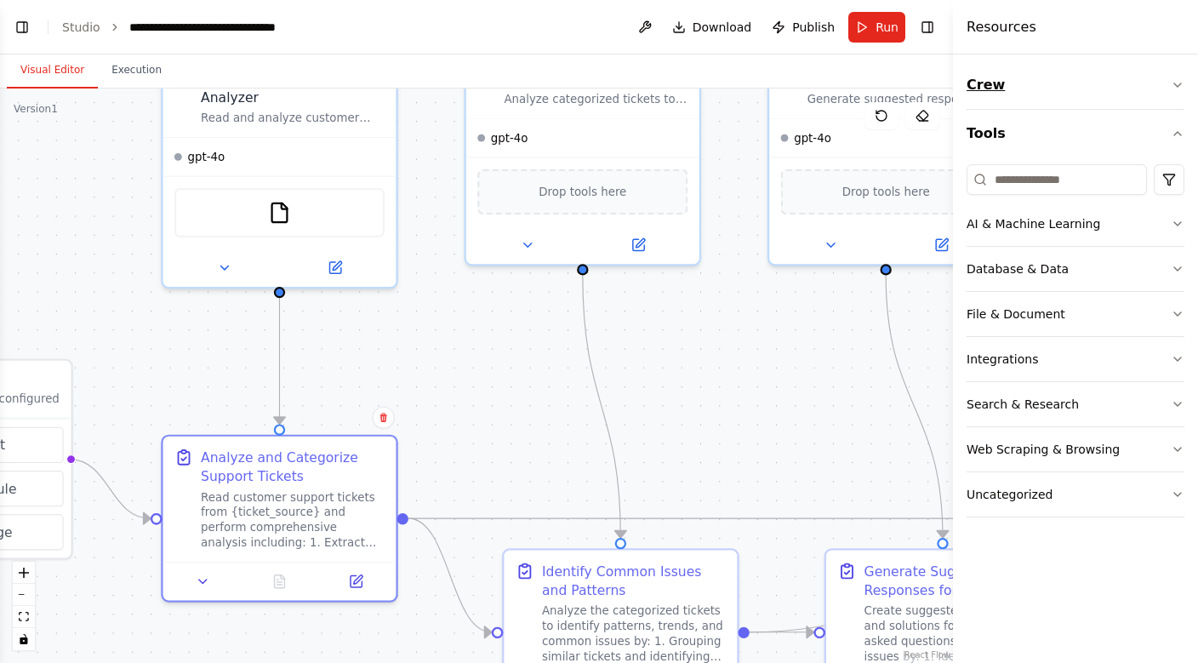
click at [990, 96] on button "Crew" at bounding box center [1076, 85] width 218 height 48
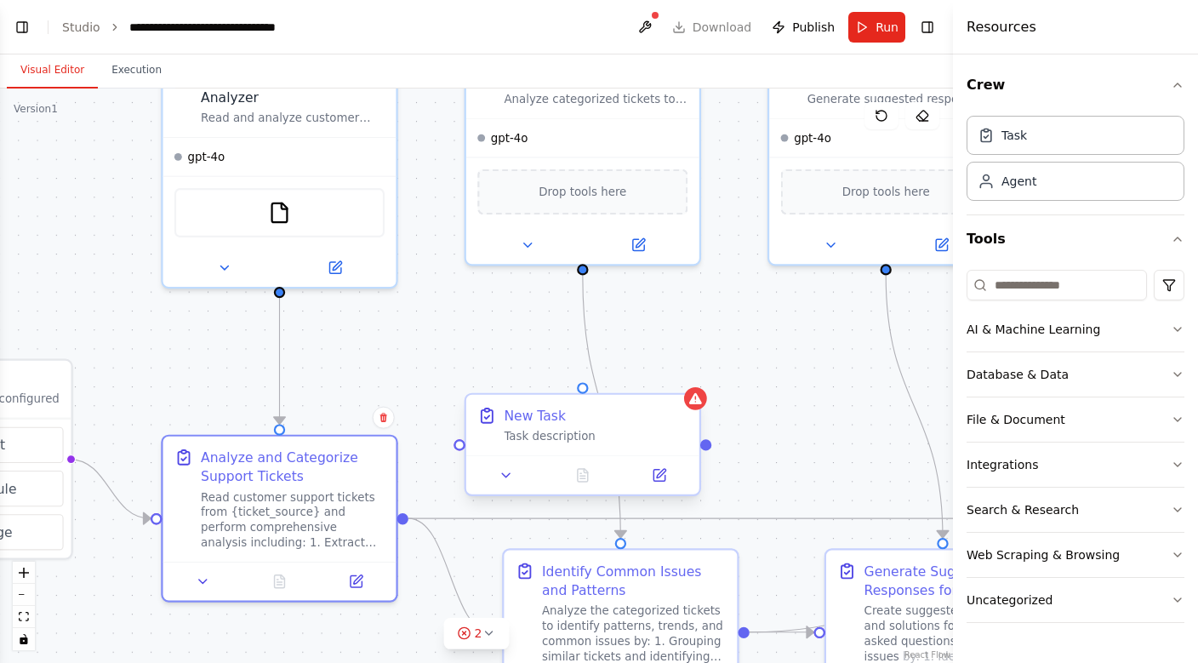
click at [532, 420] on div "New Task" at bounding box center [535, 415] width 62 height 19
click at [686, 382] on icon at bounding box center [687, 379] width 10 height 10
click at [641, 372] on button "Confirm" at bounding box center [638, 379] width 60 height 20
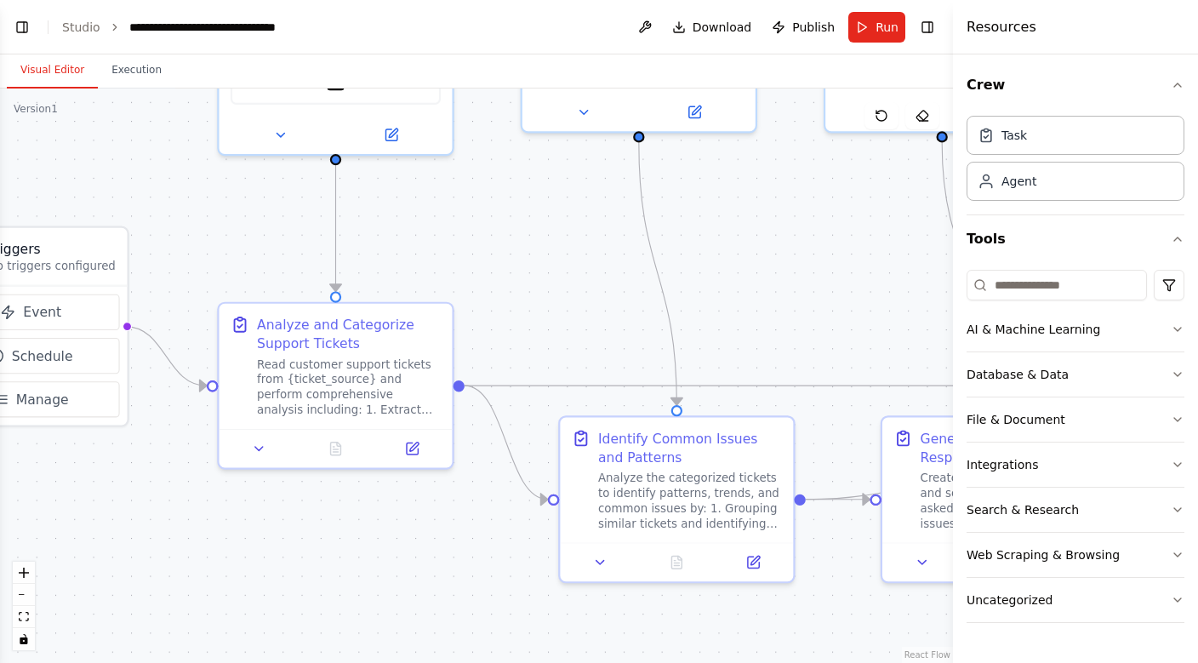
drag, startPoint x: 518, startPoint y: 374, endPoint x: 575, endPoint y: 242, distance: 144.5
click at [574, 242] on div ".deletable-edge-delete-btn { width: 20px; height: 20px; border: 0px solid #ffff…" at bounding box center [476, 375] width 953 height 574
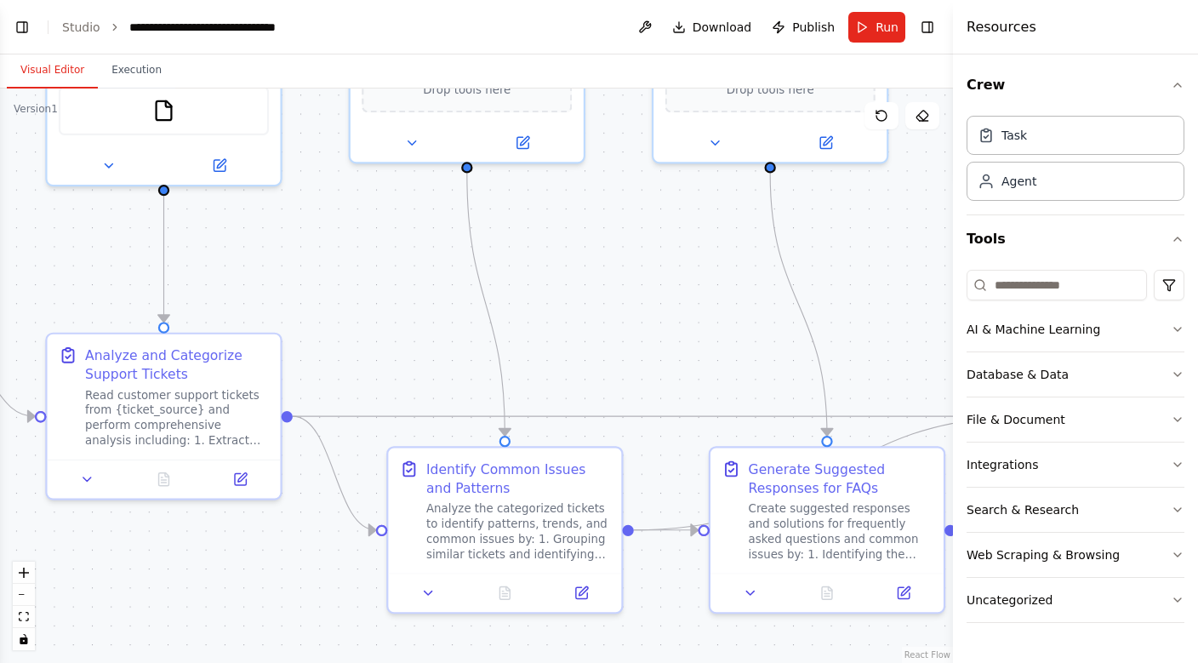
drag, startPoint x: 513, startPoint y: 329, endPoint x: 195, endPoint y: 331, distance: 318.2
click at [203, 331] on div ".deletable-edge-delete-btn { width: 20px; height: 20px; border: 0px solid #ffff…" at bounding box center [476, 375] width 953 height 574
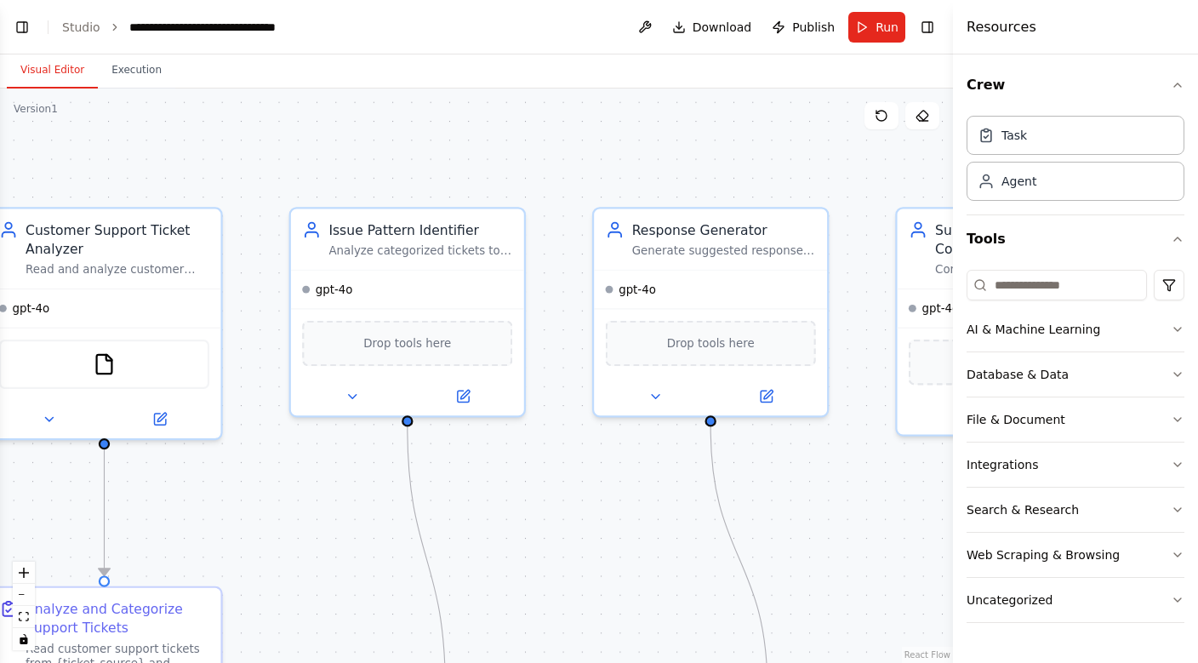
drag, startPoint x: 421, startPoint y: 265, endPoint x: 499, endPoint y: 548, distance: 293.1
click at [499, 548] on div ".deletable-edge-delete-btn { width: 20px; height: 20px; border: 0px solid #ffff…" at bounding box center [476, 375] width 953 height 574
click at [542, 476] on div ".deletable-edge-delete-btn { width: 20px; height: 20px; border: 0px solid #ffff…" at bounding box center [476, 375] width 953 height 574
